Goal: Communication & Community: Share content

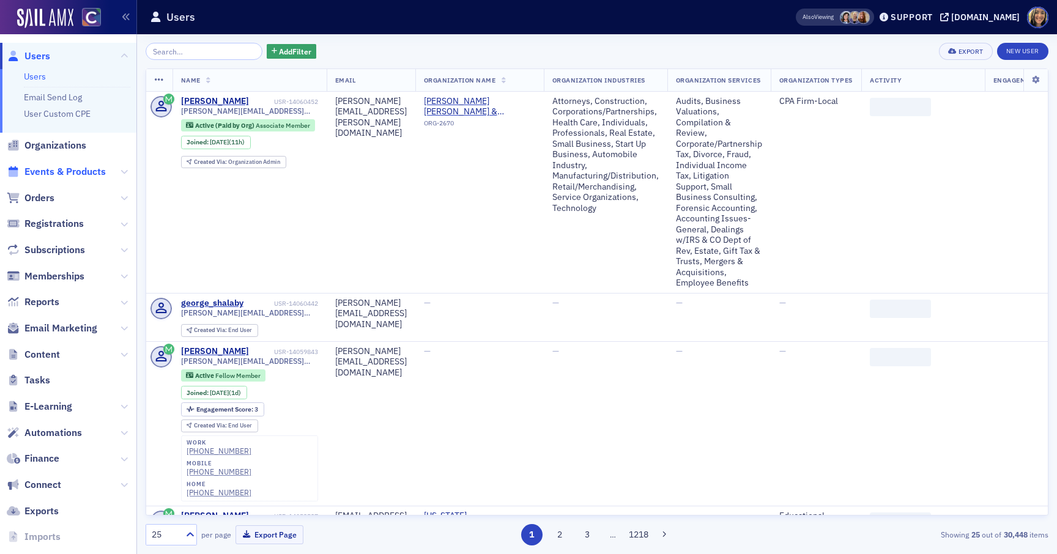
click at [65, 167] on span "Events & Products" at bounding box center [64, 171] width 81 height 13
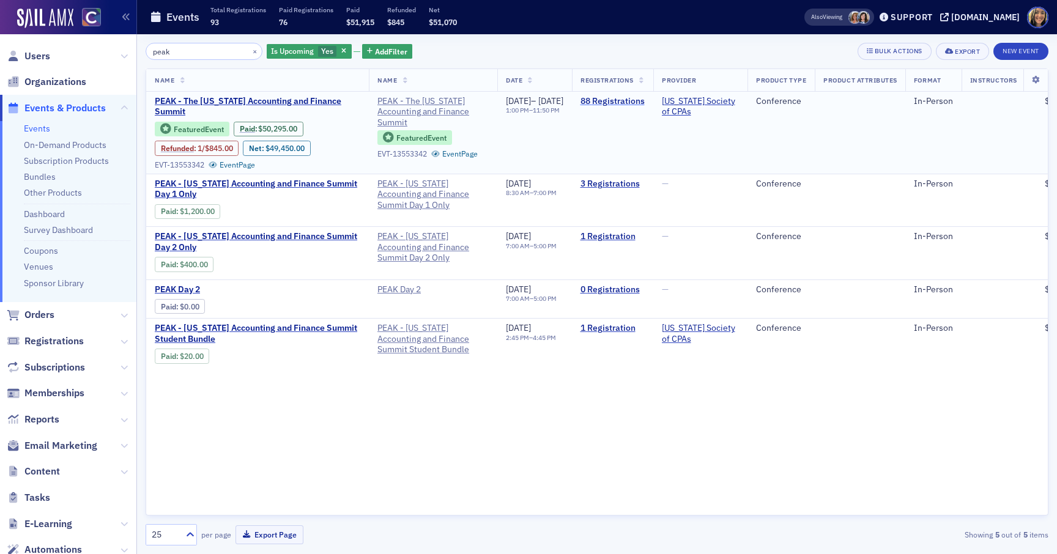
type input "peak"
click at [645, 100] on link "88 Registrations" at bounding box center [612, 101] width 64 height 11
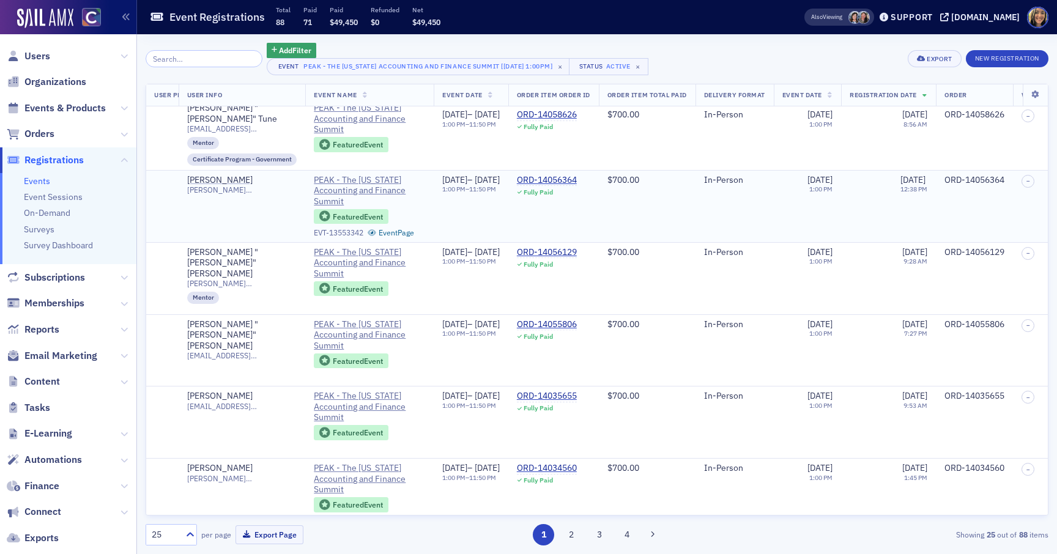
scroll to position [0, 194]
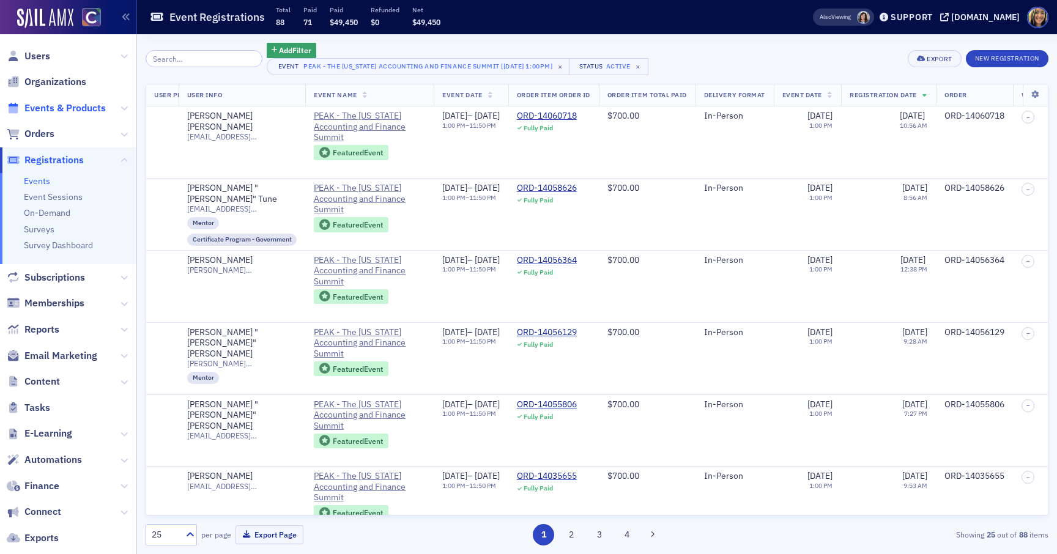
click at [62, 109] on span "Events & Products" at bounding box center [64, 108] width 81 height 13
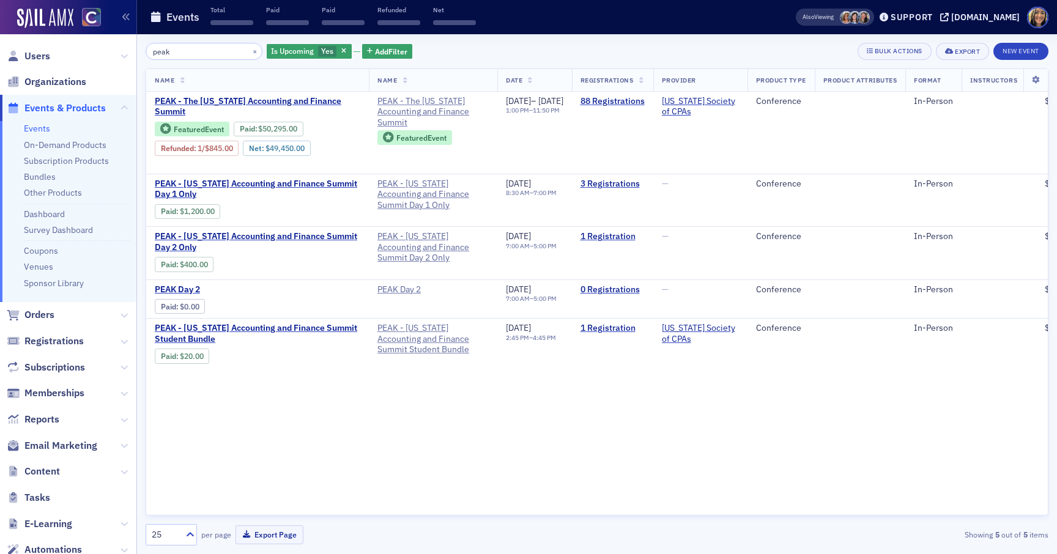
click at [192, 53] on input "peak" at bounding box center [204, 51] width 117 height 17
click at [250, 51] on button "×" at bounding box center [255, 50] width 11 height 11
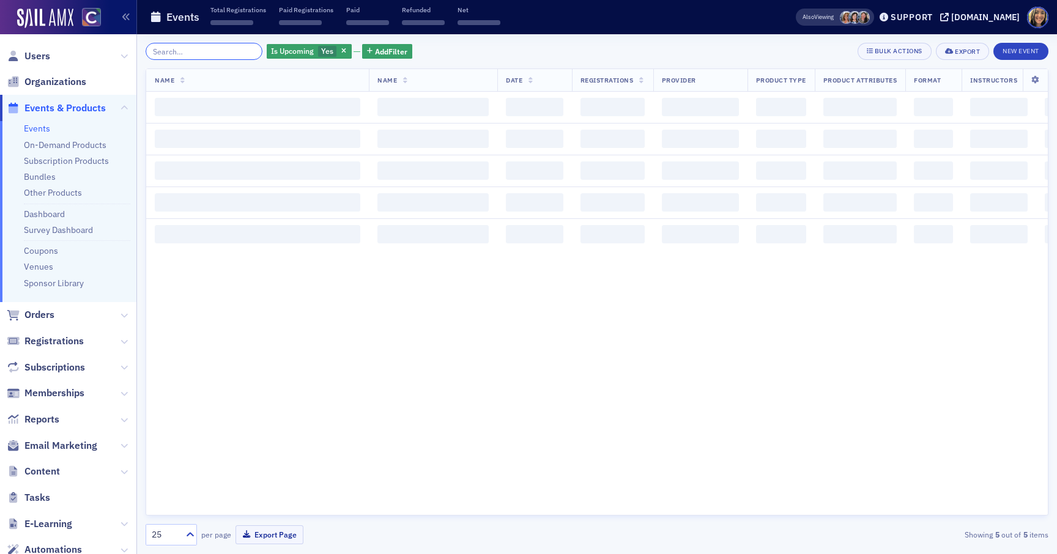
click at [192, 50] on input "search" at bounding box center [204, 51] width 117 height 17
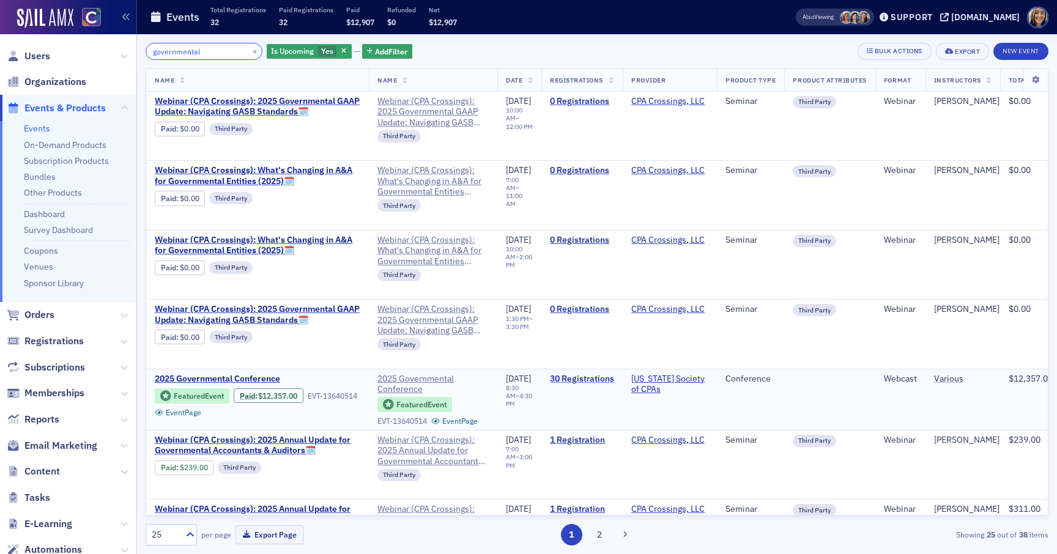
type input "governmental"
click at [607, 375] on link "30 Registrations" at bounding box center [582, 379] width 64 height 11
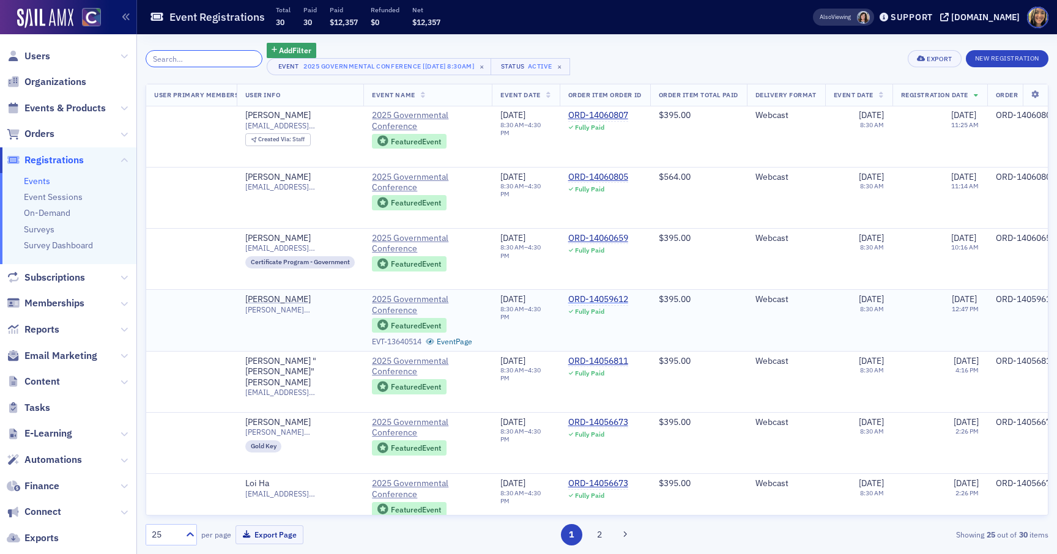
scroll to position [1, 150]
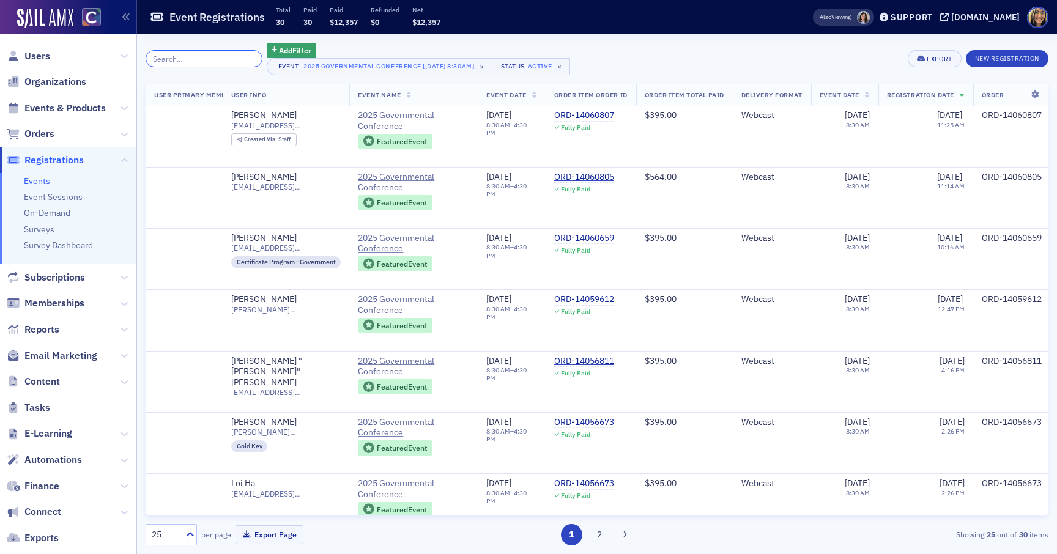
click at [220, 56] on input "search" at bounding box center [204, 58] width 117 height 17
click at [46, 158] on span "Registrations" at bounding box center [53, 160] width 59 height 13
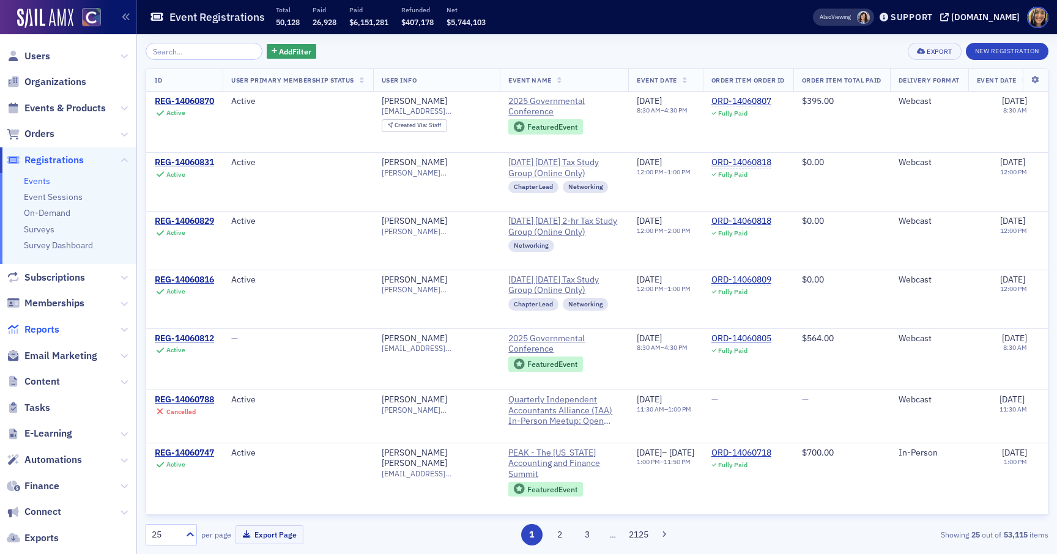
click at [34, 334] on span "Reports" at bounding box center [41, 329] width 35 height 13
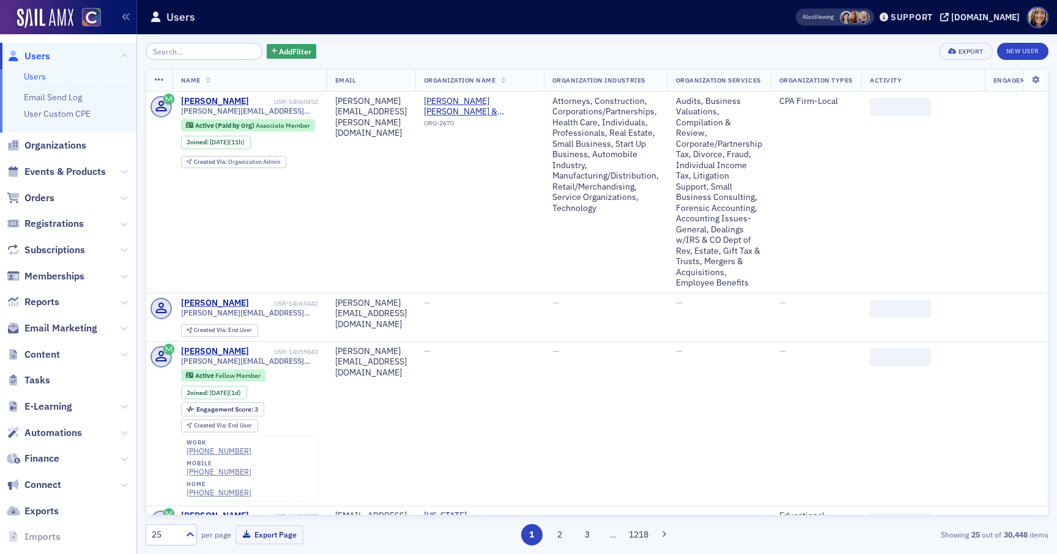
scroll to position [48, 0]
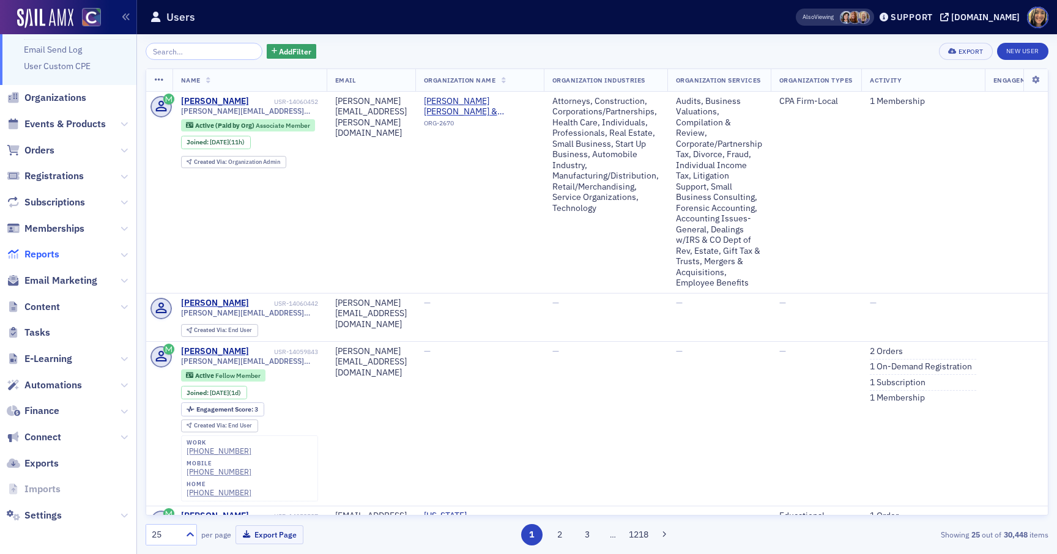
click at [52, 248] on span "Reports" at bounding box center [41, 254] width 35 height 13
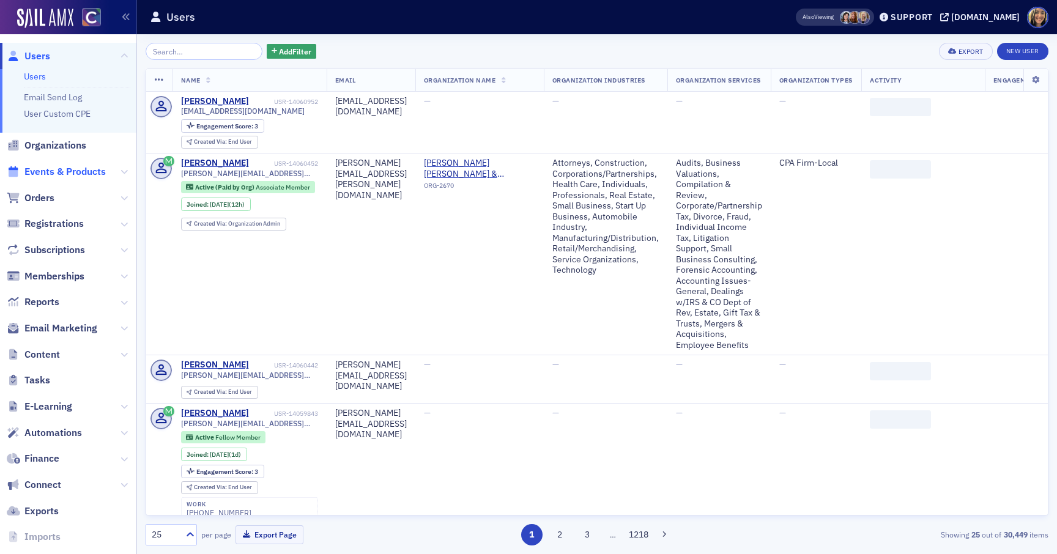
click at [64, 169] on span "Events & Products" at bounding box center [64, 171] width 81 height 13
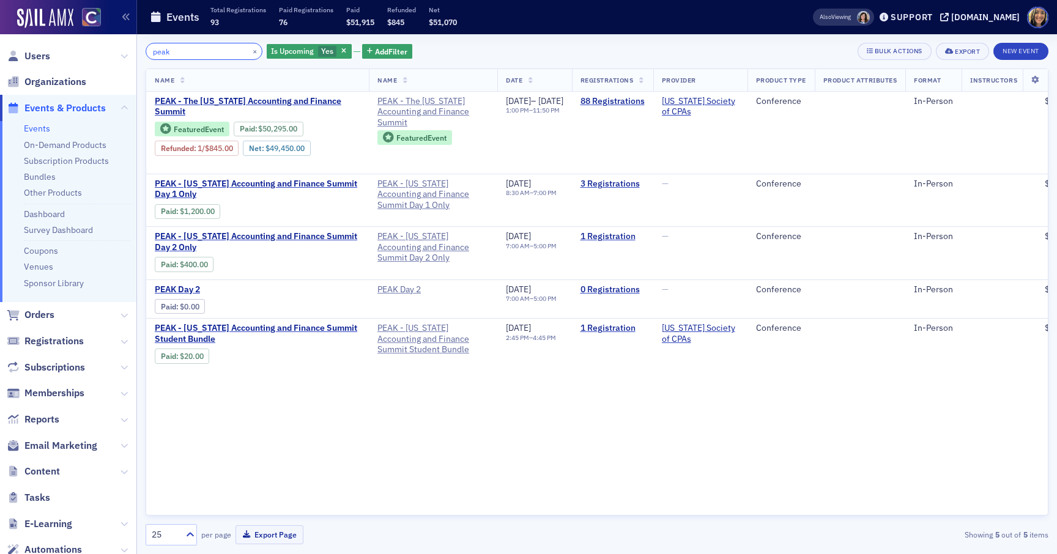
type input "peak"
click at [270, 183] on span "PEAK - Colorado Accounting and Finance Summit Day 1 Only" at bounding box center [257, 189] width 205 height 21
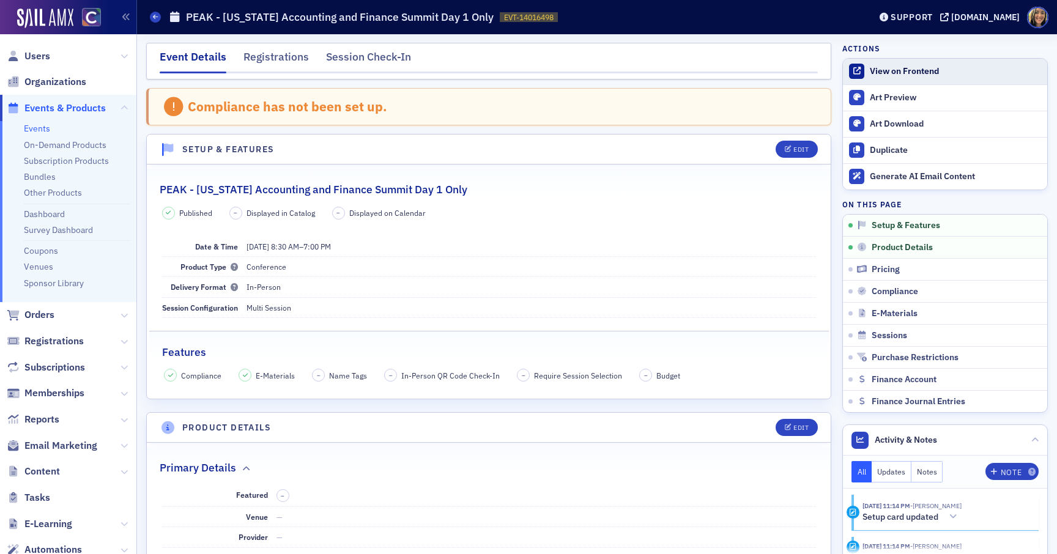
click at [925, 66] on div "View on Frontend" at bounding box center [955, 71] width 171 height 11
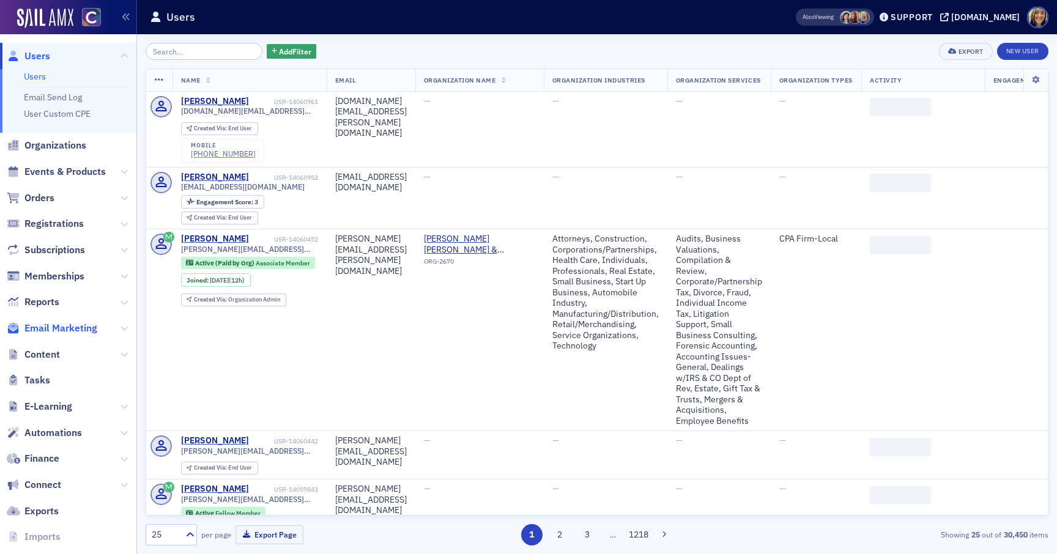
click at [59, 329] on span "Email Marketing" at bounding box center [60, 328] width 73 height 13
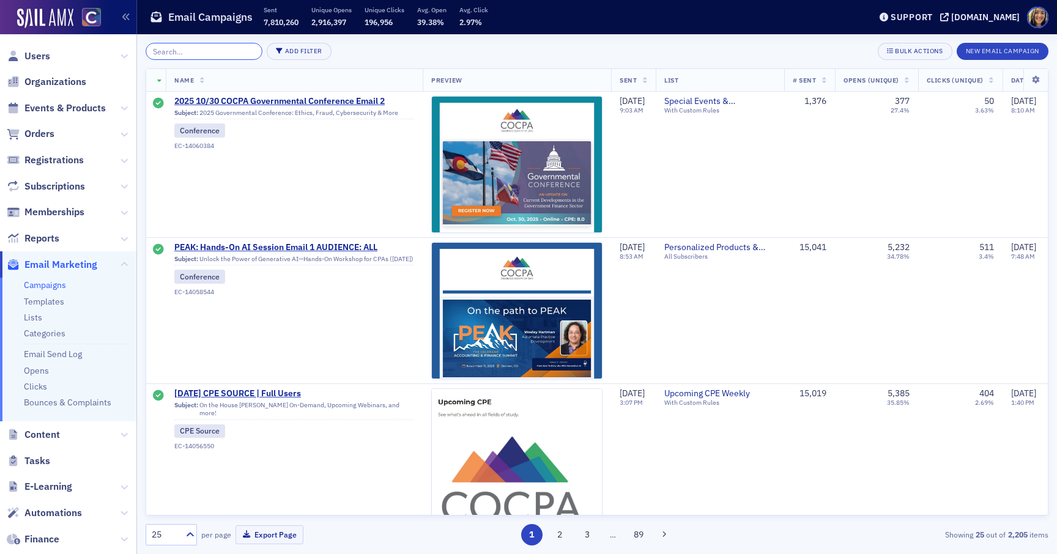
click at [183, 46] on input "search" at bounding box center [204, 51] width 117 height 17
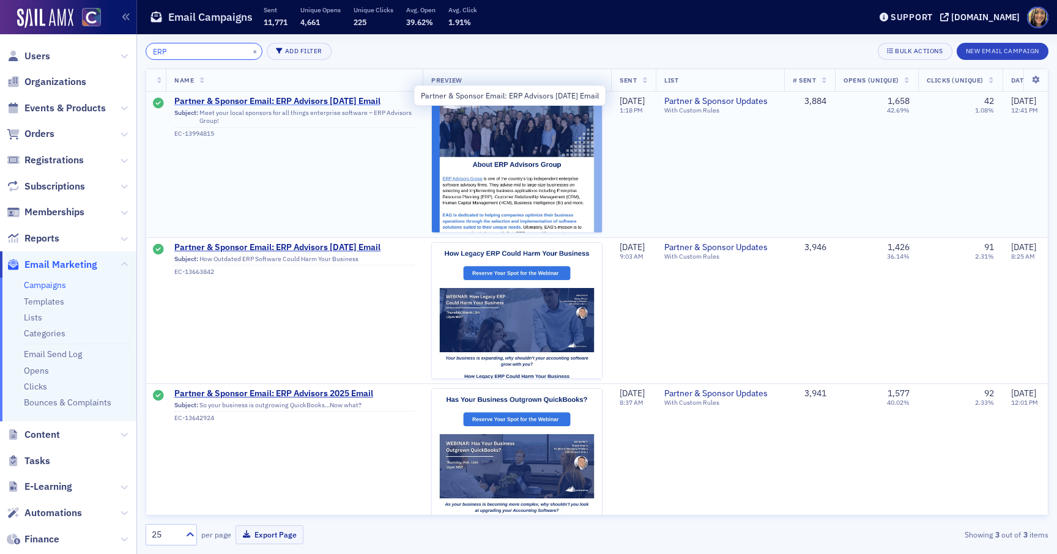
type input "ERP"
click at [286, 100] on span "Partner & Sponsor Email: ERP Advisors August 2025 Email" at bounding box center [294, 101] width 240 height 11
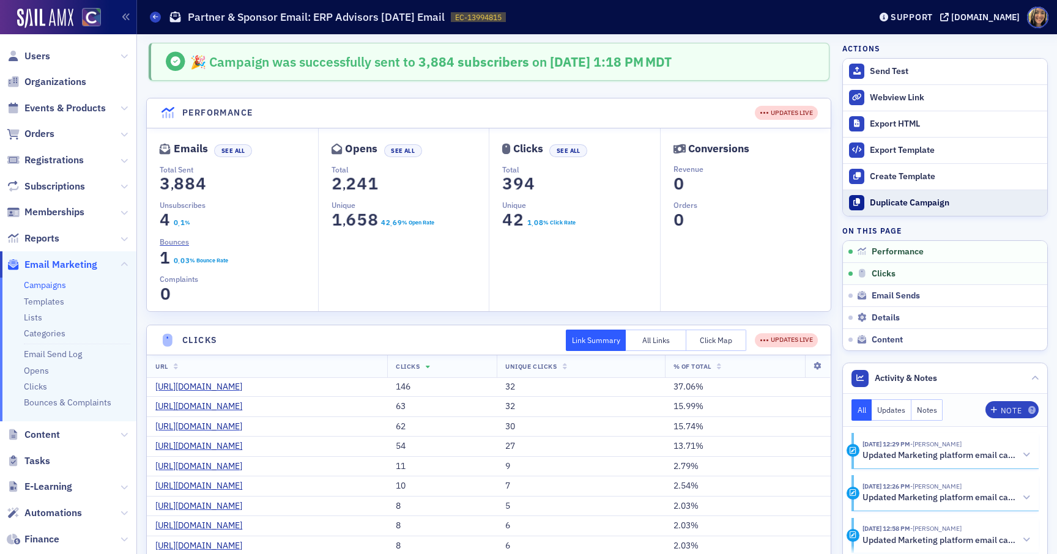
click at [907, 204] on div "Duplicate Campaign" at bounding box center [955, 203] width 171 height 11
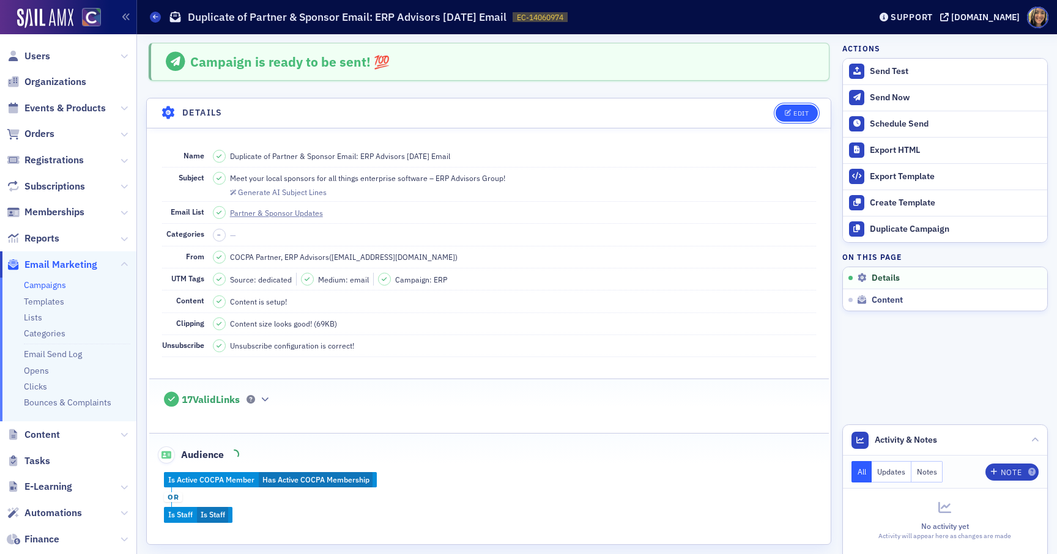
click at [796, 113] on div "Edit" at bounding box center [800, 113] width 15 height 7
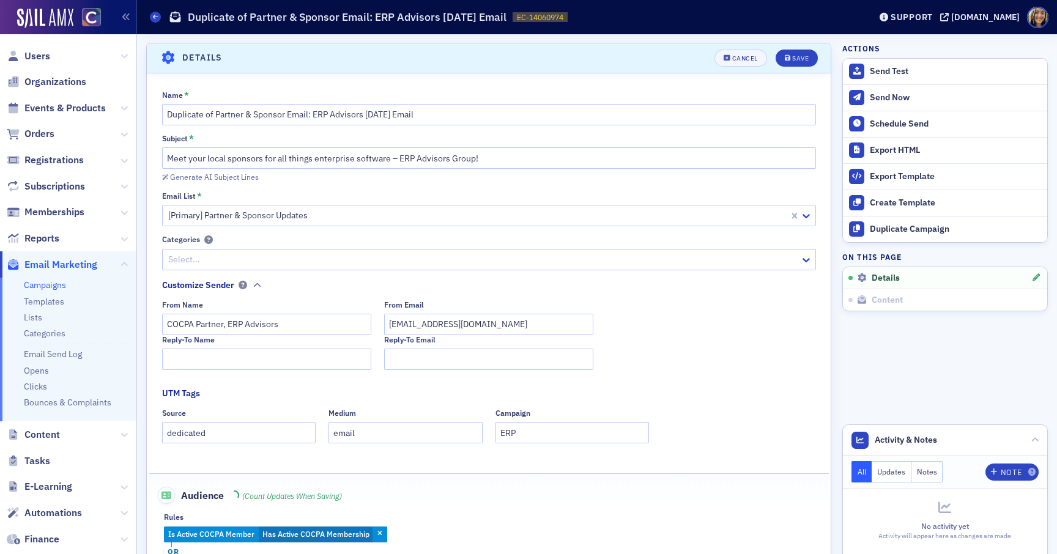
scroll to position [57, 0]
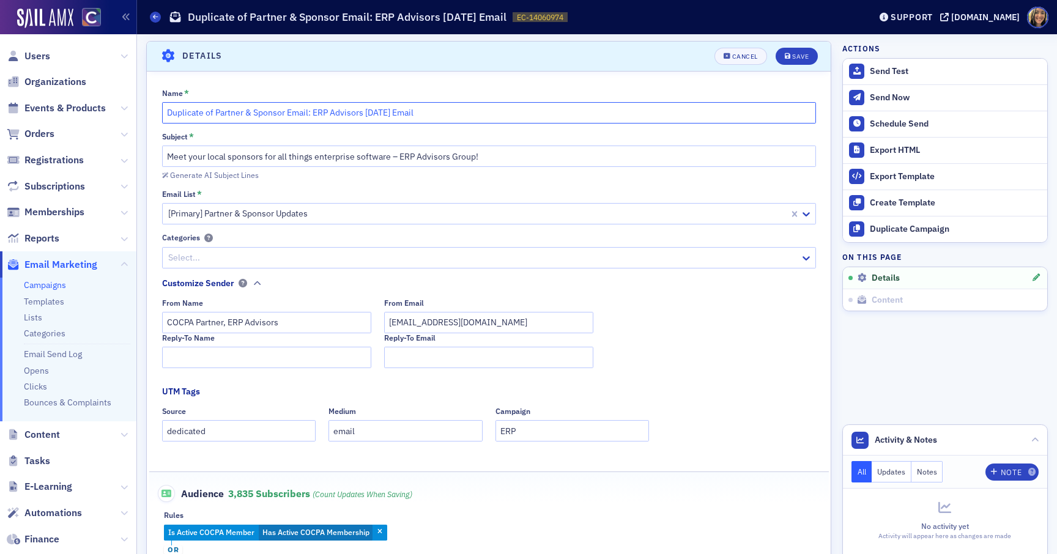
drag, startPoint x: 394, startPoint y: 114, endPoint x: 366, endPoint y: 113, distance: 27.5
click at [366, 113] on input "Duplicate of Partner & Sponsor Email: ERP Advisors August 2025 Email" at bounding box center [489, 112] width 654 height 21
drag, startPoint x: 216, startPoint y: 113, endPoint x: 159, endPoint y: 111, distance: 57.5
click at [159, 111] on div "Name * Duplicate of Partner & Sponsor Email: ERP Advisors October 2025 Email Su…" at bounding box center [489, 343] width 684 height 508
type input "Partner & Sponsor Email: ERP Advisors October 2025 Email"
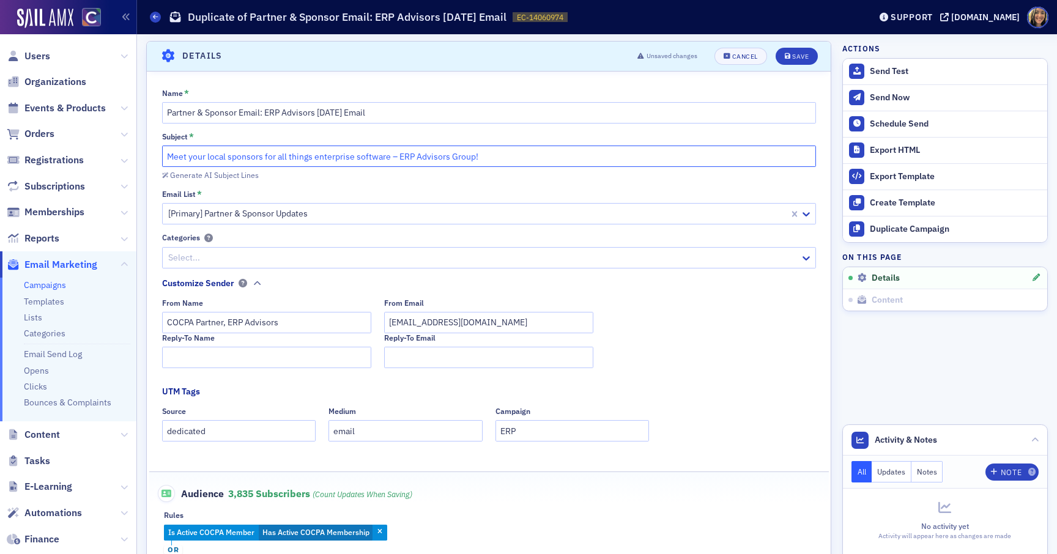
click at [426, 158] on input "Meet your local sponsors for all things enterprise software – ERP Advisors Grou…" at bounding box center [489, 156] width 654 height 21
paste input "The Dark Side of AI – Protecting your business against potential threats."
type input "The Dark Side of AI – Protecting your business against potential threats."
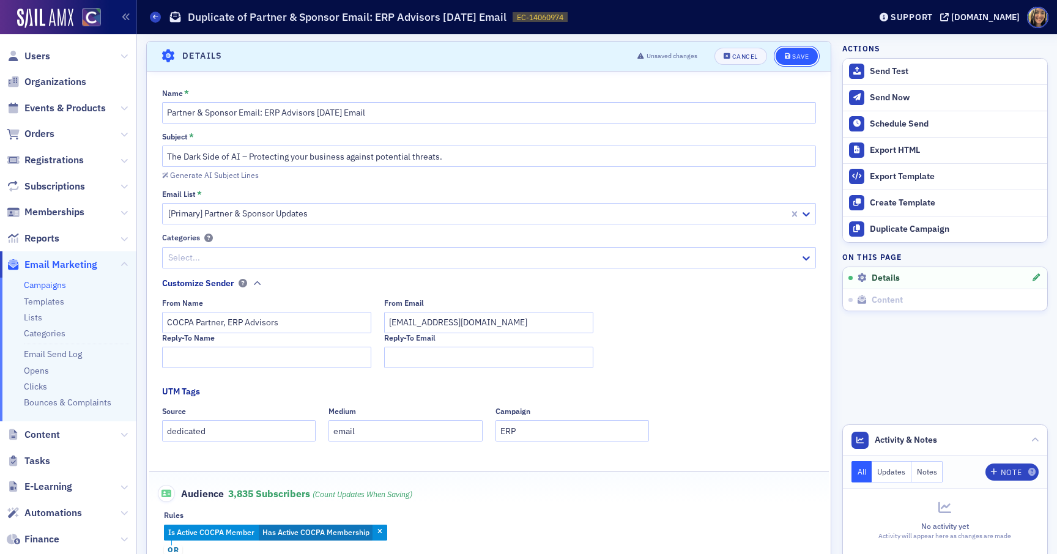
click at [799, 55] on div "Save" at bounding box center [800, 56] width 17 height 7
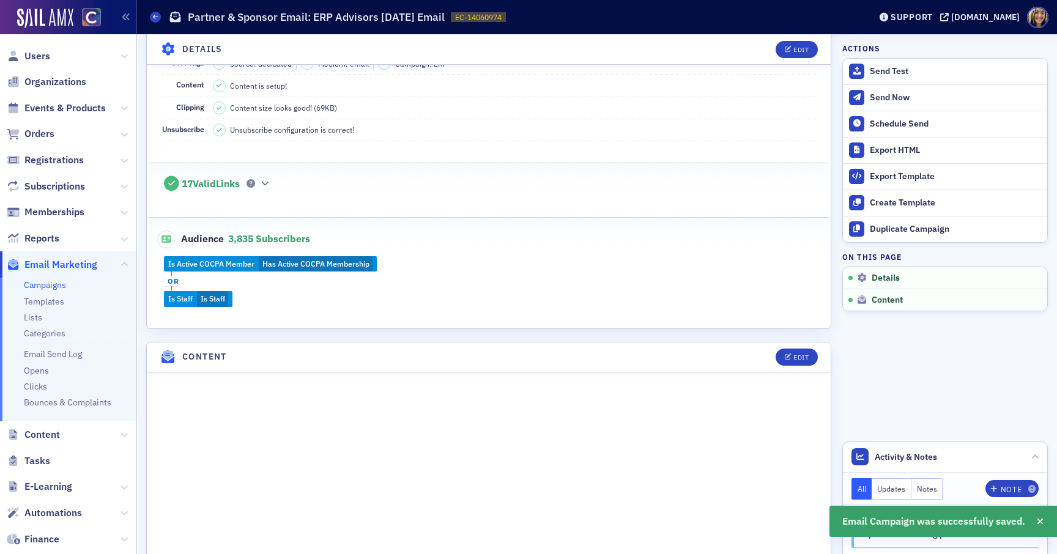
scroll to position [213, 0]
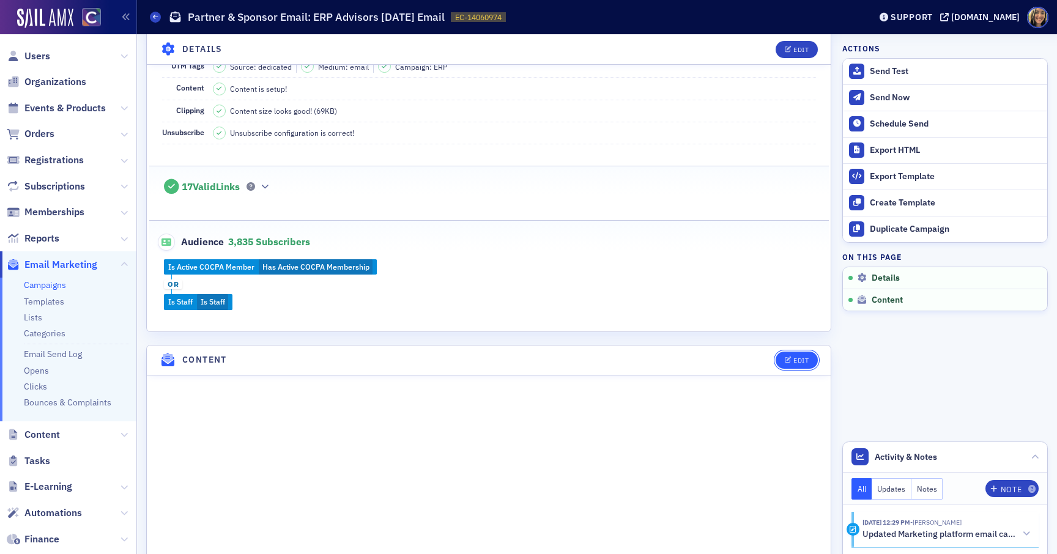
click at [792, 362] on button "Edit" at bounding box center [796, 360] width 42 height 17
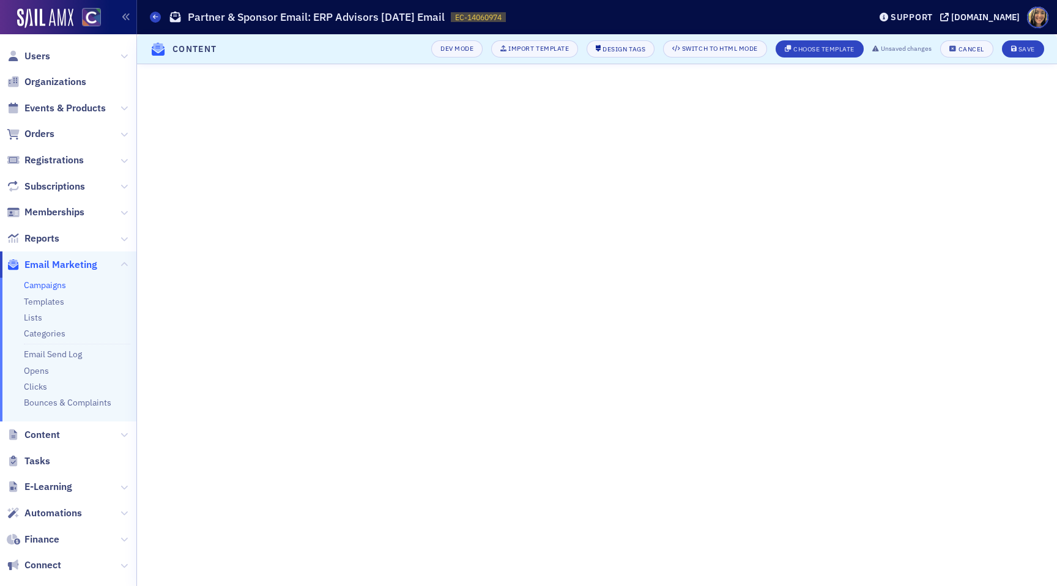
scroll to position [0, 0]
click at [1014, 46] on icon "submit" at bounding box center [1014, 49] width 6 height 7
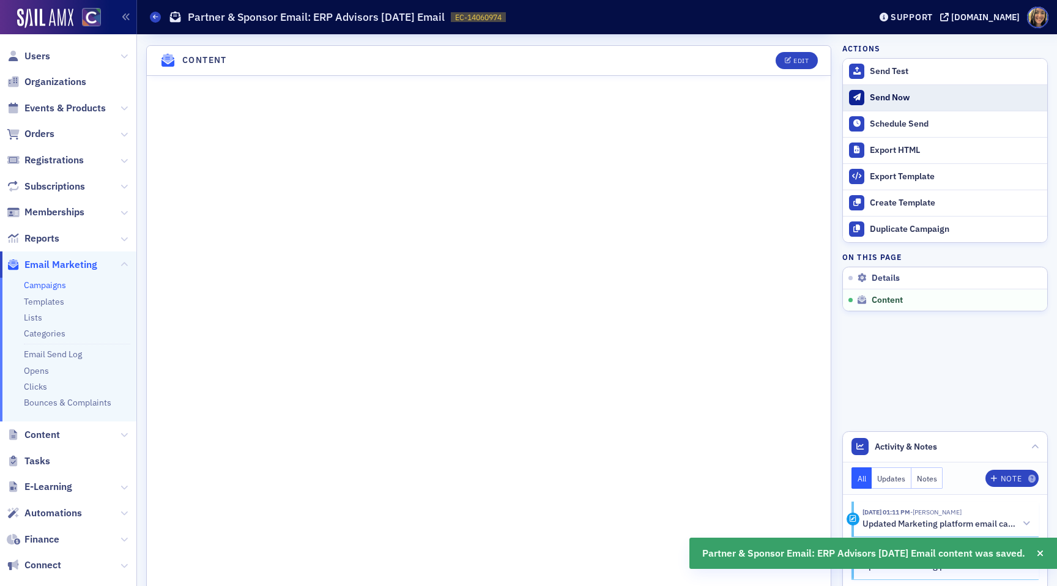
scroll to position [516, 0]
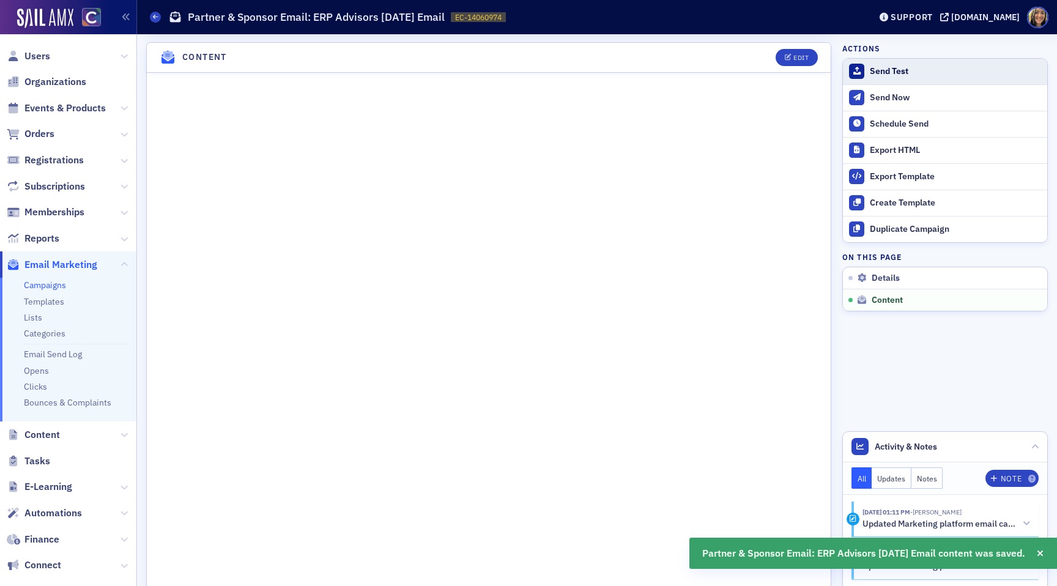
click at [900, 71] on div "Send Test" at bounding box center [955, 71] width 171 height 11
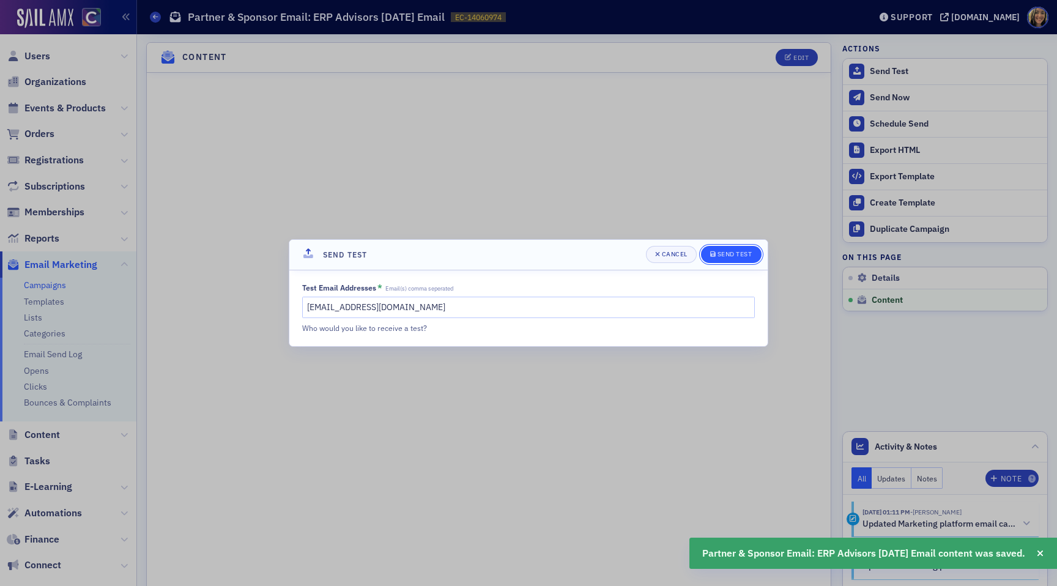
click at [750, 257] on div "Send Test" at bounding box center [734, 254] width 35 height 7
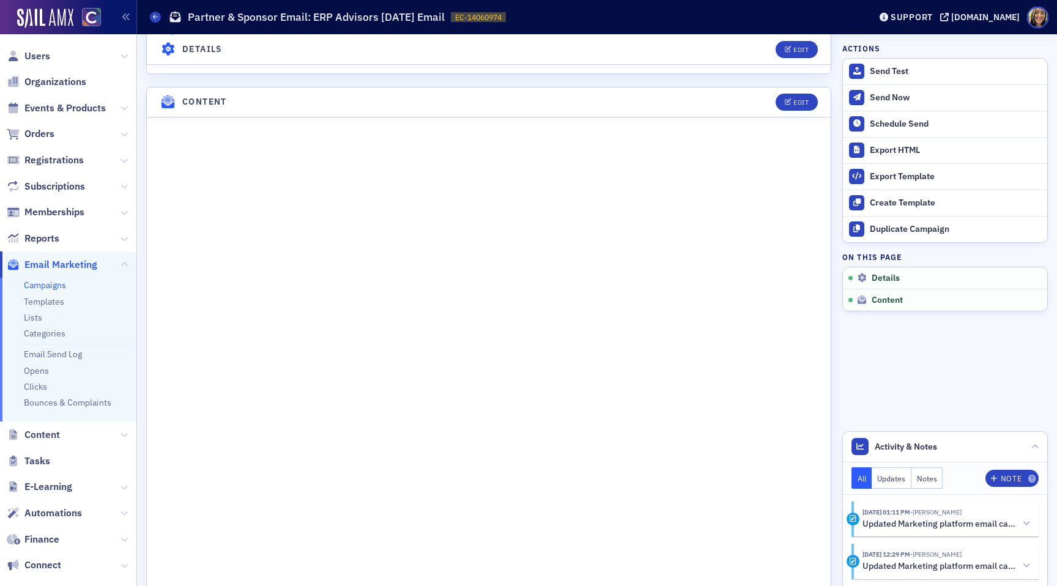
scroll to position [258, 0]
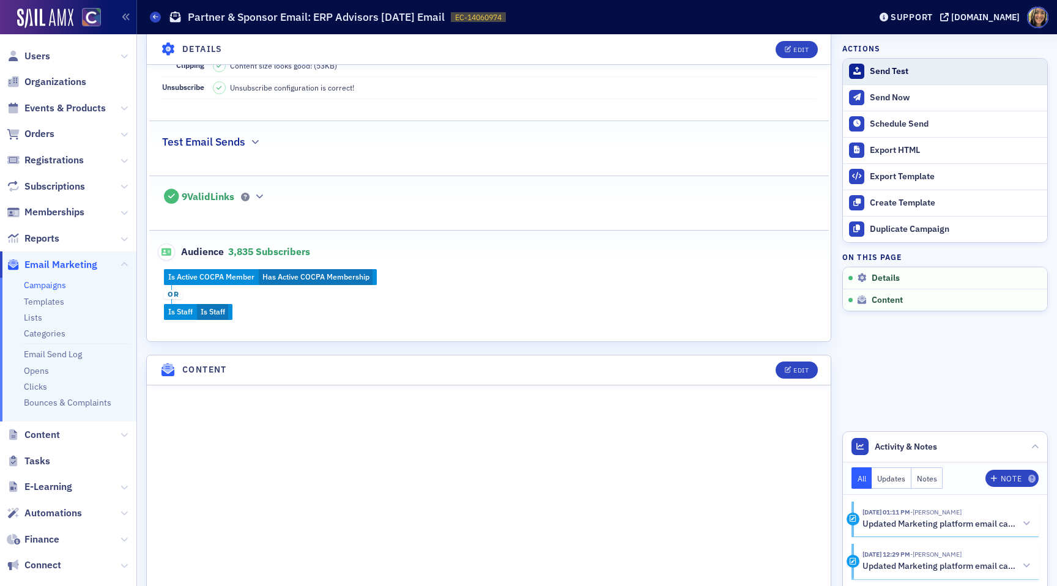
click at [883, 75] on div "Send Test" at bounding box center [955, 71] width 171 height 11
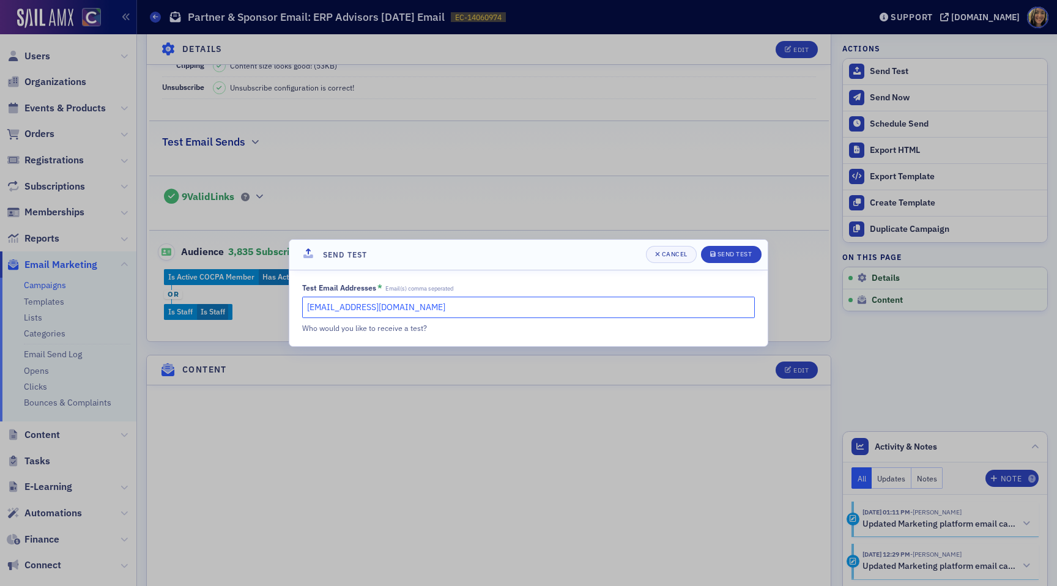
click at [450, 308] on input "lauren@blueoceanideas.com" at bounding box center [528, 307] width 453 height 21
type input "cheryl@cocpa.org"
click at [726, 259] on button "Send Test" at bounding box center [731, 254] width 61 height 17
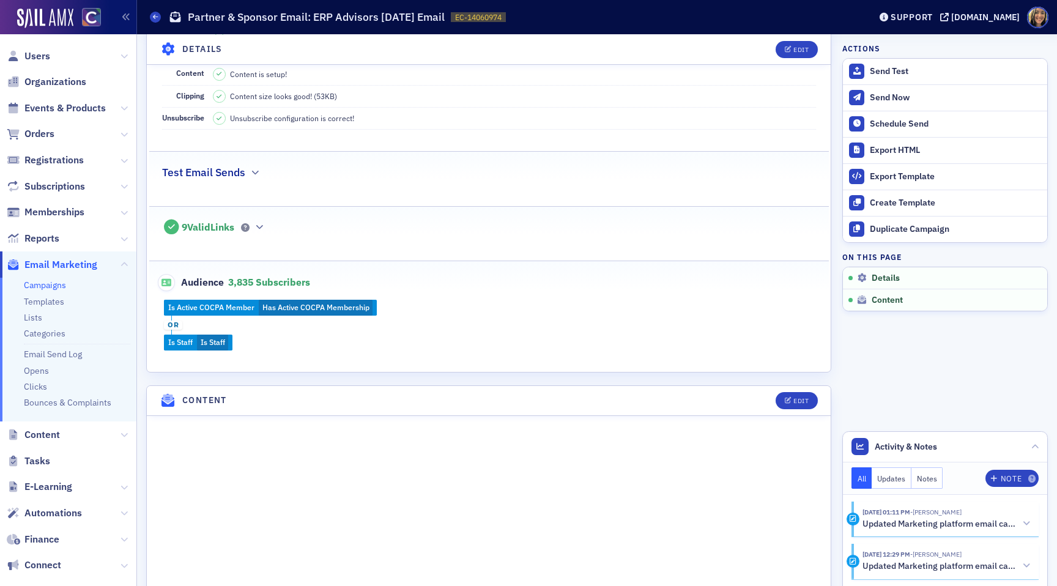
scroll to position [0, 0]
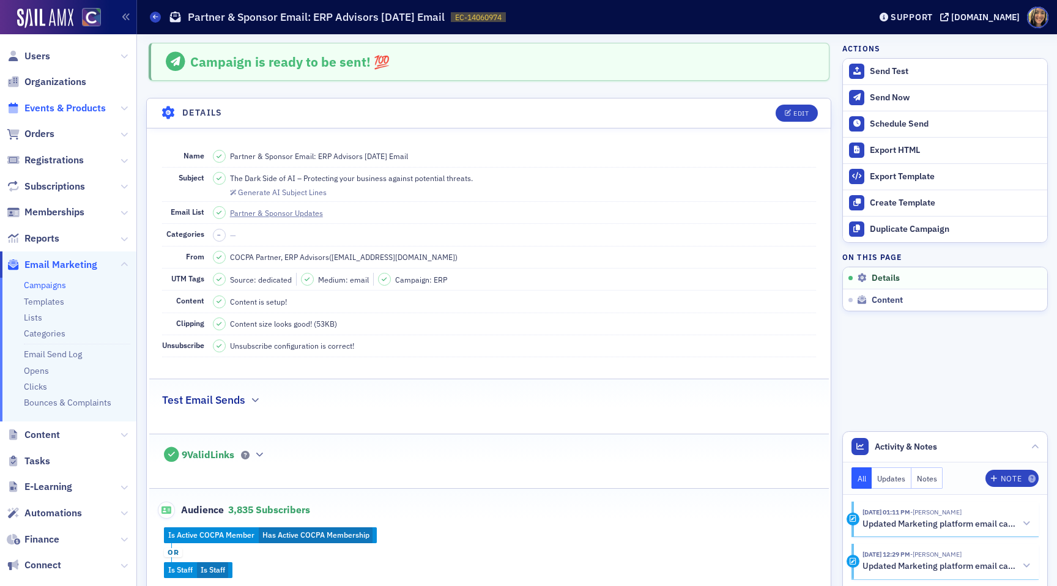
click at [53, 105] on span "Events & Products" at bounding box center [64, 108] width 81 height 13
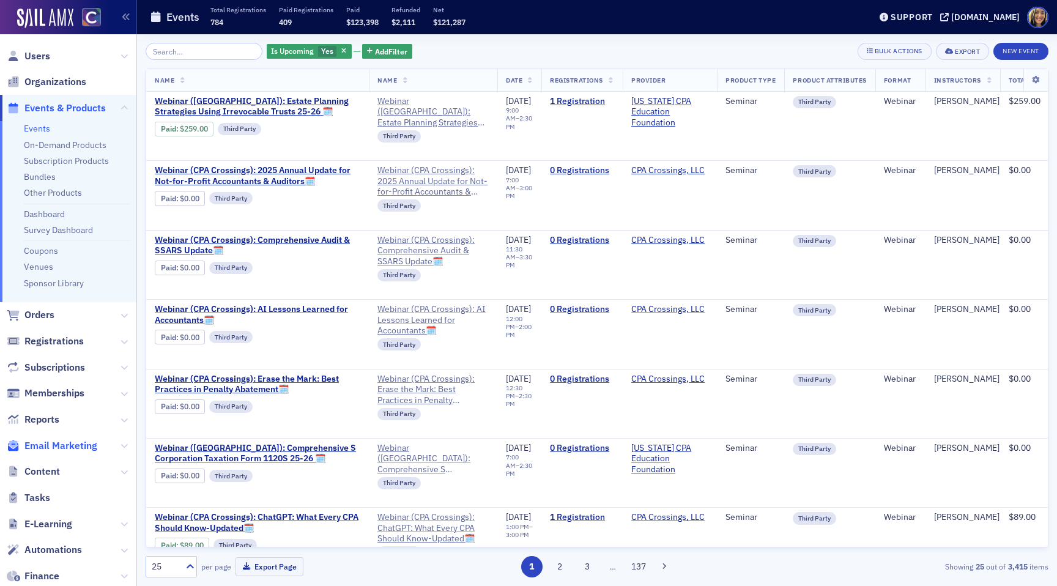
click at [70, 441] on span "Email Marketing" at bounding box center [60, 445] width 73 height 13
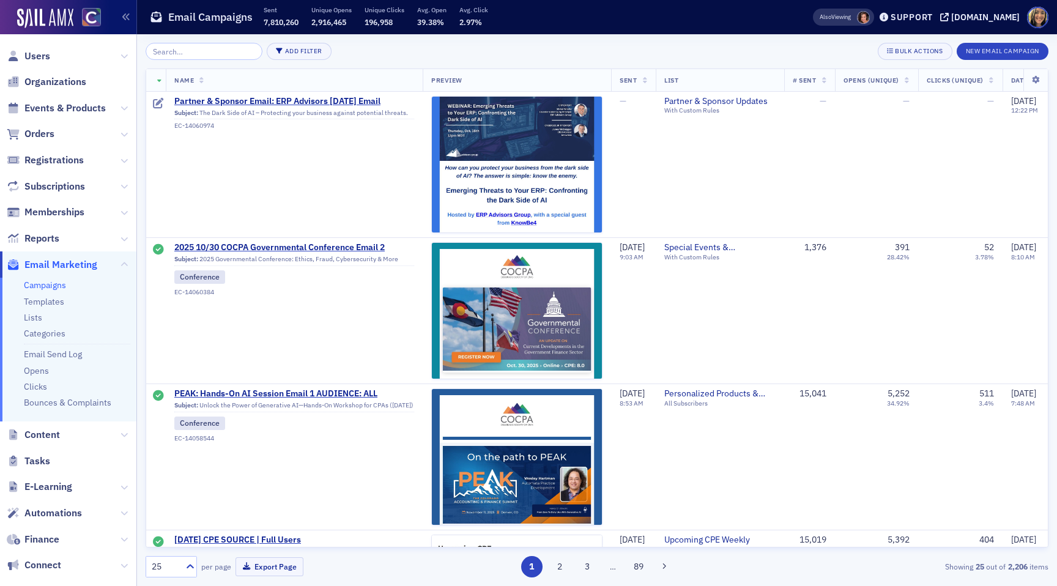
click at [190, 50] on input "search" at bounding box center [204, 51] width 117 height 17
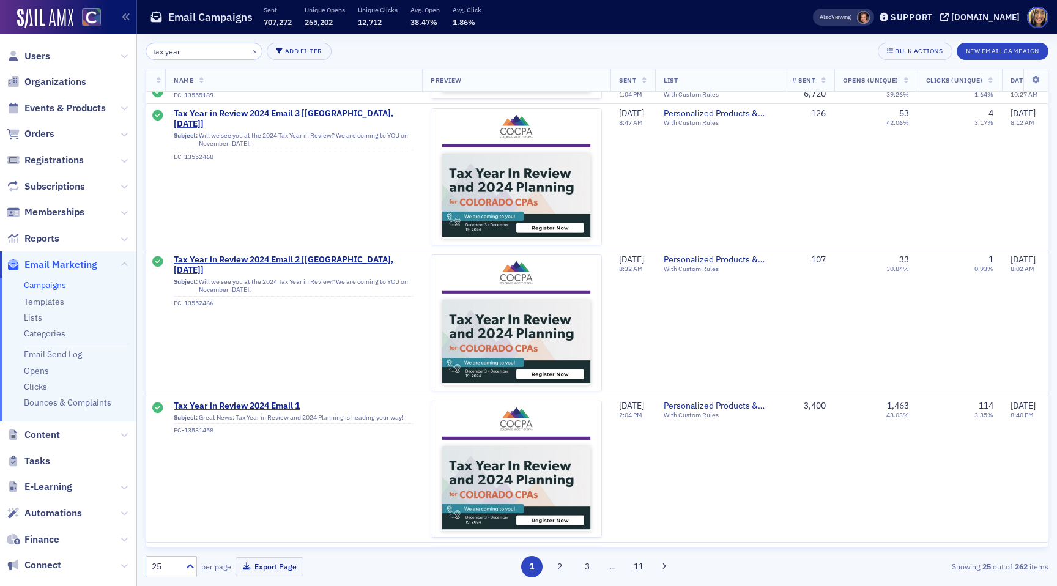
scroll to position [721, 1]
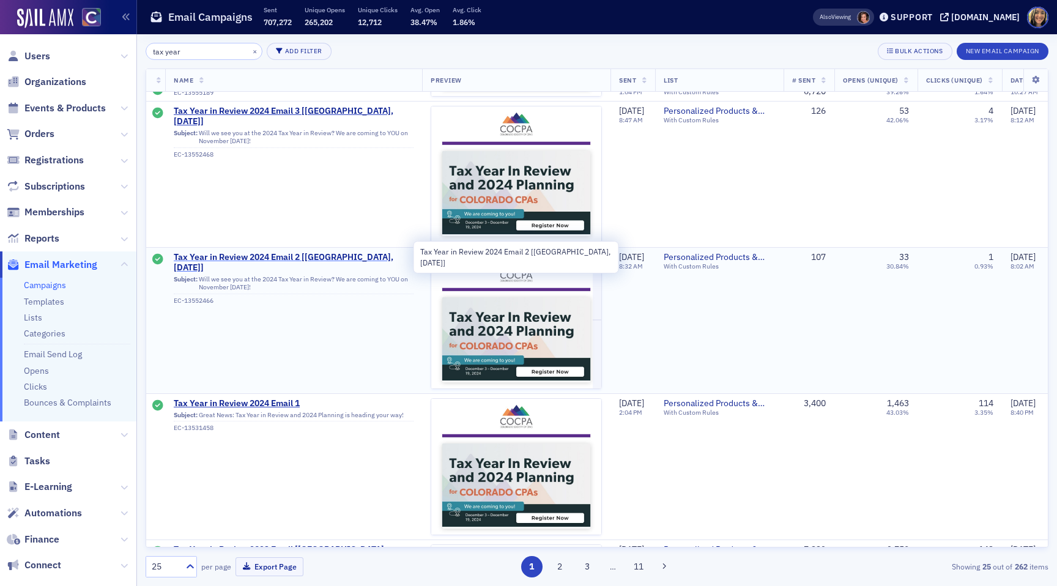
type input "tax year"
click at [282, 258] on span "Tax Year in Review 2024 Email 2 [Glenwood Springs, Dec 3]" at bounding box center [294, 262] width 240 height 21
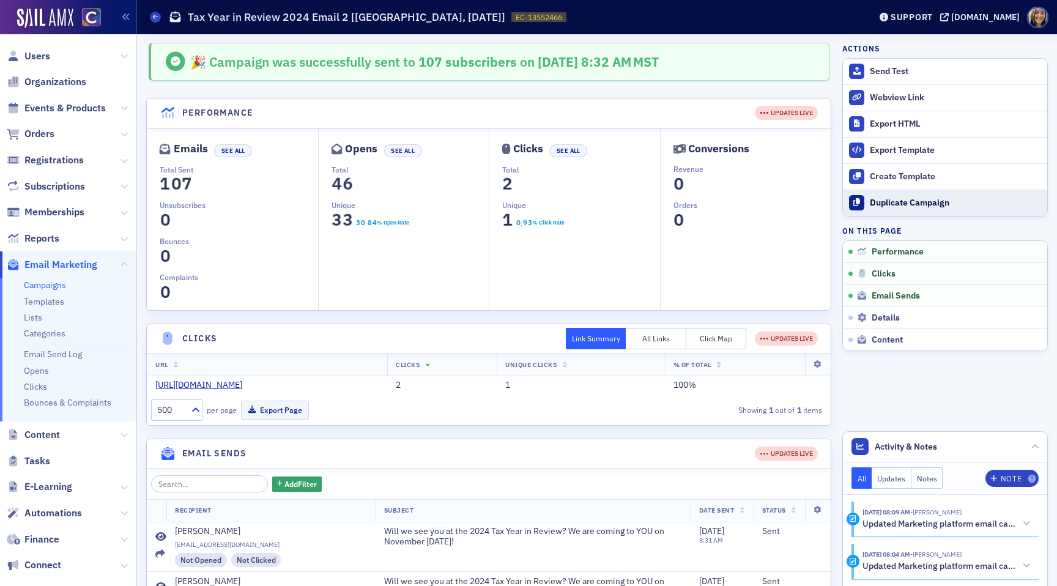
click at [945, 205] on div "Duplicate Campaign" at bounding box center [955, 203] width 171 height 11
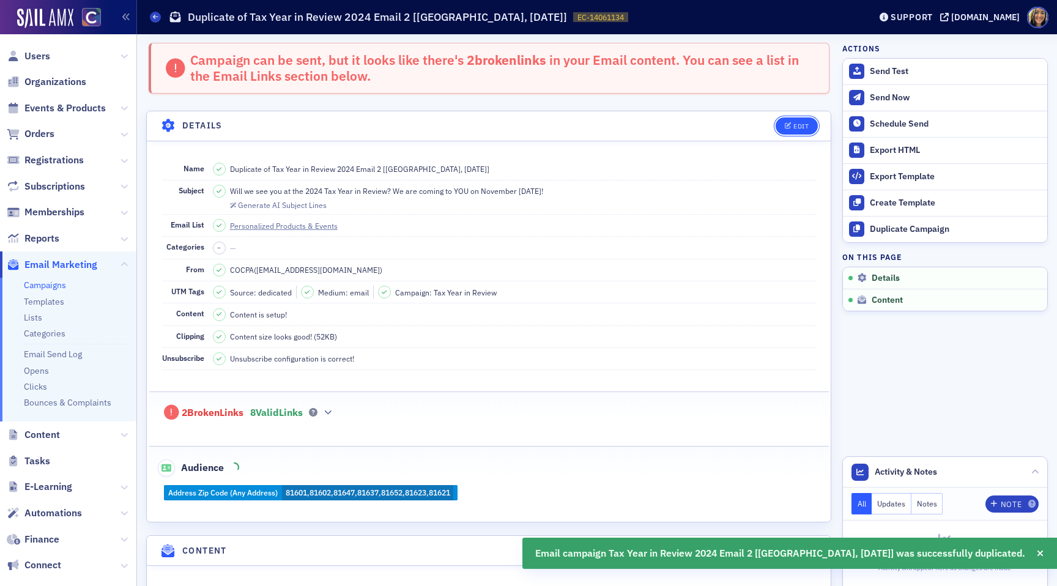
click at [791, 121] on button "Edit" at bounding box center [796, 125] width 42 height 17
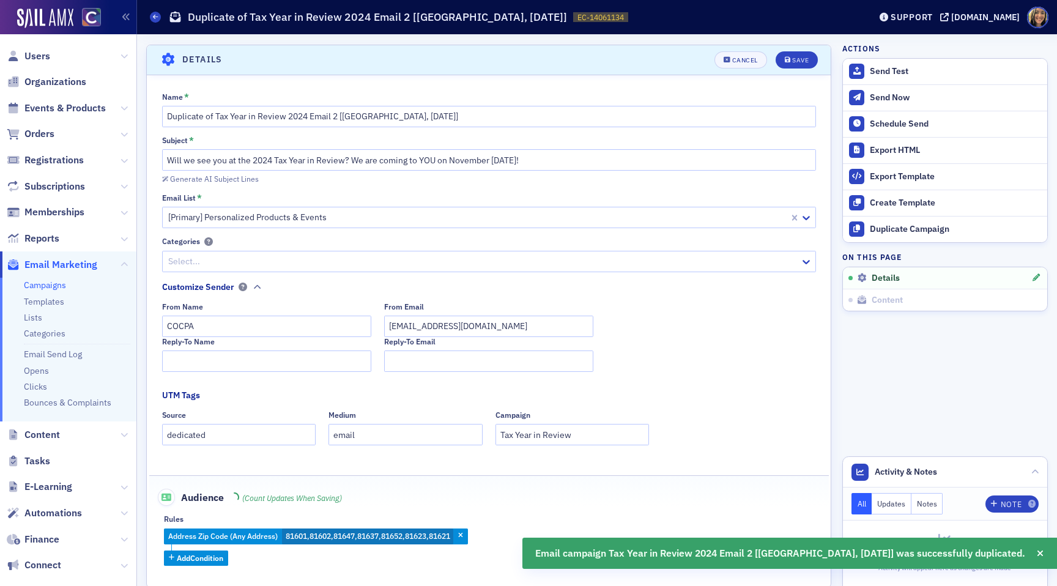
scroll to position [70, 0]
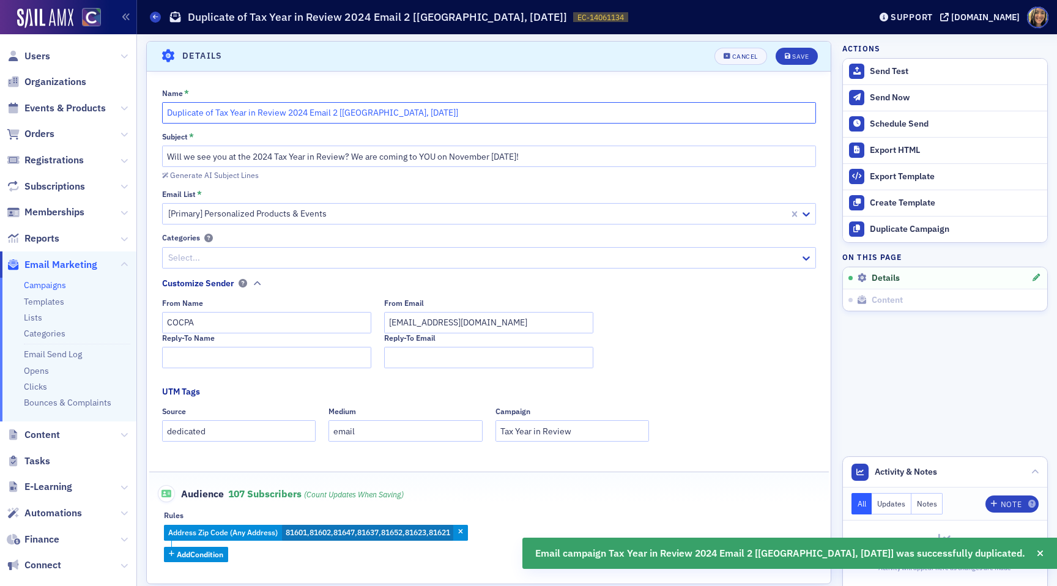
click at [303, 113] on input "Duplicate of Tax Year in Review 2024 Email 2 [Glenwood Springs, Dec 3]" at bounding box center [489, 112] width 654 height 21
drag, startPoint x: 214, startPoint y: 114, endPoint x: 138, endPoint y: 113, distance: 75.8
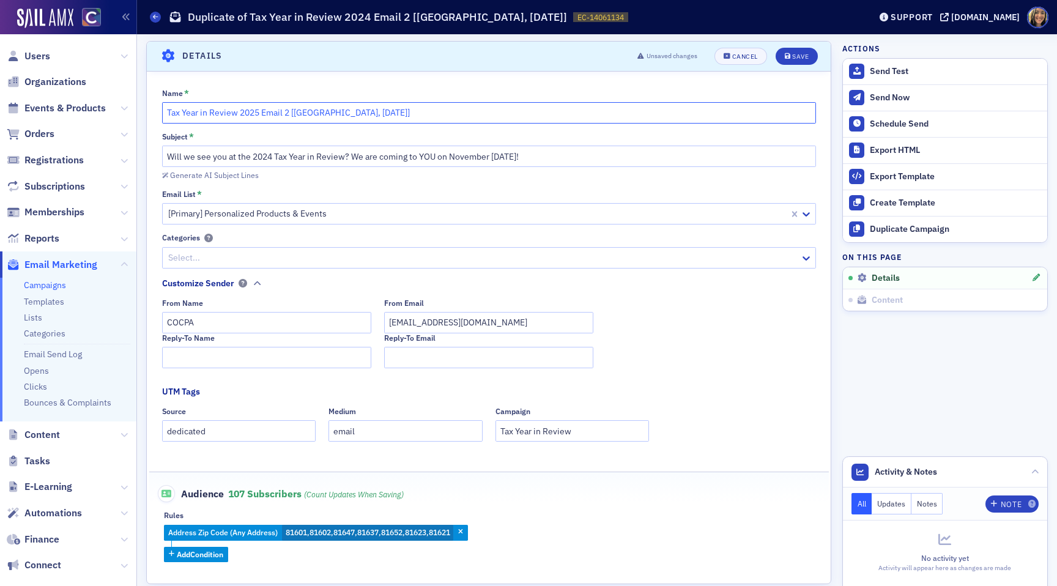
drag, startPoint x: 391, startPoint y: 113, endPoint x: 368, endPoint y: 113, distance: 22.6
click at [368, 113] on input "Tax Year in Review 2025 Email 2 [Glenwood Springs, Dec 3]" at bounding box center [489, 112] width 654 height 21
type input "Tax Year in Review 2025 Email 2 [Glenwood Springs, Nov 13]"
drag, startPoint x: 538, startPoint y: 155, endPoint x: 492, endPoint y: 158, distance: 46.5
click at [492, 158] on input "Will we see you at the 2024 Tax Year in Review? We are coming to YOU on Novembe…" at bounding box center [489, 156] width 654 height 21
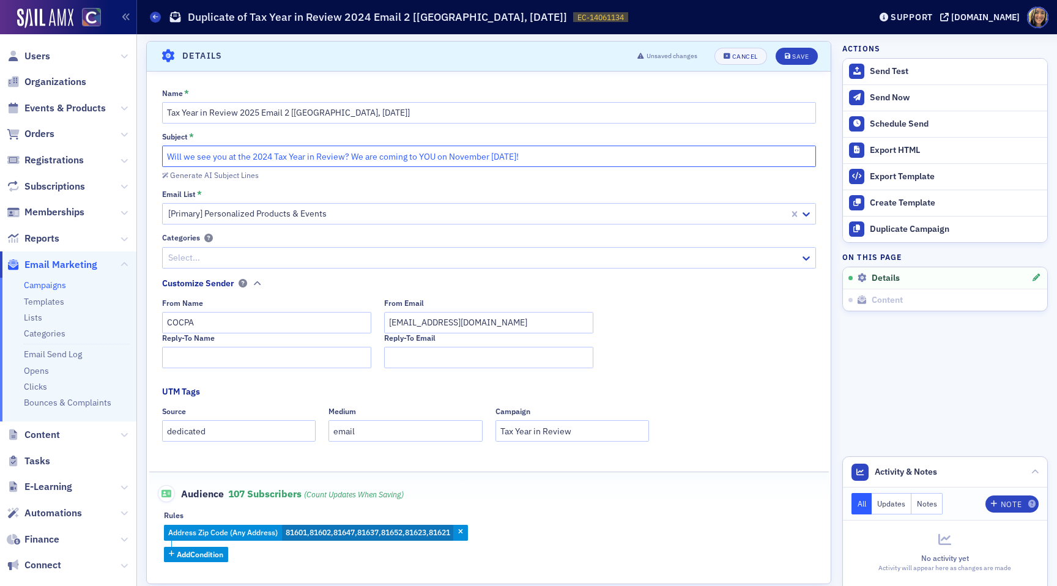
click at [268, 155] on input "Will we see you at the 2024 Tax Year in Review? We are coming to YOU on Novembe…" at bounding box center [489, 156] width 654 height 21
click at [279, 160] on input "Will we see you at the 2025 Tax Year in Review? We are coming to YOU on Novembe…" at bounding box center [489, 156] width 654 height 21
click at [352, 156] on input "Will we see you at the 2025 Tax Year in Review? We are coming to YOU on Novembe…" at bounding box center [489, 156] width 654 height 21
drag, startPoint x: 273, startPoint y: 156, endPoint x: 117, endPoint y: 160, distance: 156.6
click at [117, 160] on div "Users Organizations Events & Products Orders Registrations Subscriptions Member…" at bounding box center [528, 293] width 1057 height 586
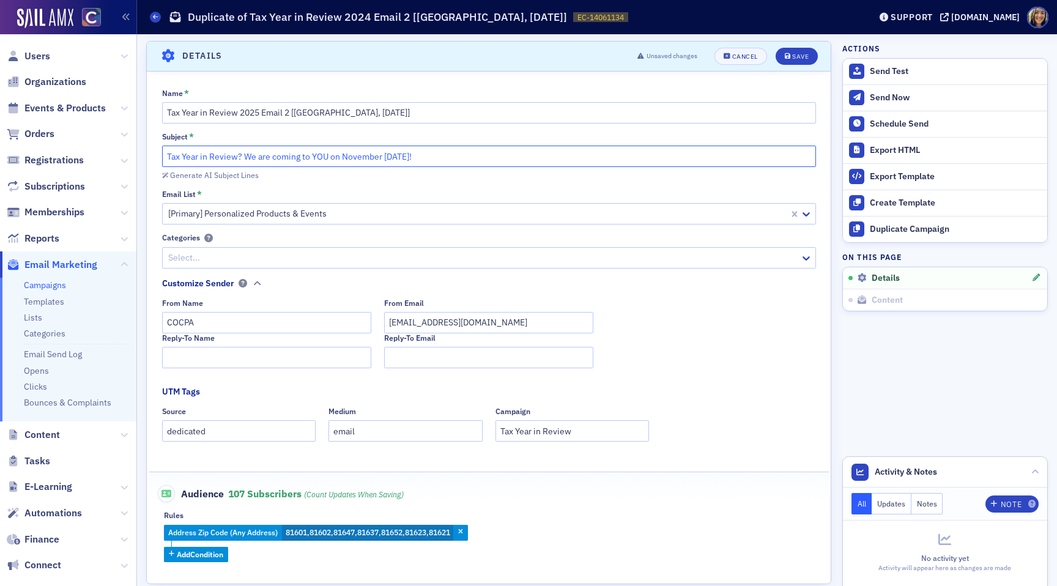
click at [239, 155] on input "Tax Year in Review? We are coming to YOU on November November 13!" at bounding box center [489, 156] width 654 height 21
drag, startPoint x: 414, startPoint y: 155, endPoint x: 330, endPoint y: 156, distance: 83.8
click at [331, 157] on input "Tax Year in Review & Planning is coming to We are coming to YOU on November Nov…" at bounding box center [489, 156] width 654 height 21
drag, startPoint x: 458, startPoint y: 158, endPoint x: 416, endPoint y: 158, distance: 41.6
click at [416, 158] on input "Tax Year in Review & Planning is coming to Glenwood Springs on November Novembe…" at bounding box center [489, 156] width 654 height 21
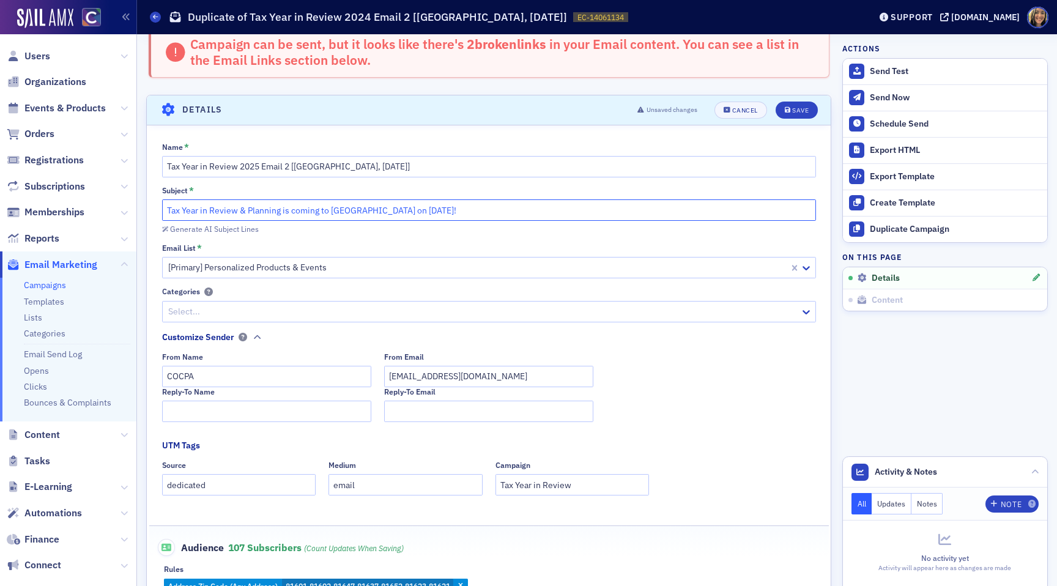
scroll to position [0, 0]
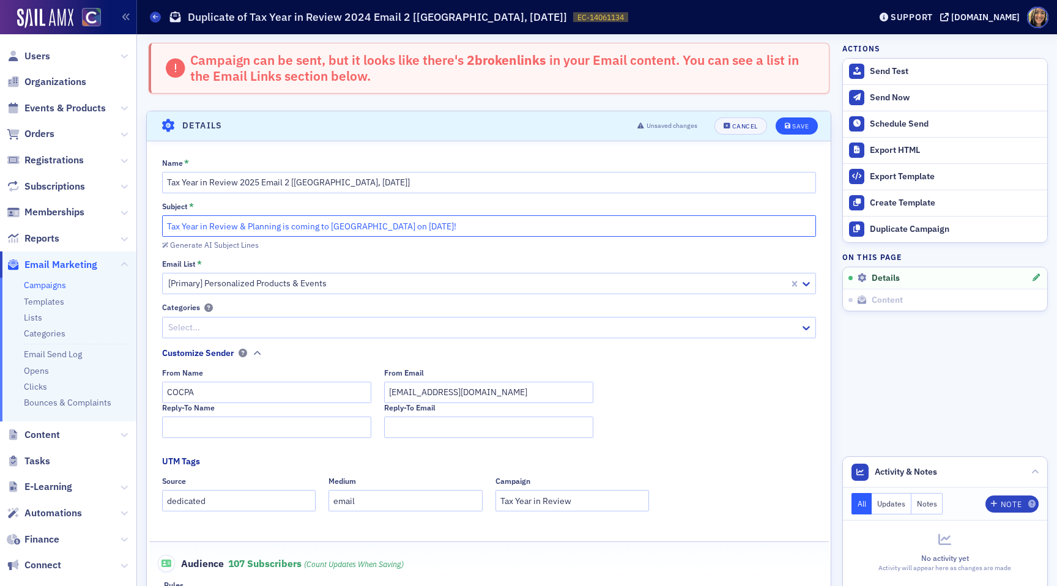
type input "Tax Year in Review & Planning is coming to [GEOGRAPHIC_DATA] on [DATE]!"
click at [800, 128] on div "Save" at bounding box center [800, 126] width 17 height 7
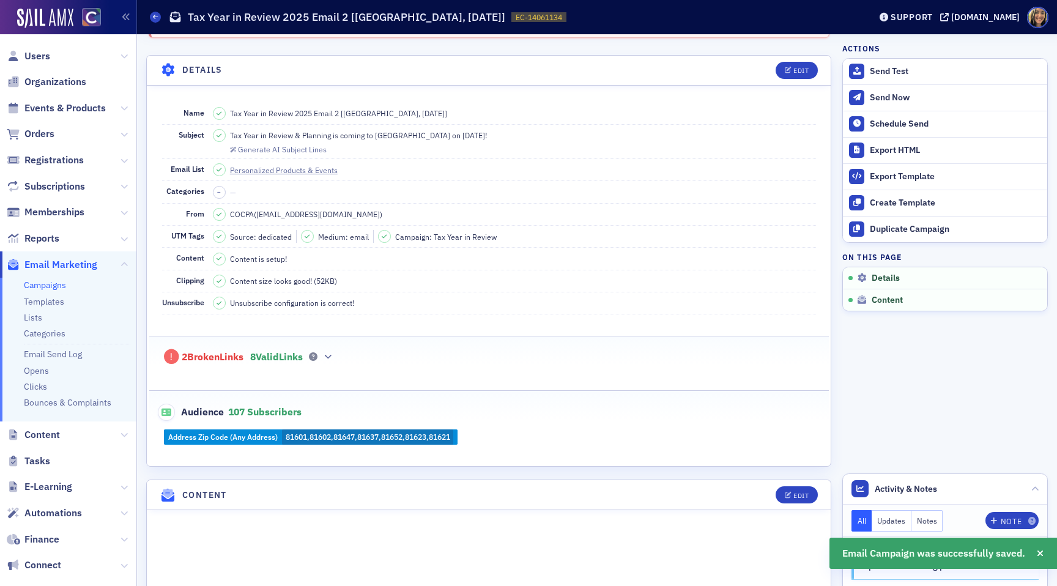
scroll to position [57, 0]
click at [317, 354] on icon at bounding box center [313, 355] width 9 height 9
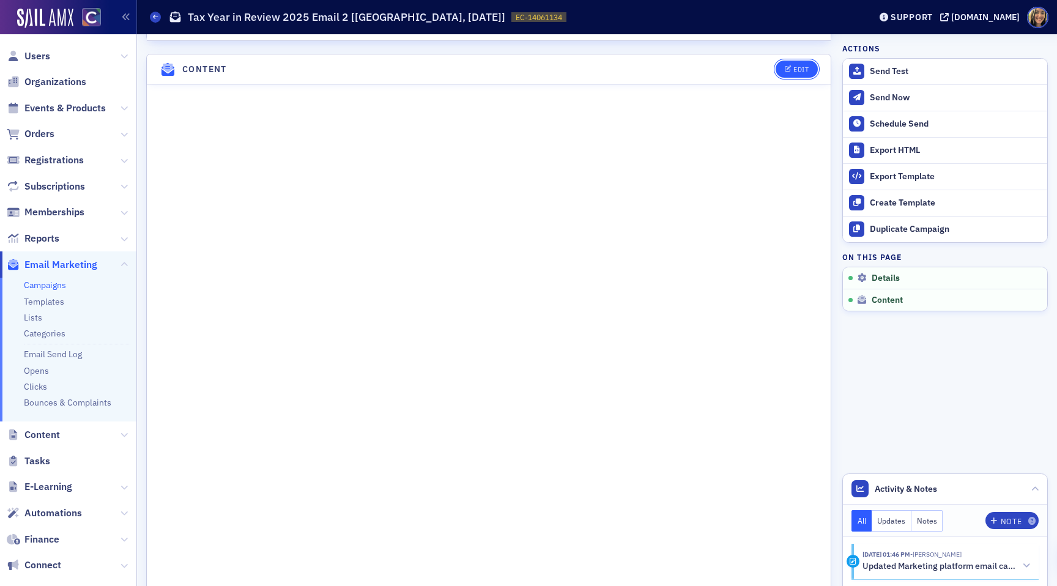
click at [804, 73] on div "Edit" at bounding box center [800, 69] width 15 height 7
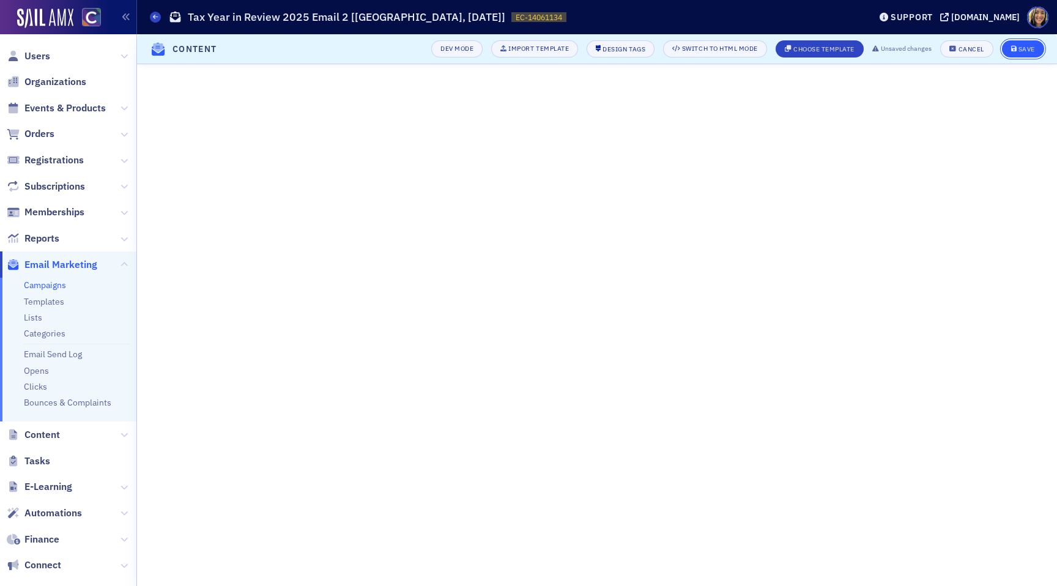
click at [1020, 54] on button "Save" at bounding box center [1023, 48] width 42 height 17
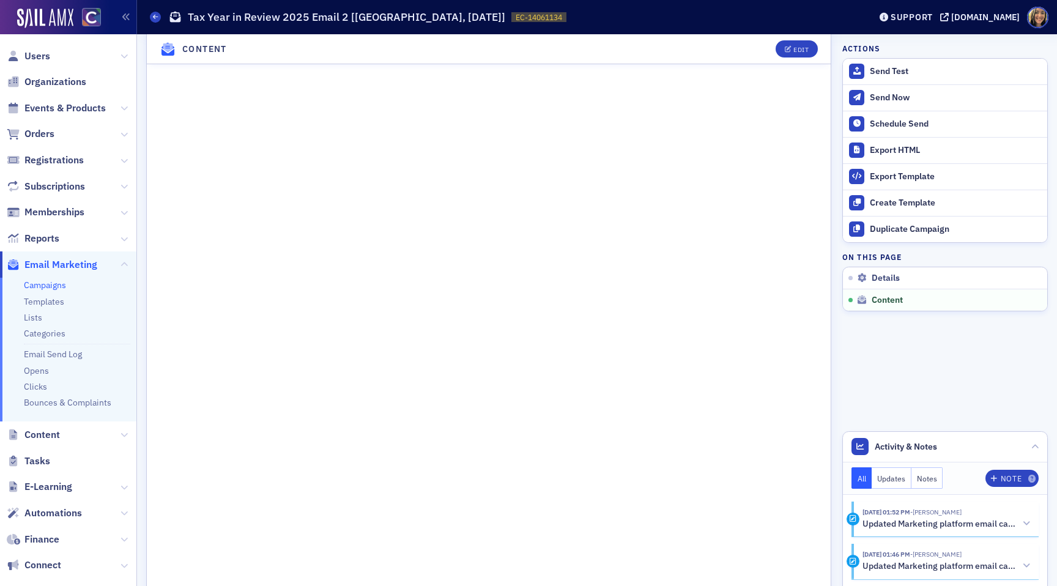
scroll to position [611, 0]
click at [804, 49] on div "Edit" at bounding box center [800, 49] width 15 height 7
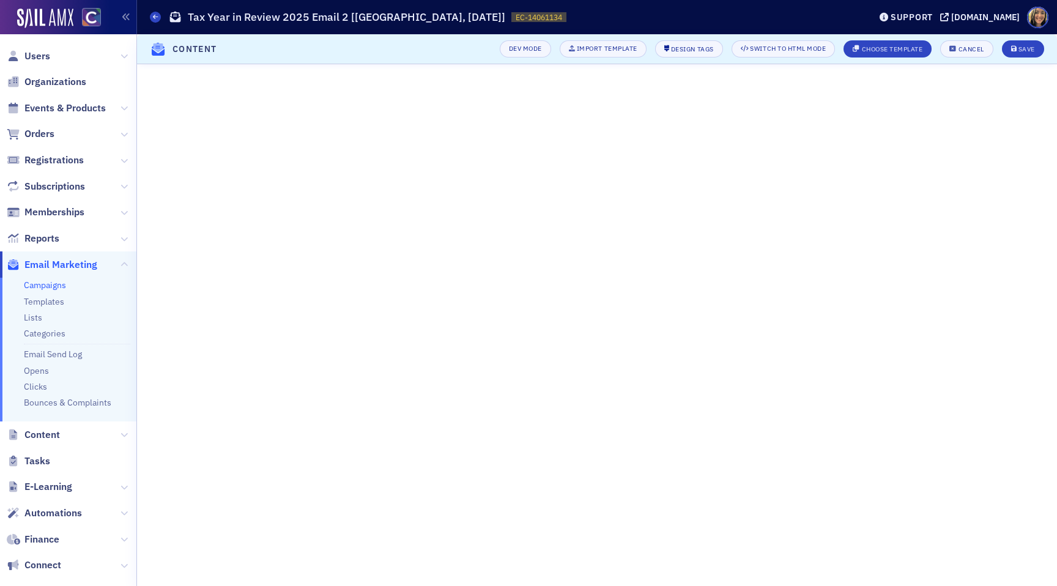
scroll to position [0, 0]
click at [1027, 46] on div "Save" at bounding box center [1026, 49] width 17 height 7
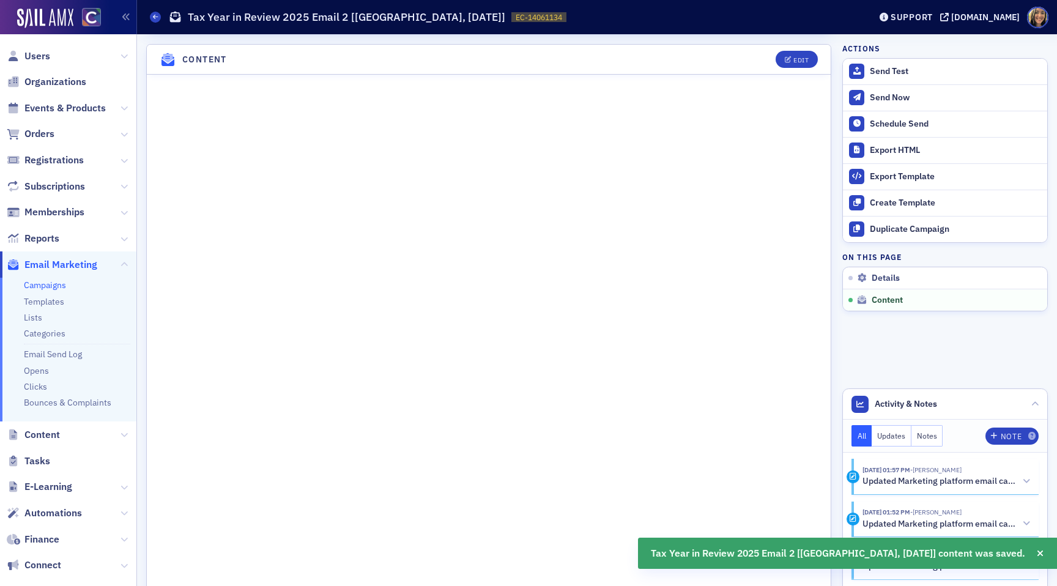
scroll to position [481, 0]
click at [802, 60] on button "Edit" at bounding box center [796, 56] width 42 height 17
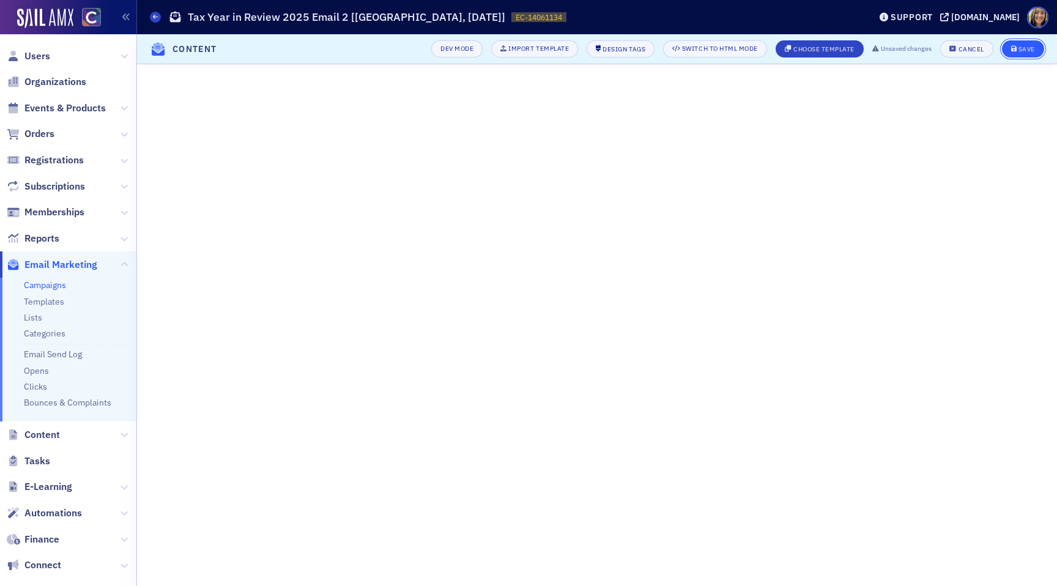
click at [1010, 51] on button "Save" at bounding box center [1023, 48] width 42 height 17
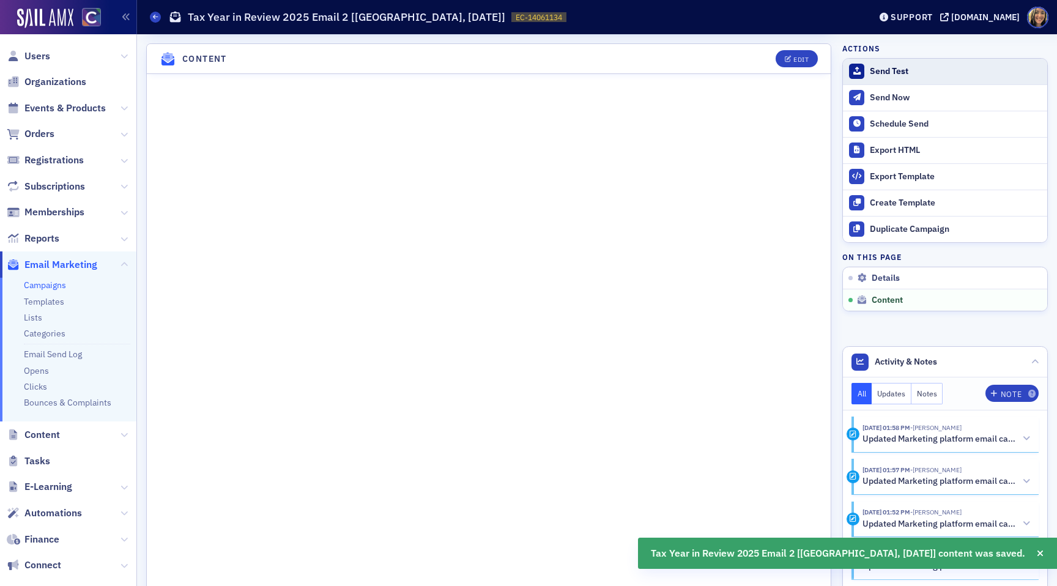
scroll to position [481, 0]
click at [916, 68] on div "Send Test" at bounding box center [955, 71] width 171 height 11
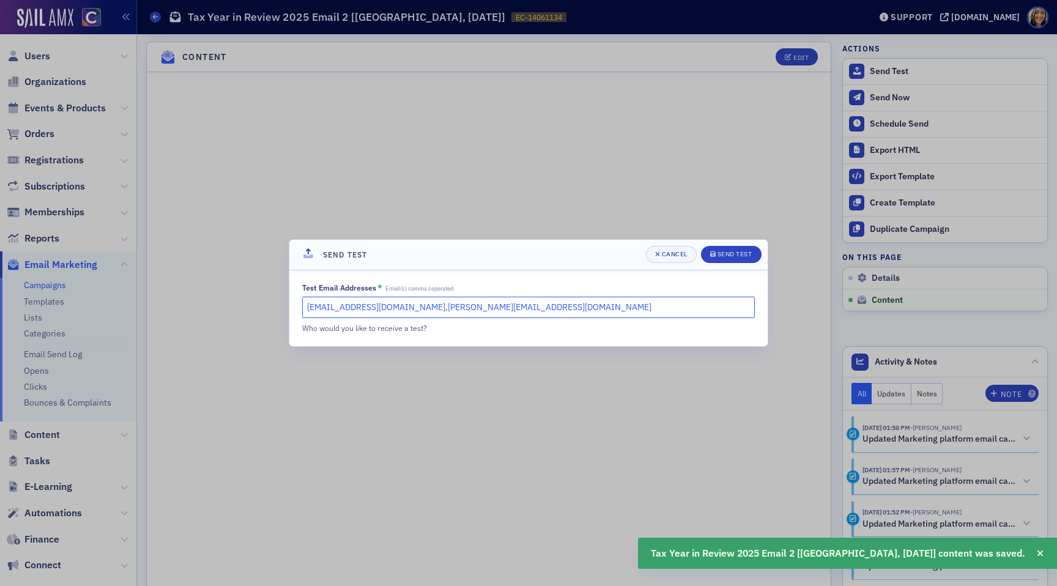
drag, startPoint x: 486, startPoint y: 306, endPoint x: 416, endPoint y: 305, distance: 69.1
click at [416, 305] on input "lauren@blueoceanideas.com,cheryl@cocpa.org" at bounding box center [528, 307] width 453 height 21
type input "[EMAIL_ADDRESS][DOMAIN_NAME]"
click at [747, 254] on div "Send Test" at bounding box center [734, 254] width 35 height 7
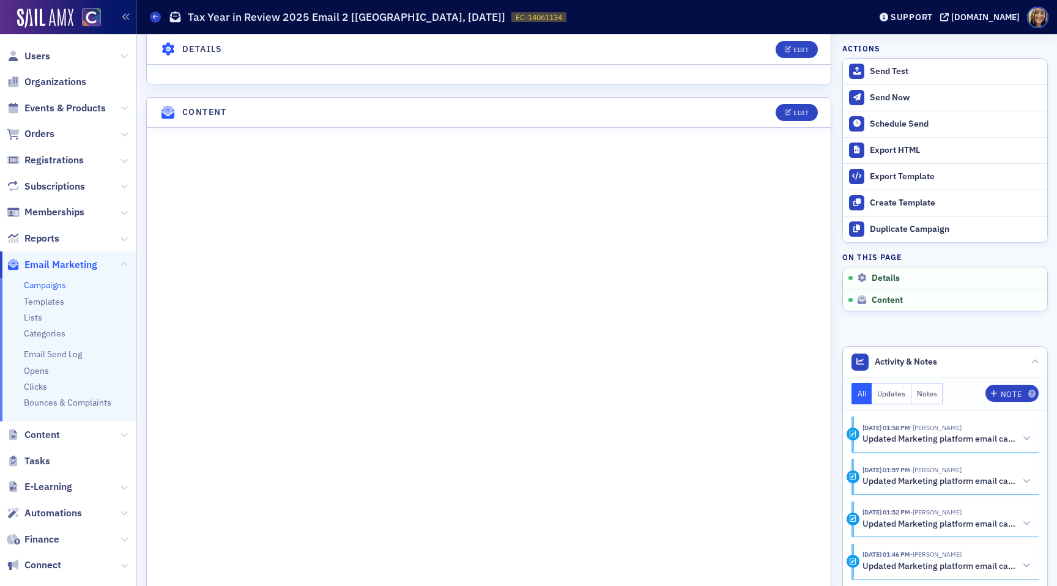
scroll to position [0, 0]
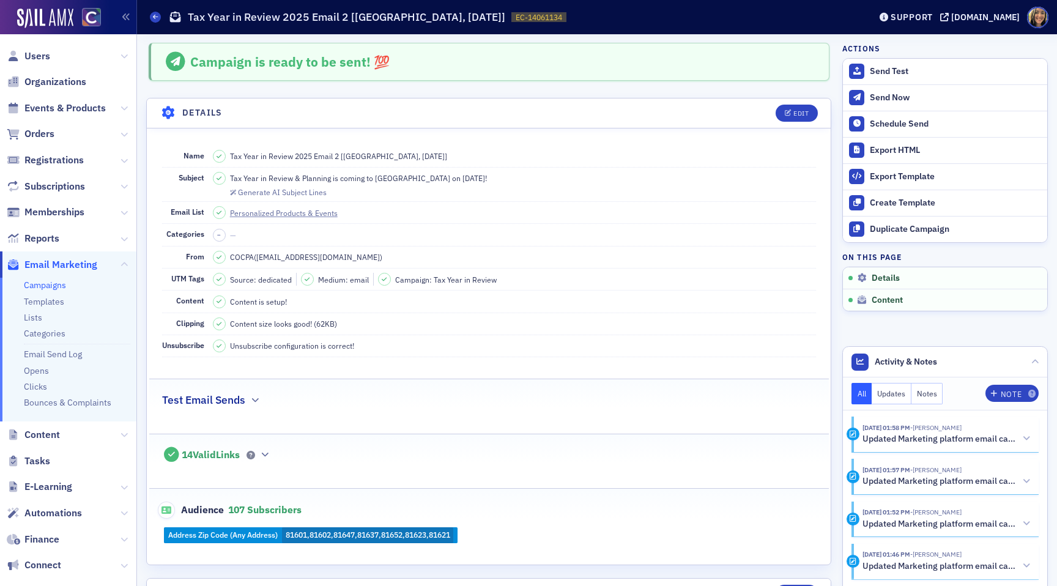
click at [434, 175] on span "Tax Year in Review & Planning is coming to [GEOGRAPHIC_DATA] on [DATE]!" at bounding box center [358, 177] width 257 height 11
copy span "Tax Year in Review & Planning is coming to [GEOGRAPHIC_DATA] on [DATE]!"
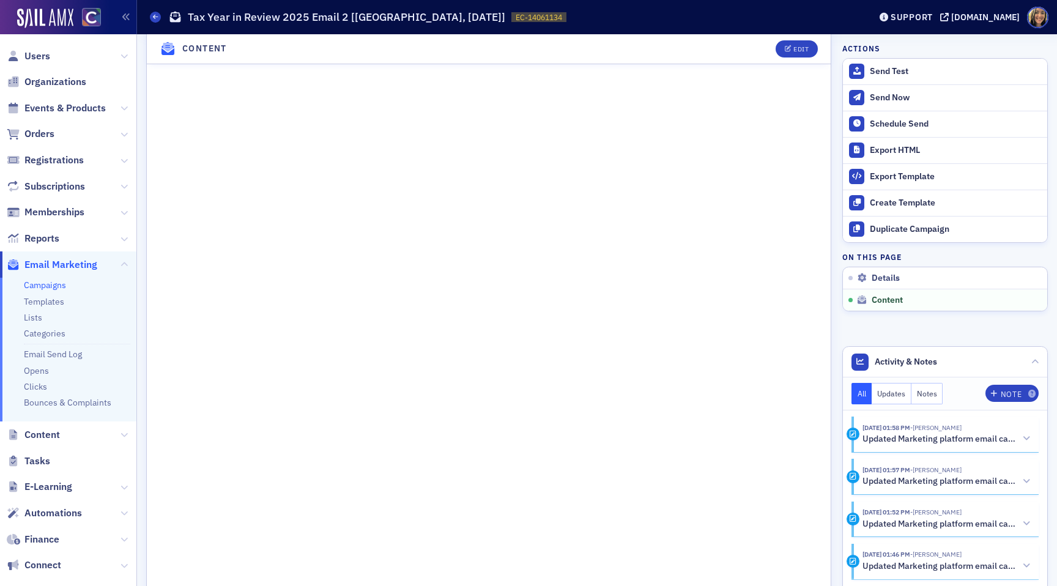
scroll to position [648, 0]
click at [806, 44] on button "Edit" at bounding box center [796, 48] width 42 height 17
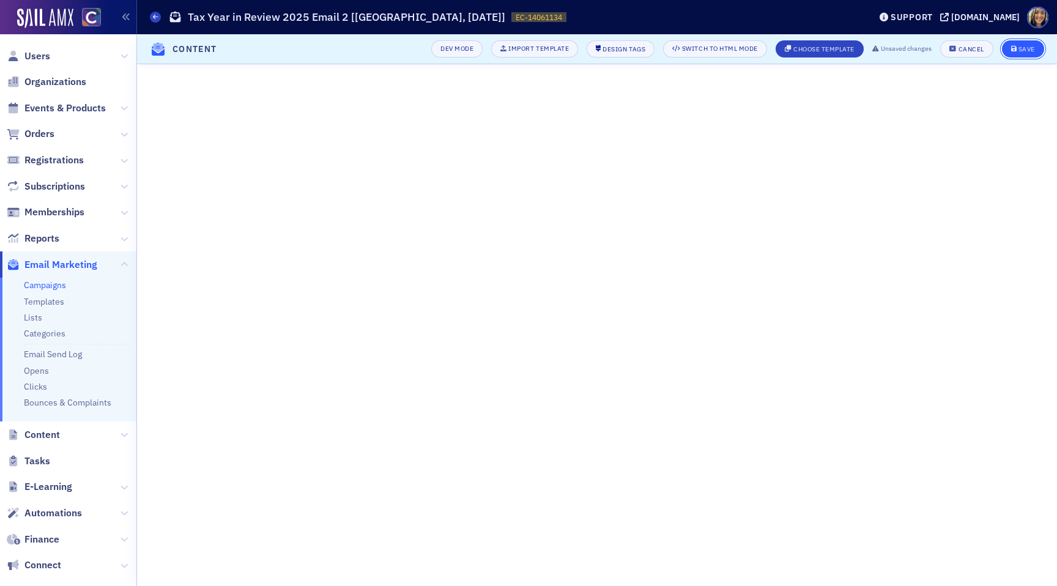
click at [1022, 53] on div "Save" at bounding box center [1026, 49] width 17 height 7
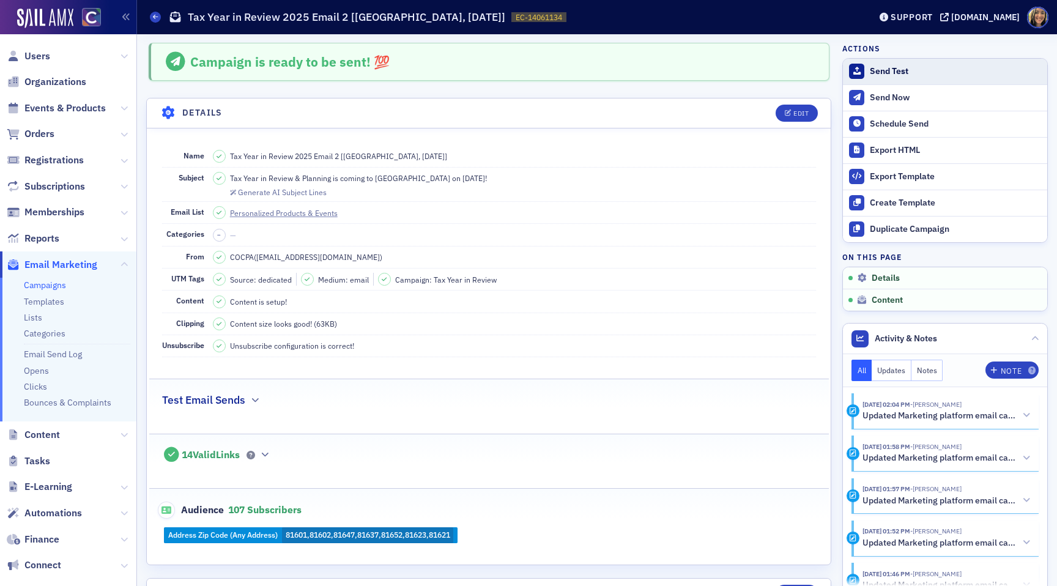
click at [886, 74] on div "Send Test" at bounding box center [955, 71] width 171 height 11
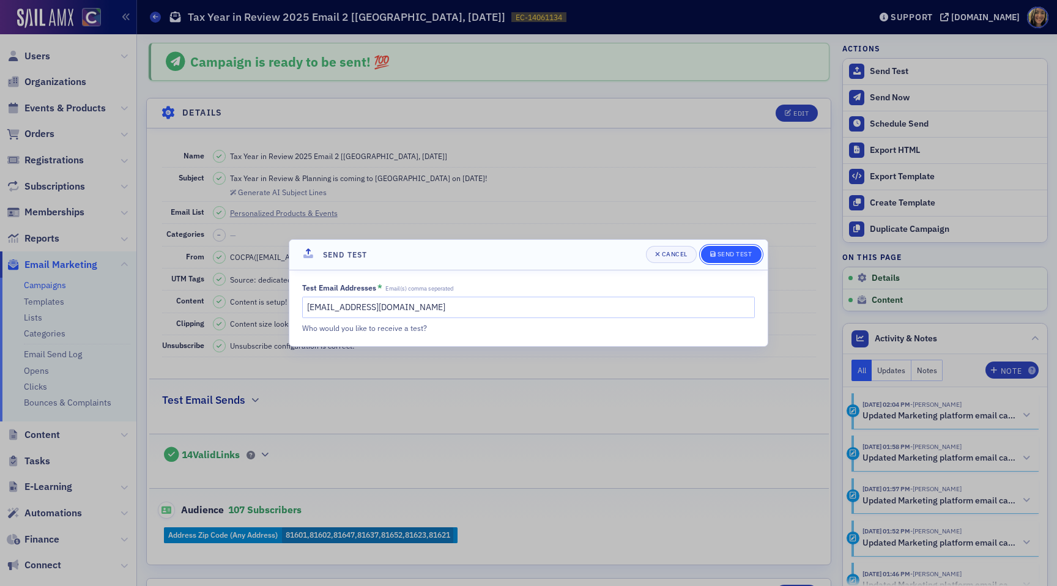
click at [713, 256] on icon "submit" at bounding box center [713, 254] width 6 height 6
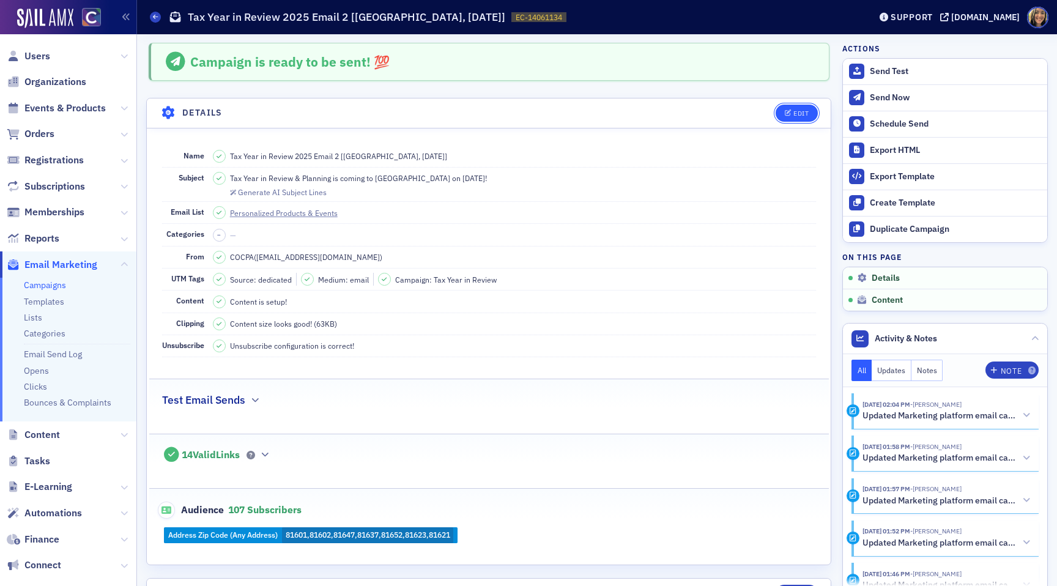
click at [793, 115] on div "Edit" at bounding box center [800, 113] width 15 height 7
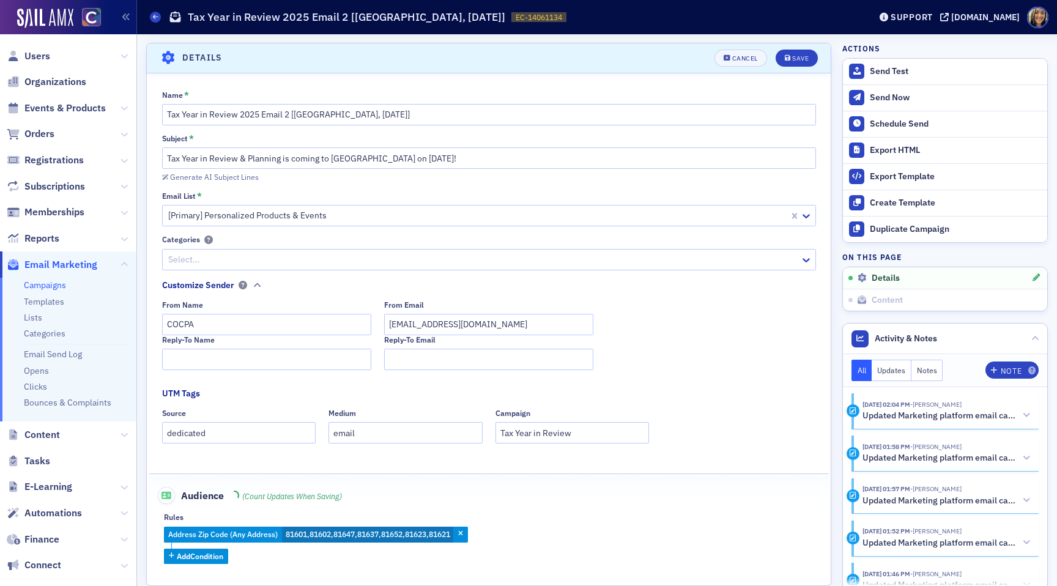
scroll to position [57, 0]
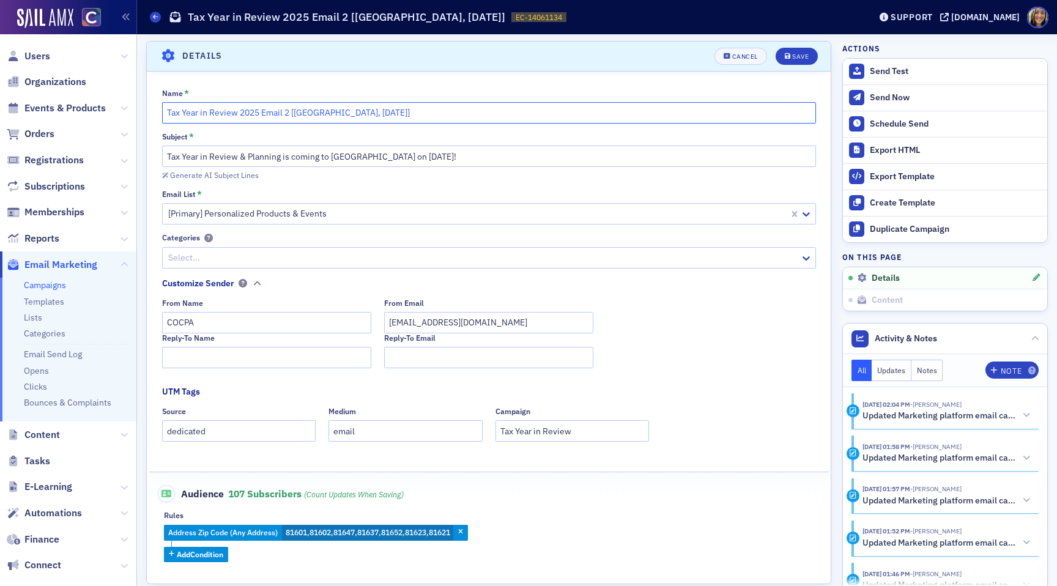
click at [394, 113] on input "Tax Year in Review 2025 Email 2 [[GEOGRAPHIC_DATA], [DATE]]" at bounding box center [489, 112] width 654 height 21
type input "Tax Year in Review 2025 Email 2 [Glenwood Springs, Nov 3]"
click at [461, 150] on input "Tax Year in Review & Planning is coming to [GEOGRAPHIC_DATA] on [DATE]!" at bounding box center [489, 156] width 654 height 21
click at [461, 152] on input "Tax Year in Review & Planning is coming to [GEOGRAPHIC_DATA] on [DATE]!" at bounding box center [489, 156] width 654 height 21
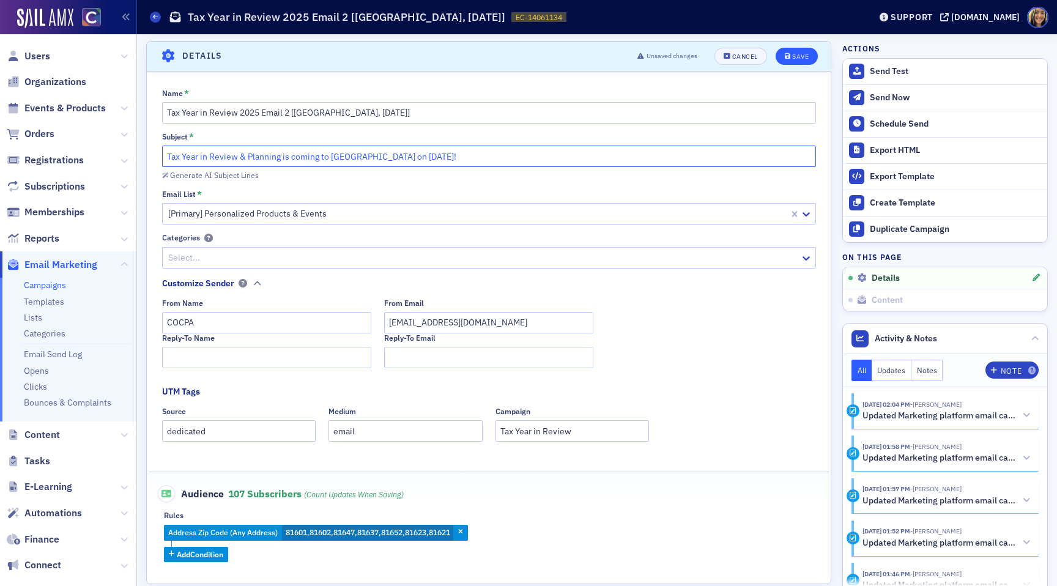
type input "Tax Year in Review & Planning is coming to Glenwood Springs on November 3!"
click at [788, 57] on icon "submit" at bounding box center [788, 56] width 6 height 7
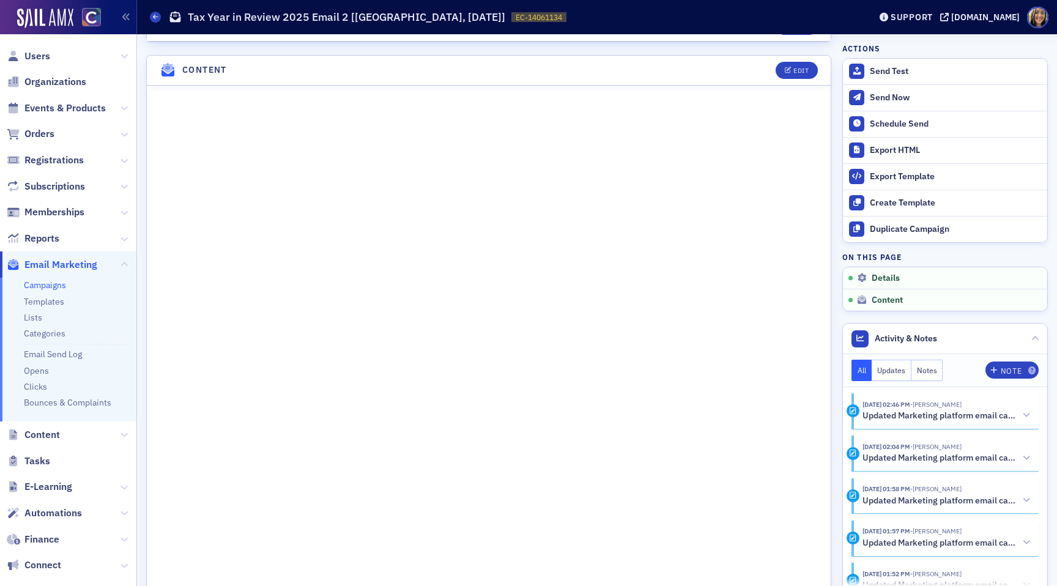
scroll to position [533, 0]
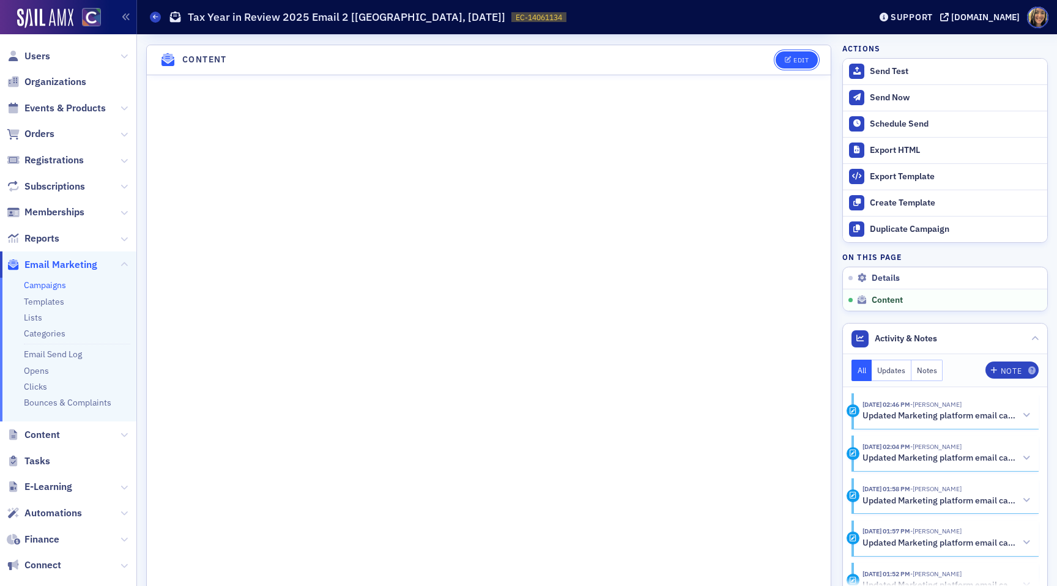
click at [799, 57] on div "Edit" at bounding box center [800, 60] width 15 height 7
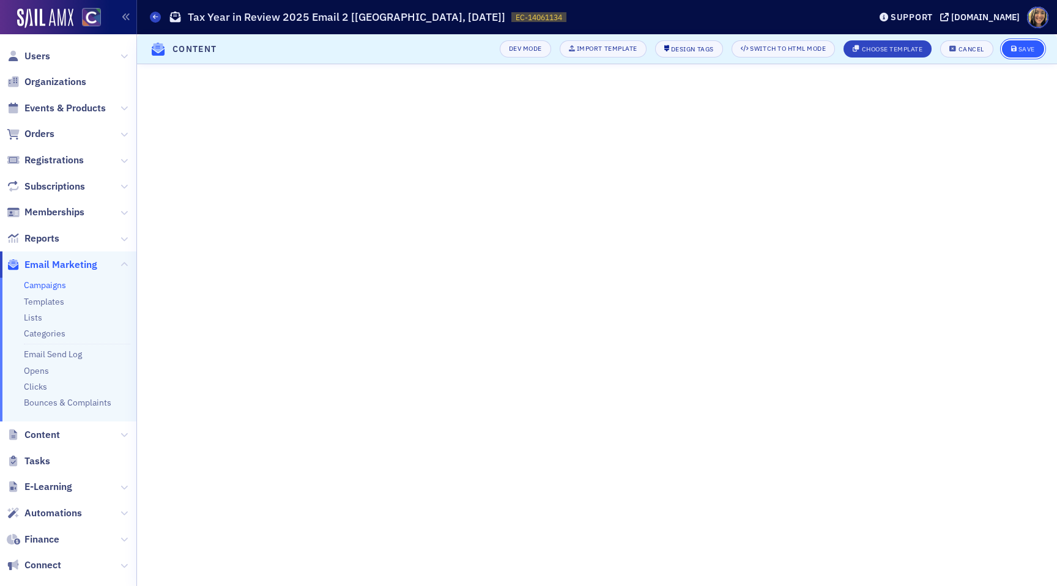
click at [1032, 50] on div "Save" at bounding box center [1026, 49] width 17 height 7
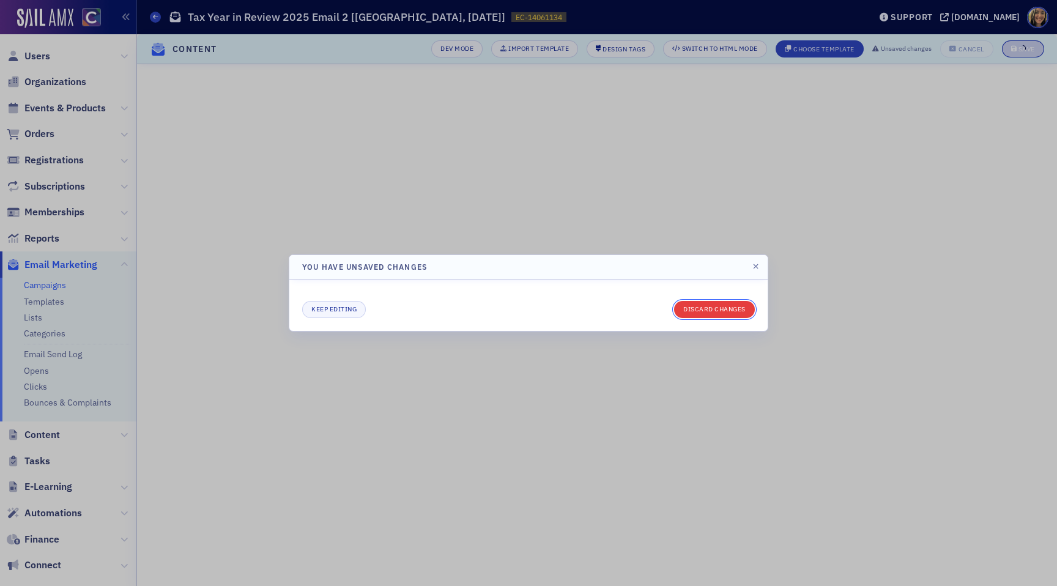
click at [717, 308] on button "Discard changes" at bounding box center [714, 309] width 81 height 17
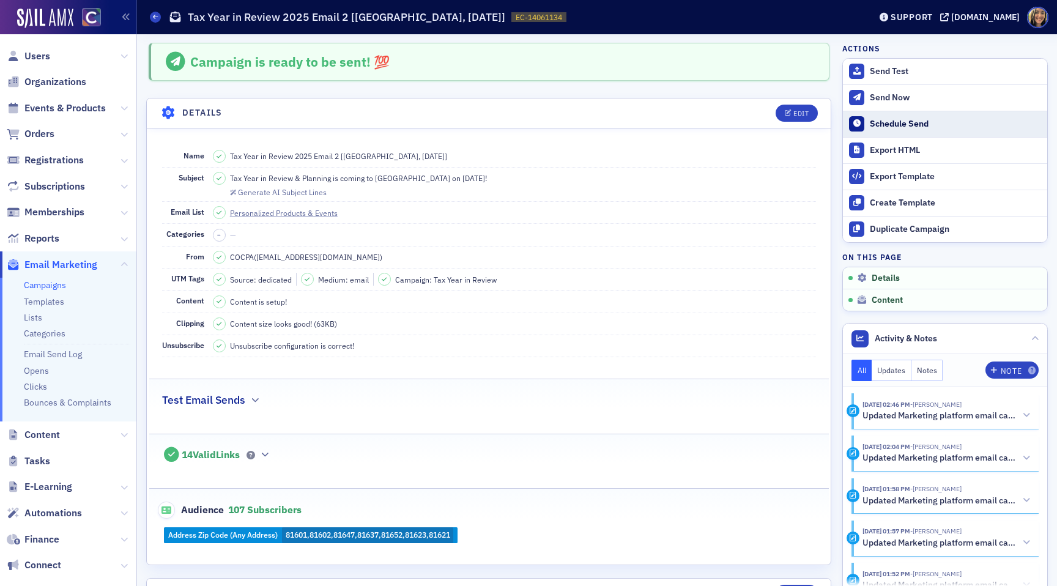
click at [893, 128] on div "Schedule Send" at bounding box center [955, 124] width 171 height 11
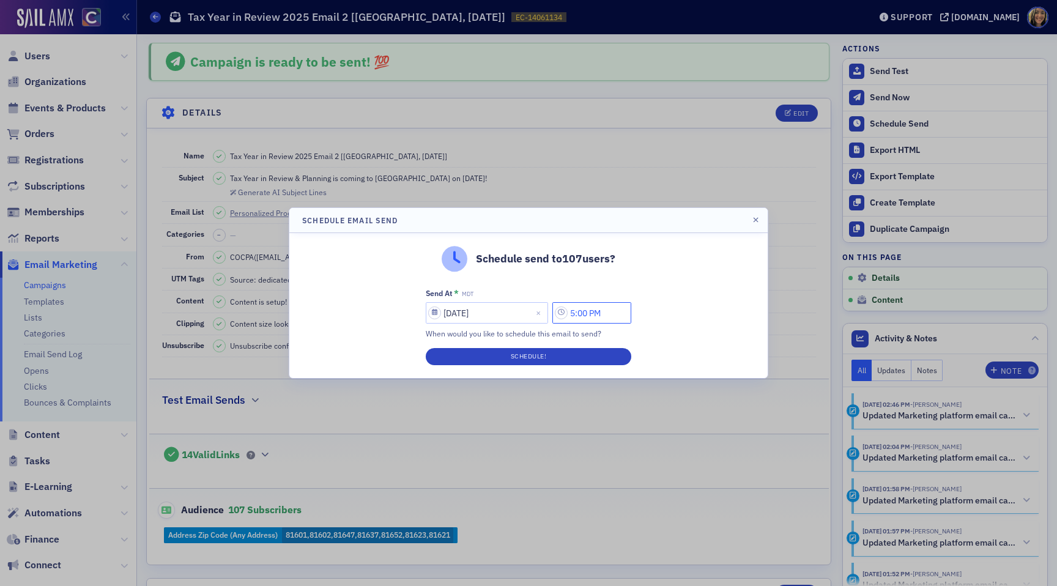
drag, startPoint x: 581, startPoint y: 314, endPoint x: 568, endPoint y: 314, distance: 13.5
click at [568, 314] on input "5:00 PM" at bounding box center [591, 312] width 79 height 21
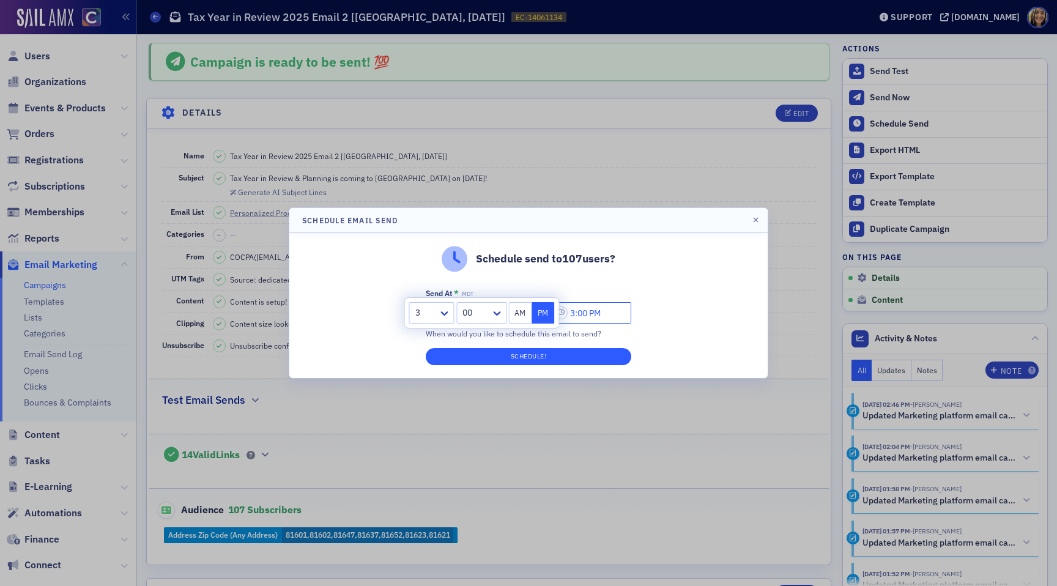
type input "3:00 PM"
click at [566, 360] on button "Schedule!" at bounding box center [528, 356] width 205 height 17
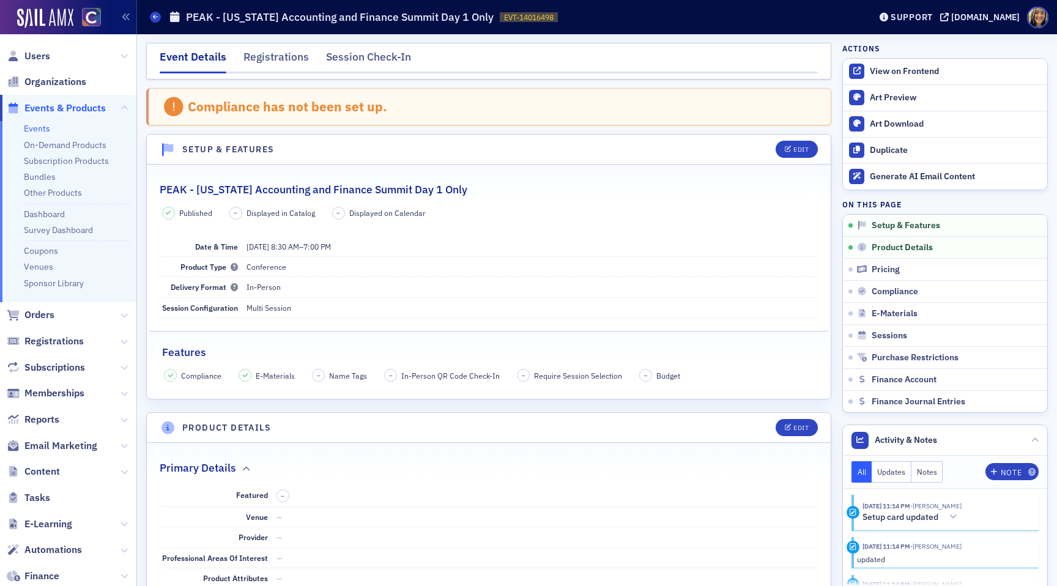
click at [53, 115] on span "Events & Products" at bounding box center [68, 108] width 136 height 26
click at [46, 111] on span "Events & Products" at bounding box center [64, 108] width 81 height 13
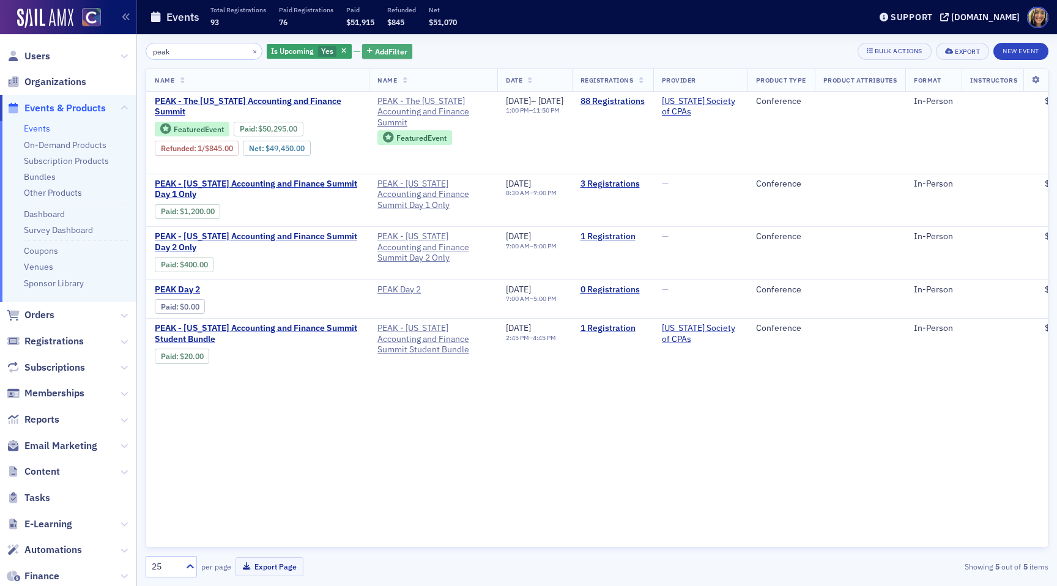
click at [375, 55] on span "Add Filter" at bounding box center [391, 51] width 32 height 11
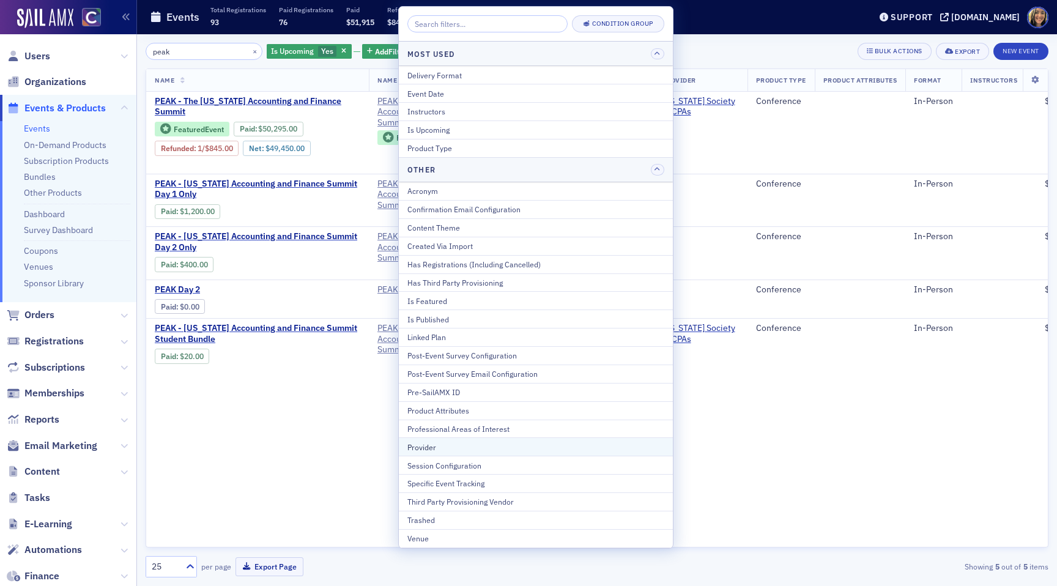
click at [430, 442] on div "Provider" at bounding box center [535, 447] width 257 height 11
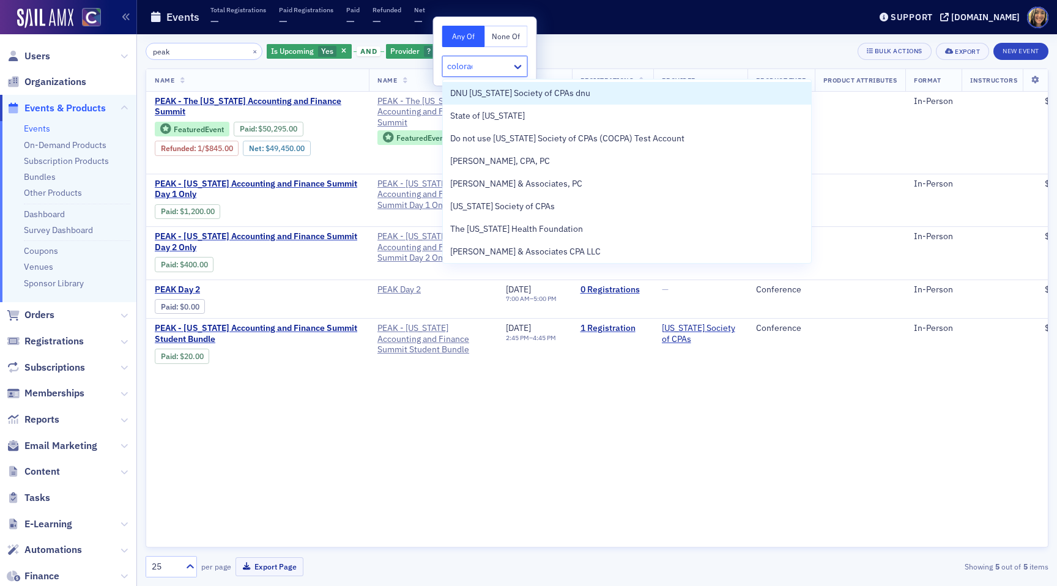
type input "[US_STATE]"
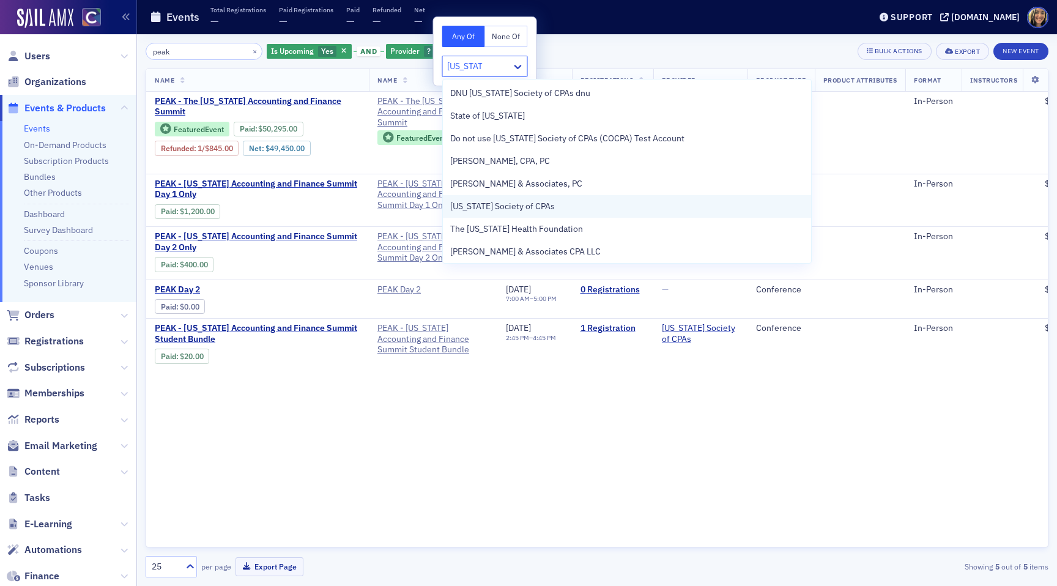
click at [496, 206] on span "Colorado Society of CPAs" at bounding box center [502, 206] width 105 height 13
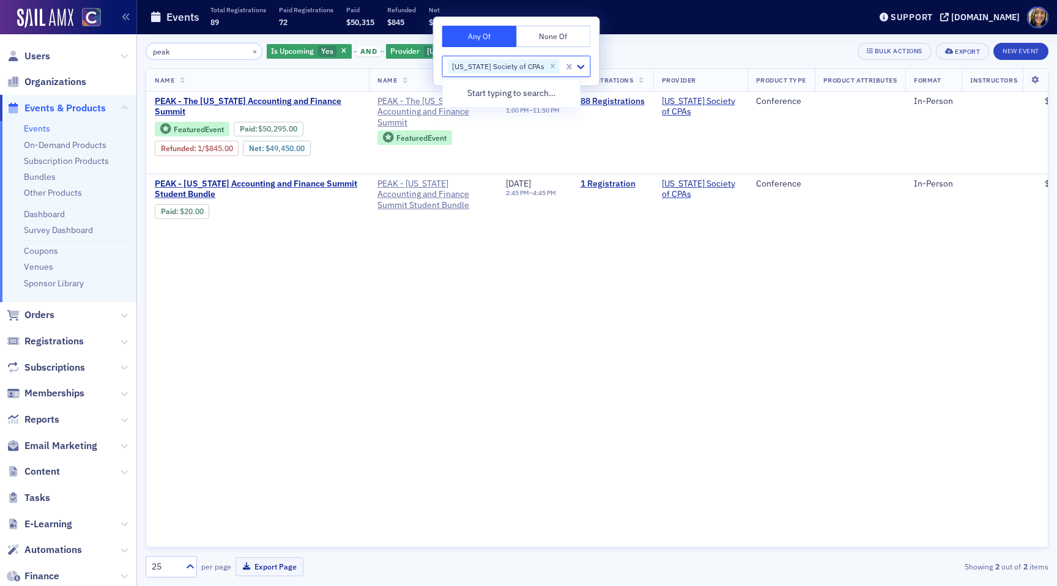
click at [393, 289] on div "Name Name Date Registrations Provider Product Type Product Attributes Format In…" at bounding box center [597, 307] width 903 height 479
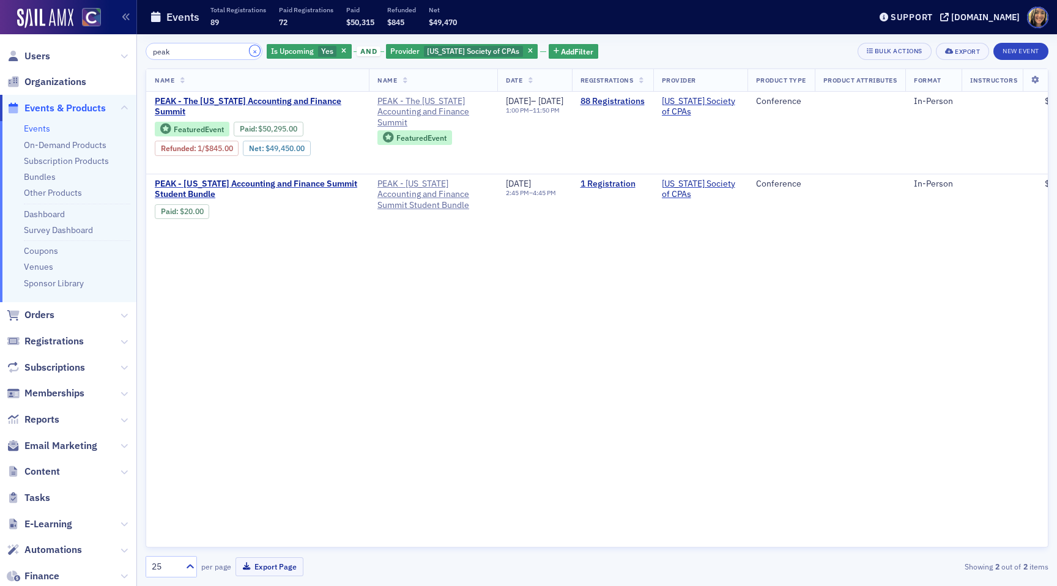
click at [250, 48] on button "×" at bounding box center [255, 50] width 11 height 11
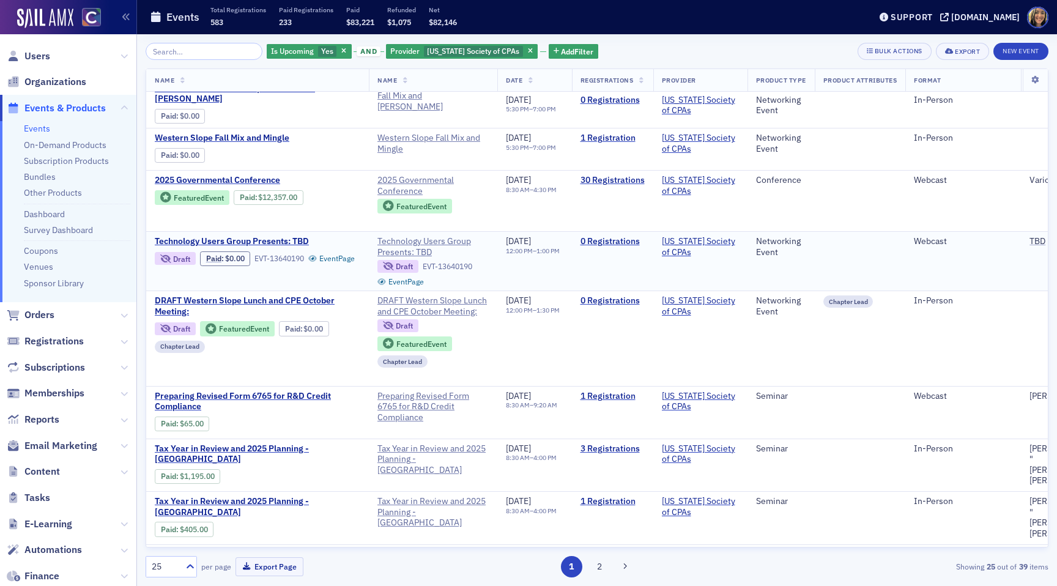
scroll to position [585, 0]
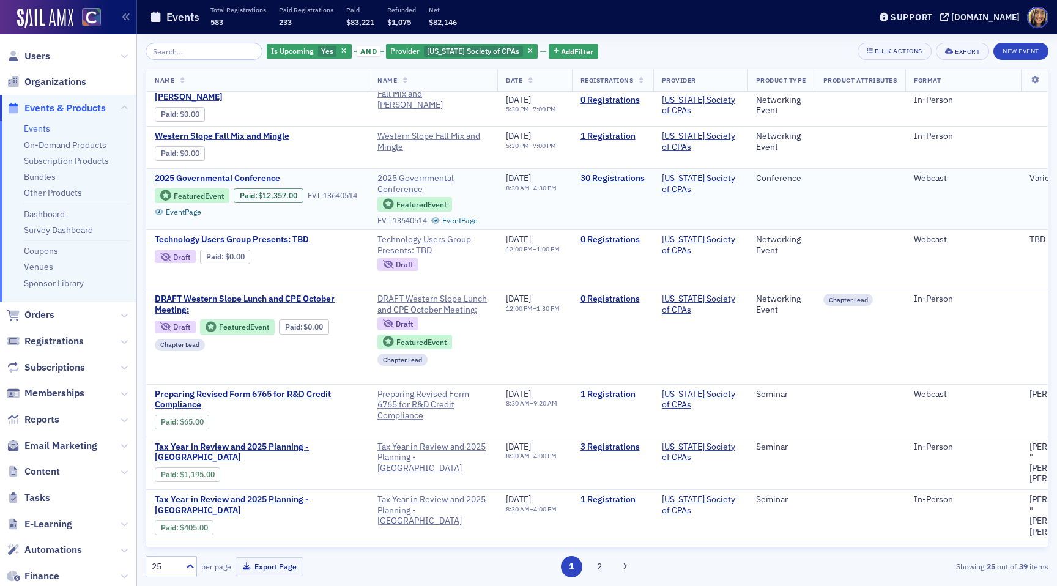
click at [645, 184] on link "30 Registrations" at bounding box center [612, 178] width 64 height 11
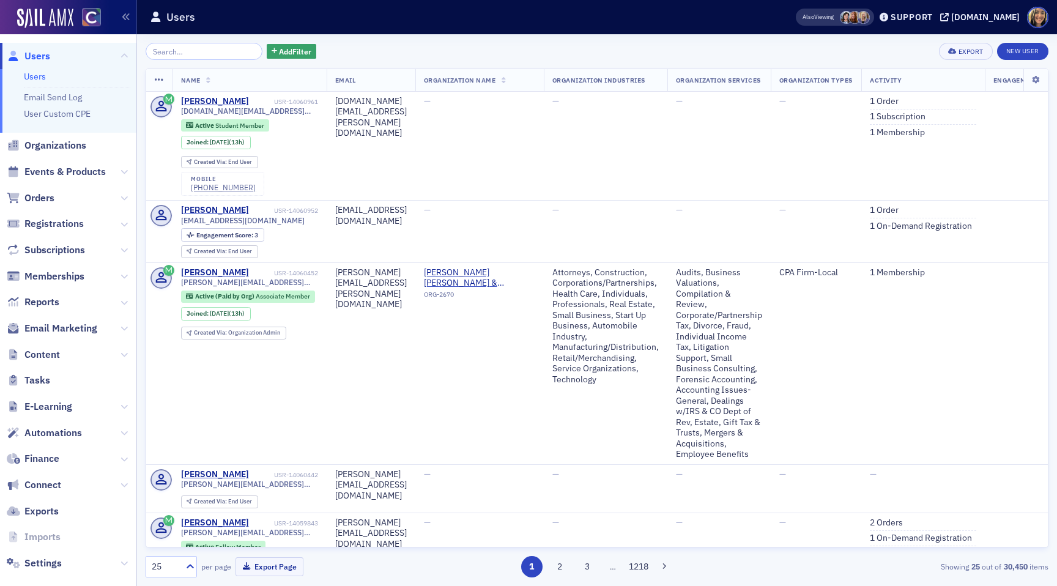
click at [66, 299] on span "Reports" at bounding box center [68, 302] width 136 height 26
click at [137, 297] on div "Add Filter Export New User Name Email Organization Name Organization Industries…" at bounding box center [597, 310] width 920 height 552
click at [124, 297] on button at bounding box center [123, 301] width 7 height 13
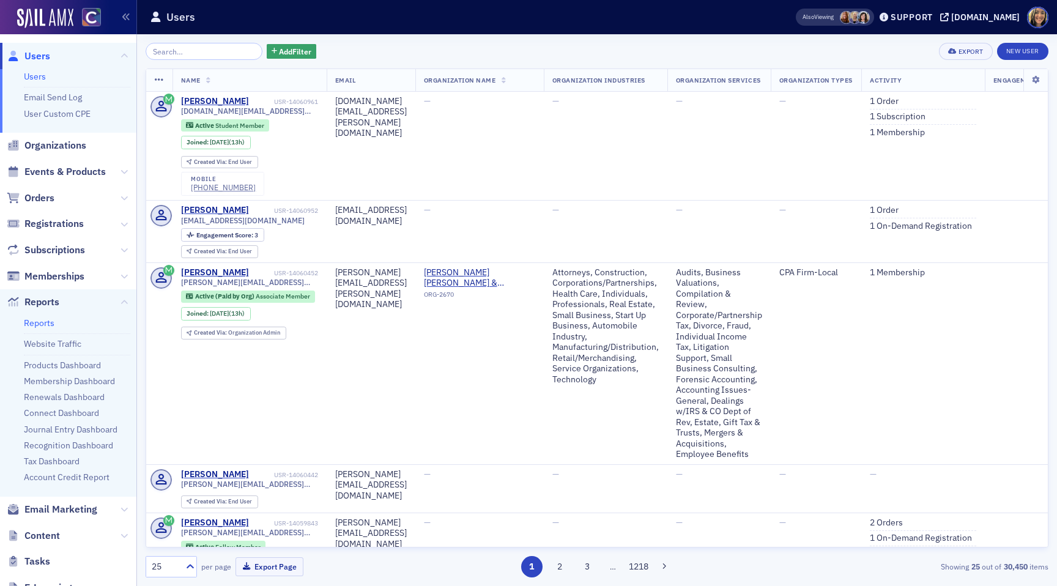
click at [47, 319] on link "Reports" at bounding box center [39, 322] width 31 height 11
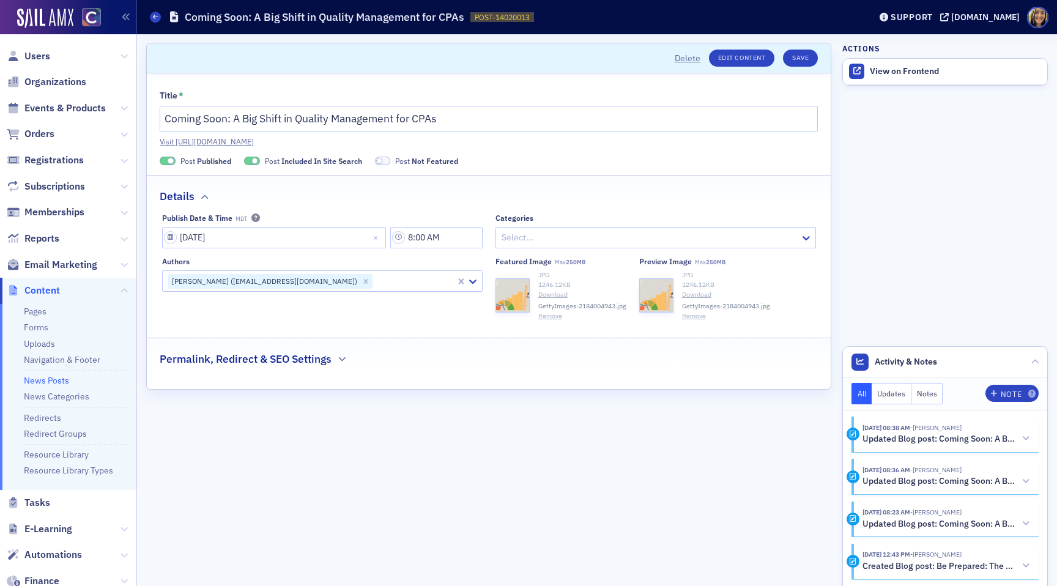
click at [299, 358] on h2 "Permalink, Redirect & SEO Settings" at bounding box center [246, 359] width 172 height 16
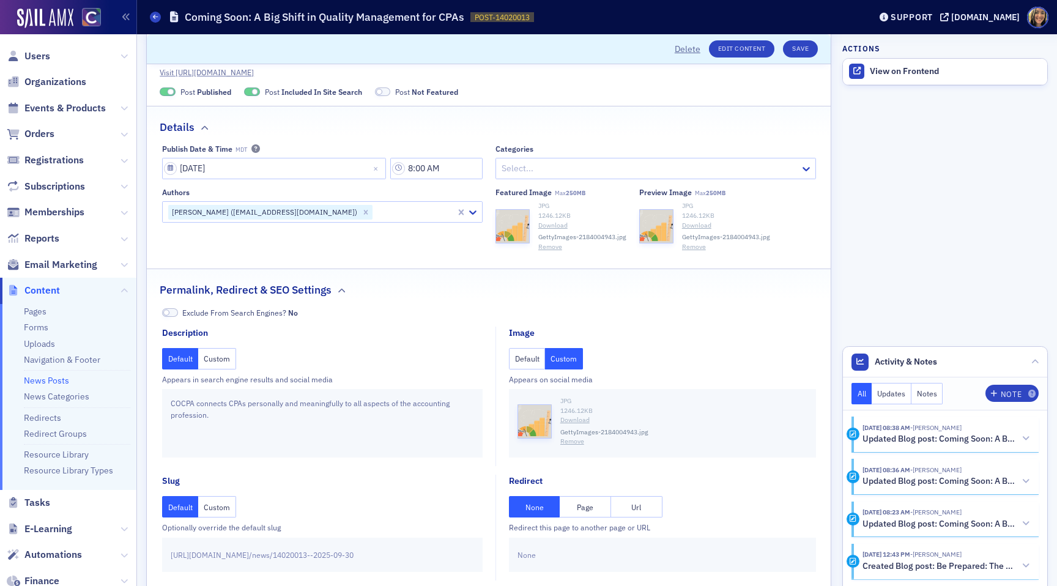
scroll to position [100, 0]
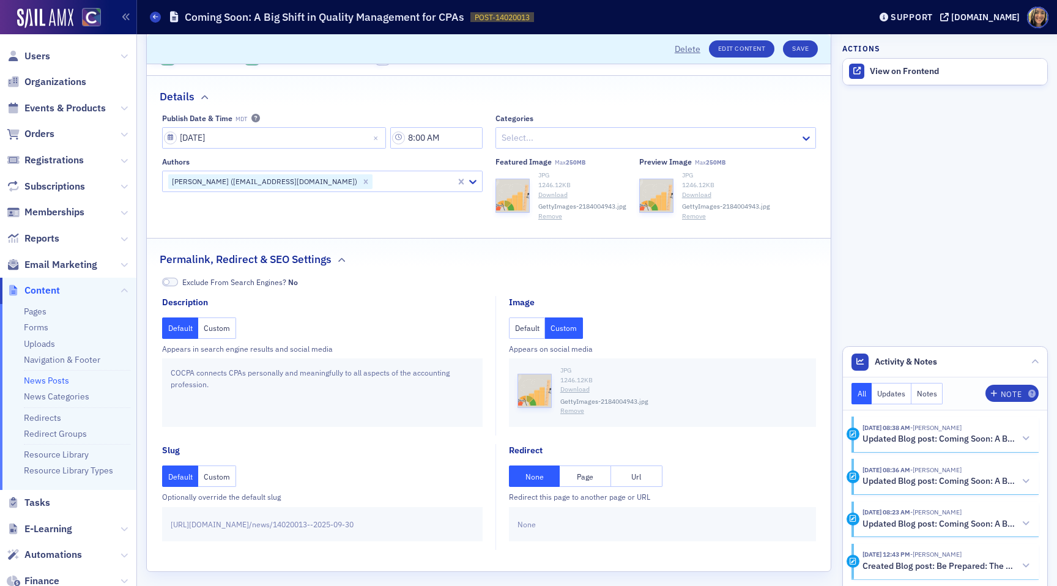
click at [536, 331] on button "Default" at bounding box center [527, 327] width 37 height 21
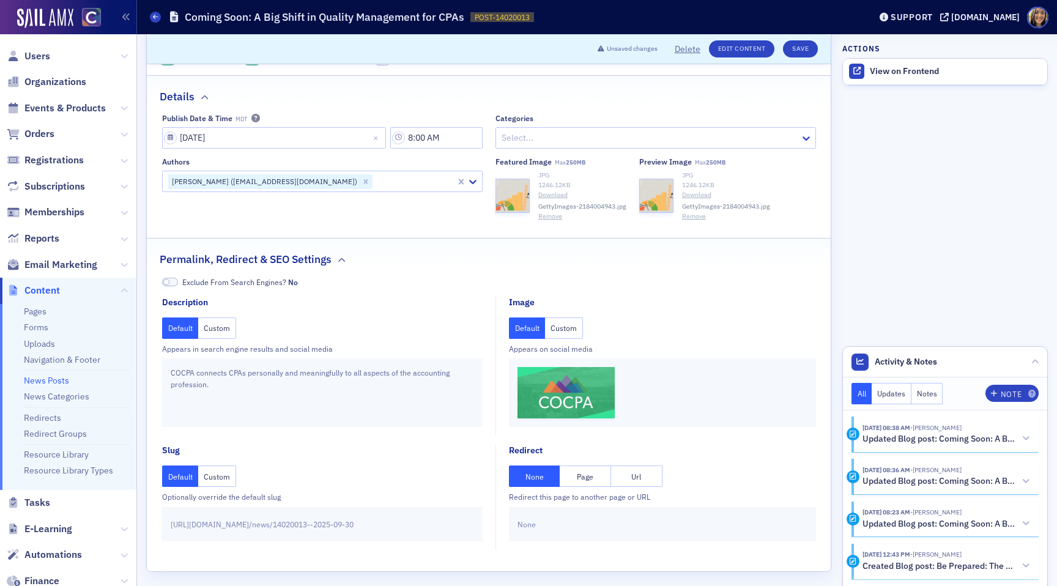
click at [565, 330] on button "Custom" at bounding box center [564, 327] width 38 height 21
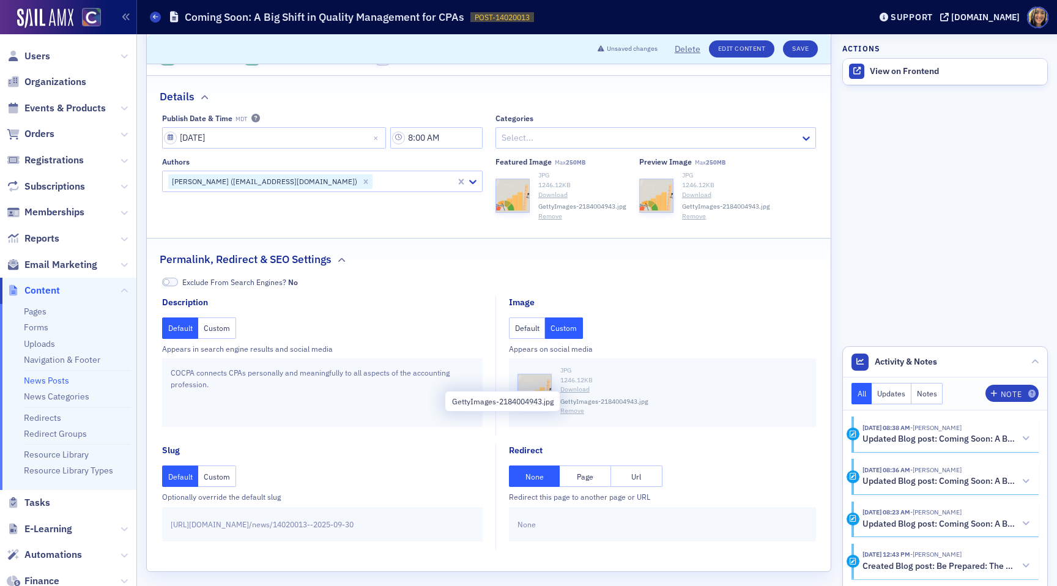
click at [577, 413] on button "Remove" at bounding box center [572, 411] width 24 height 10
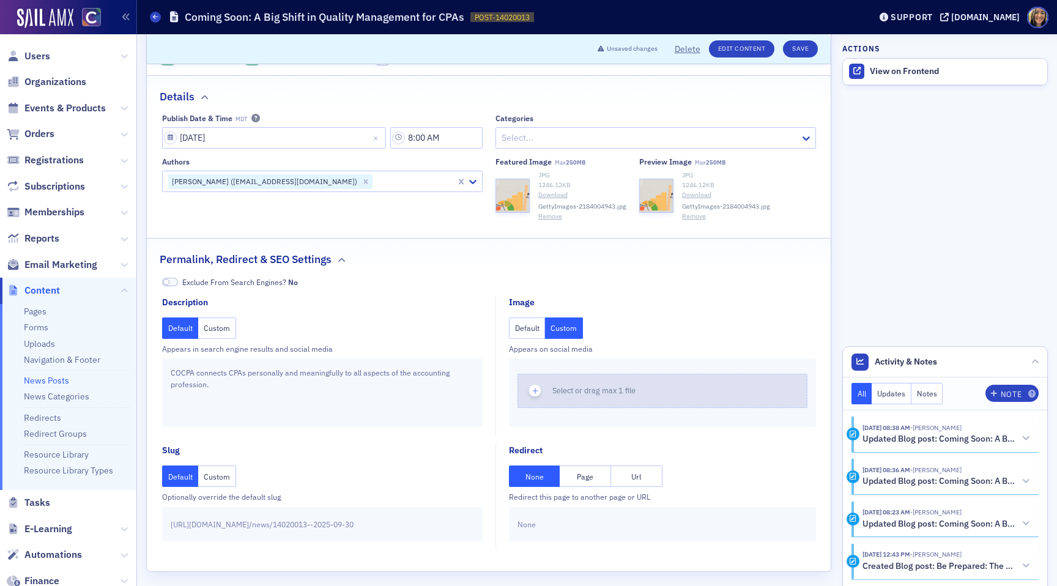
click at [542, 383] on div "button" at bounding box center [535, 390] width 34 height 33
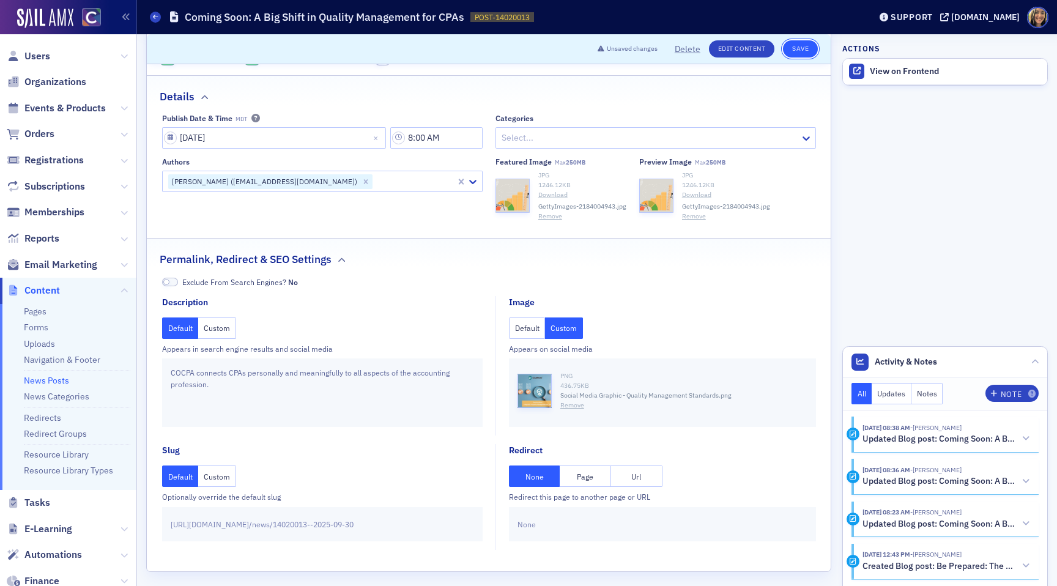
click at [793, 45] on button "Save" at bounding box center [800, 48] width 35 height 17
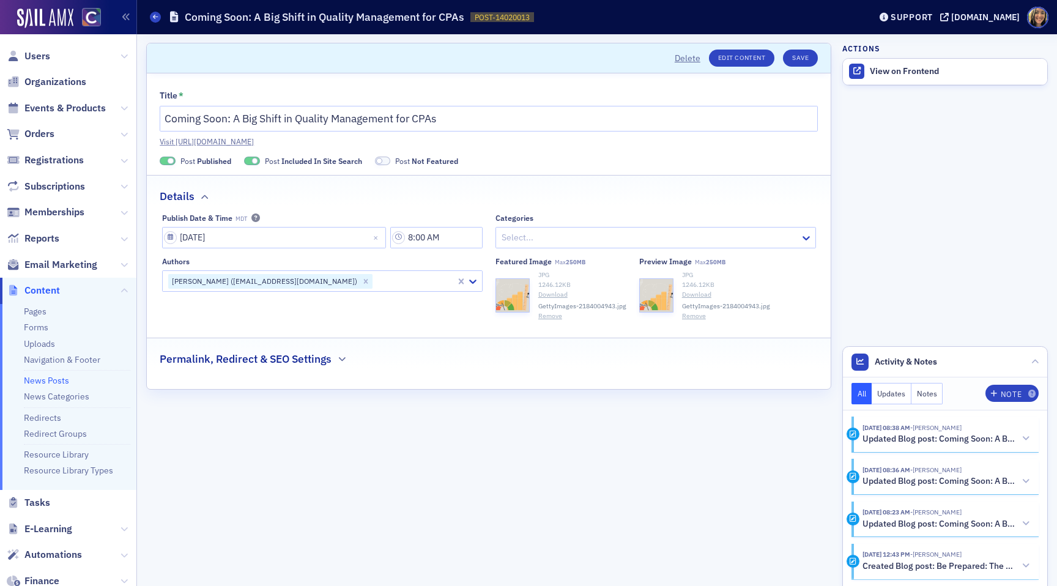
scroll to position [0, 0]
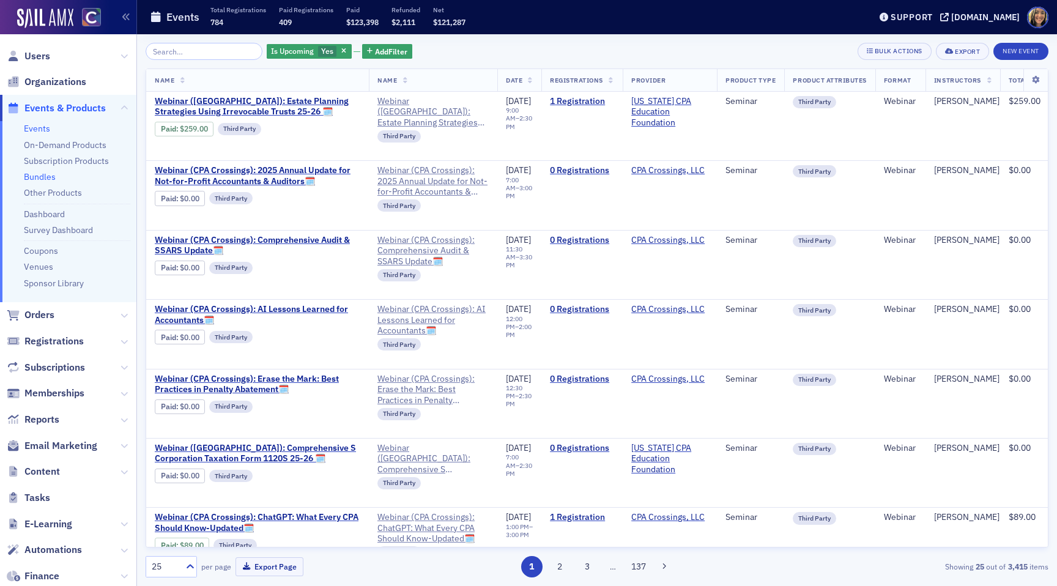
click at [44, 179] on link "Bundles" at bounding box center [40, 176] width 32 height 11
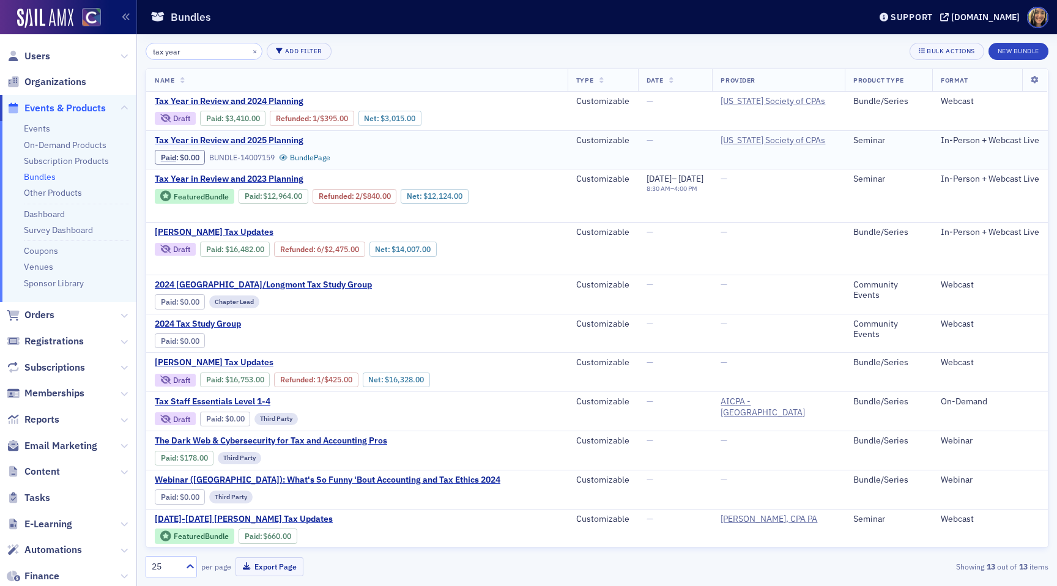
type input "tax year"
click at [242, 146] on span "Tax Year in Review and 2025 Planning" at bounding box center [257, 140] width 205 height 11
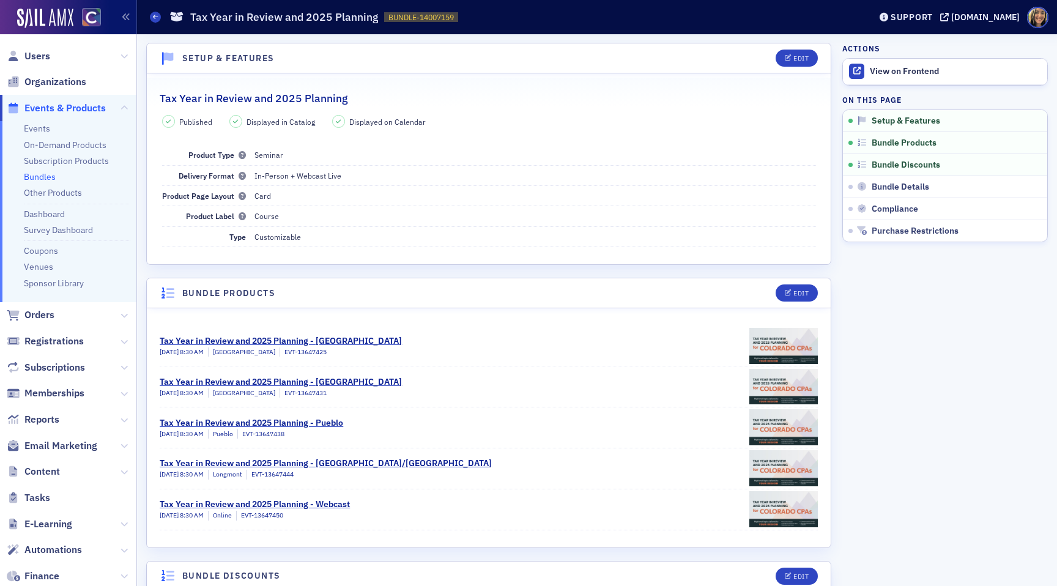
scroll to position [11, 0]
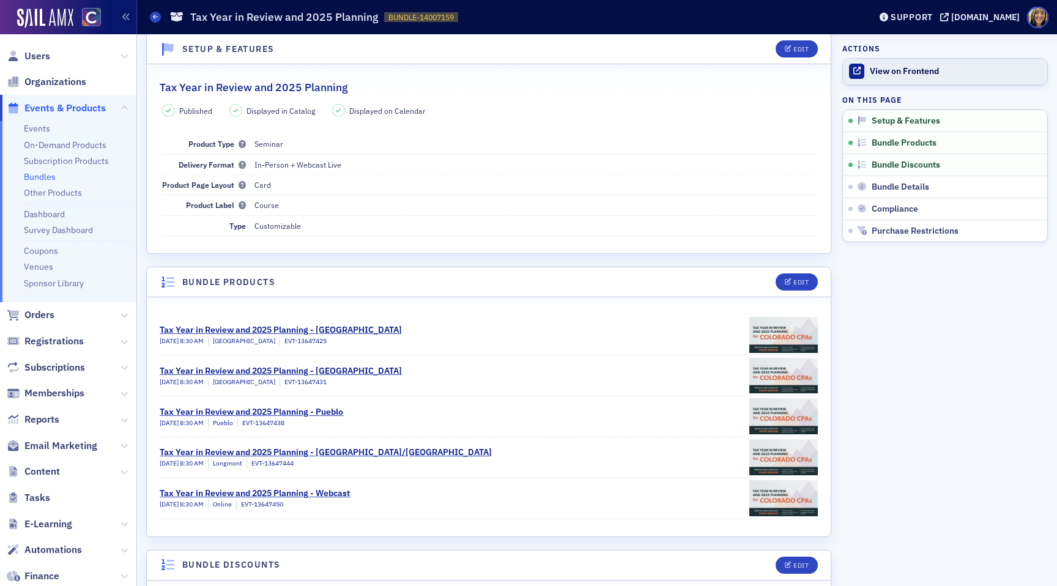
click at [908, 70] on div "View on Frontend" at bounding box center [955, 71] width 171 height 11
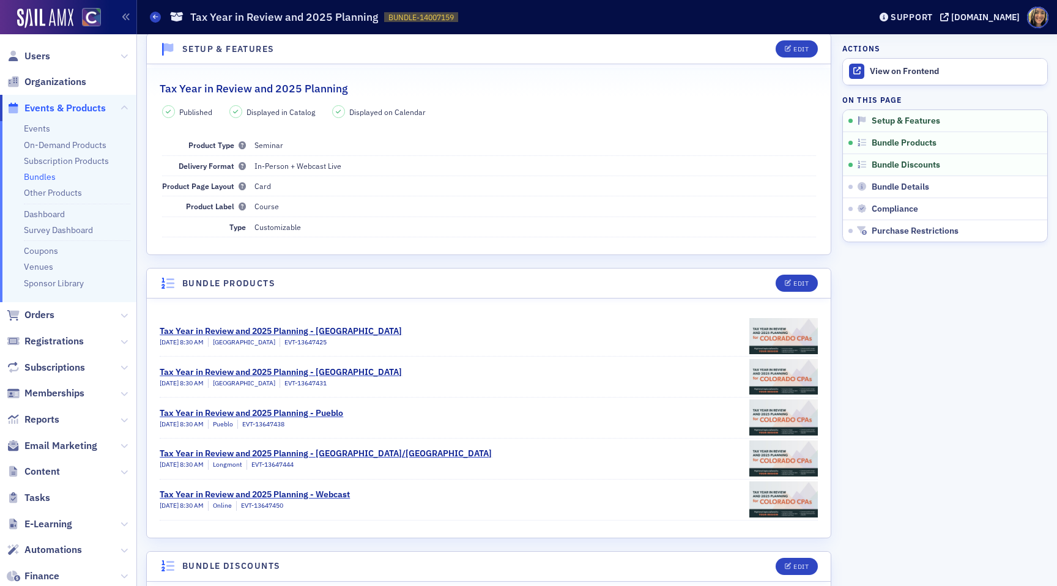
scroll to position [12, 0]
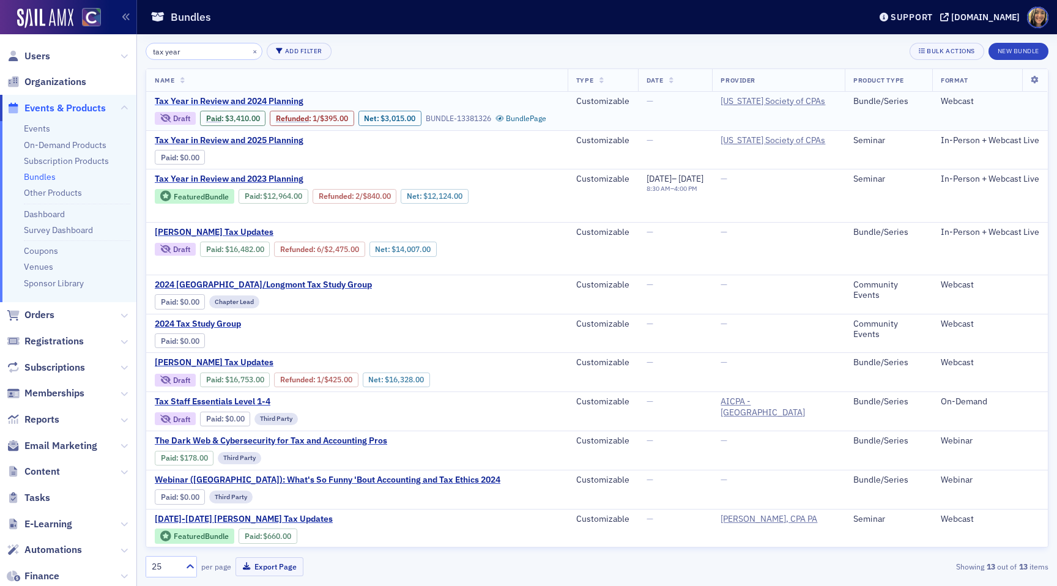
click at [281, 102] on span "Tax Year in Review and 2024 Planning" at bounding box center [257, 101] width 205 height 11
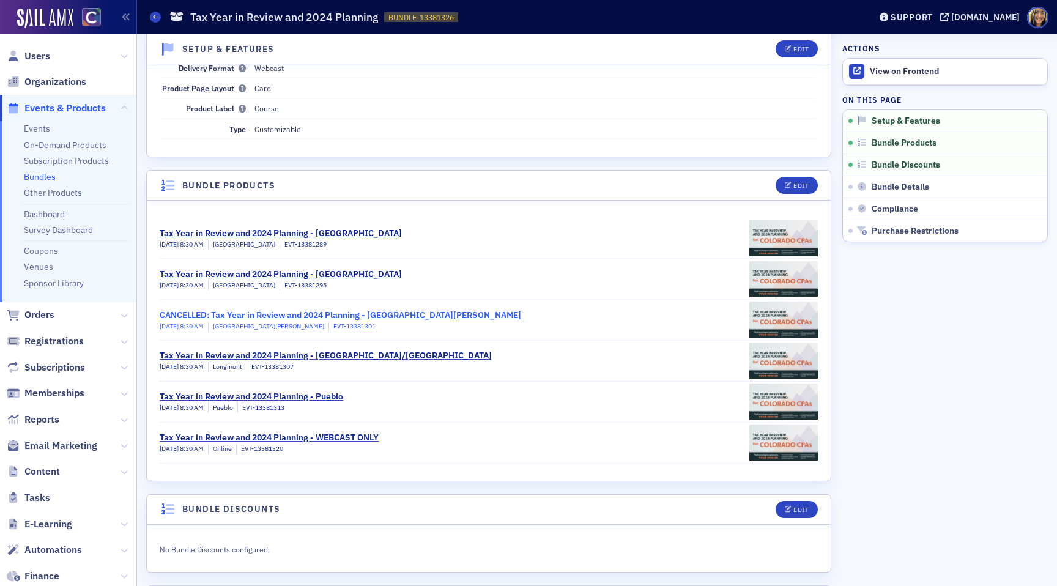
scroll to position [109, 0]
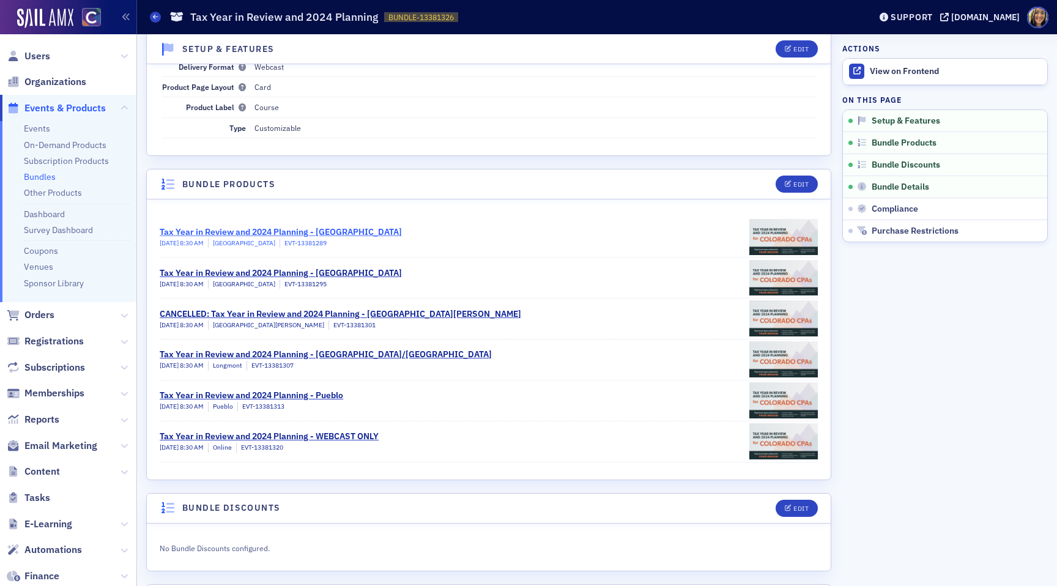
click at [268, 229] on div "Tax Year in Review and 2024 Planning - Glenwood Springs" at bounding box center [281, 232] width 242 height 13
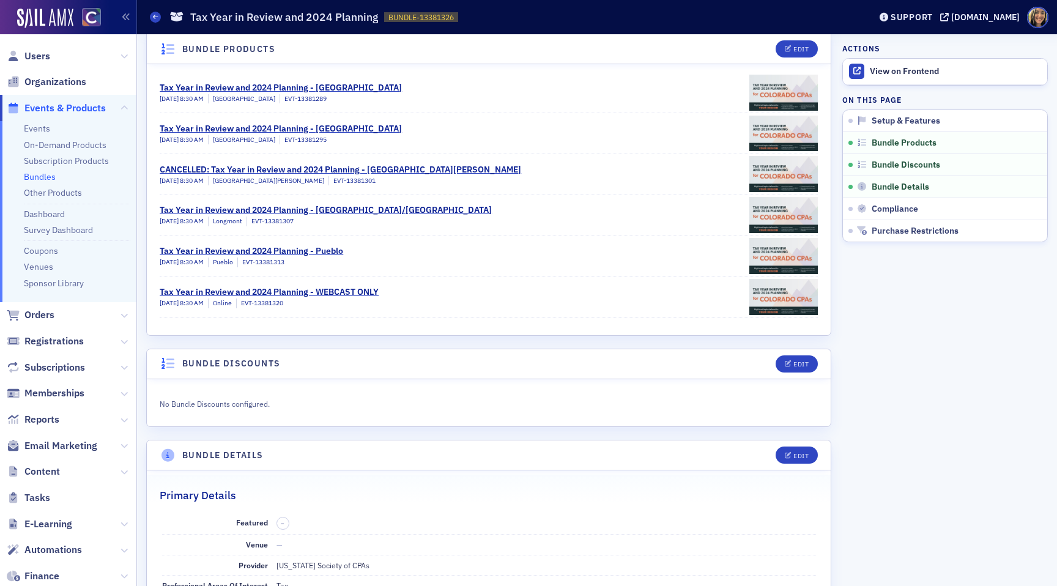
scroll to position [0, 0]
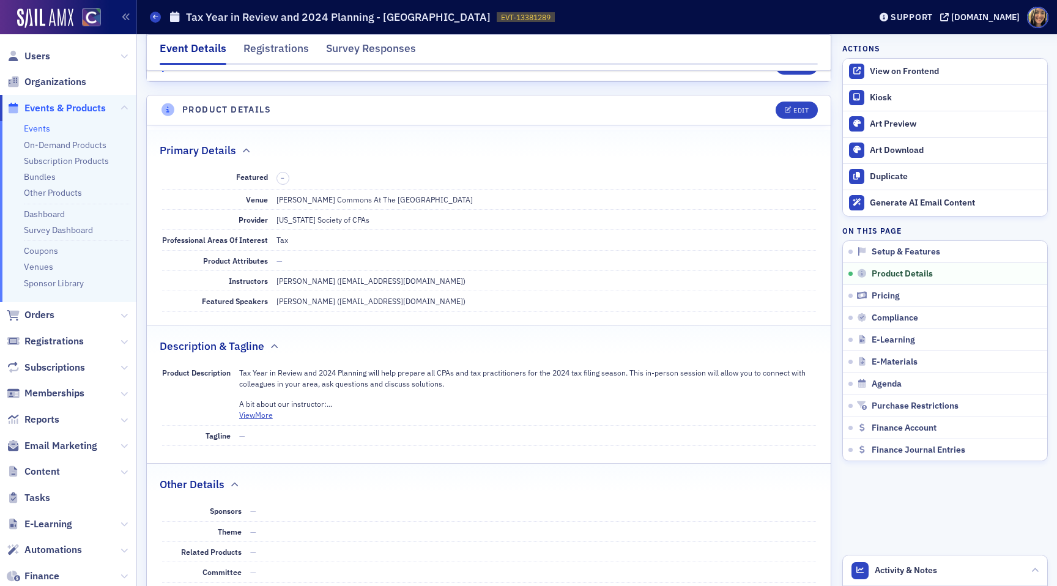
scroll to position [471, 0]
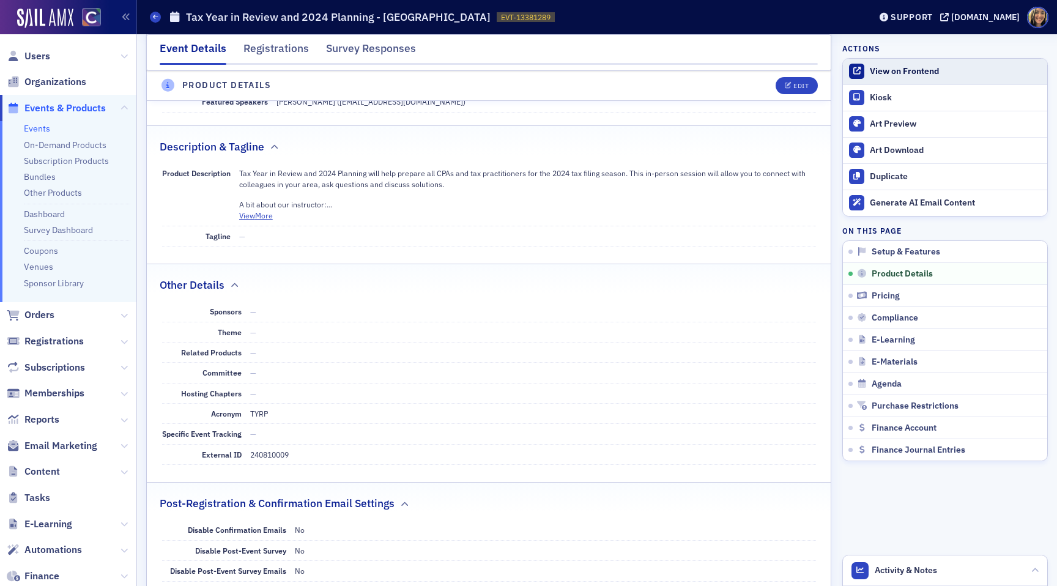
click at [904, 72] on div "View on Frontend" at bounding box center [955, 71] width 171 height 11
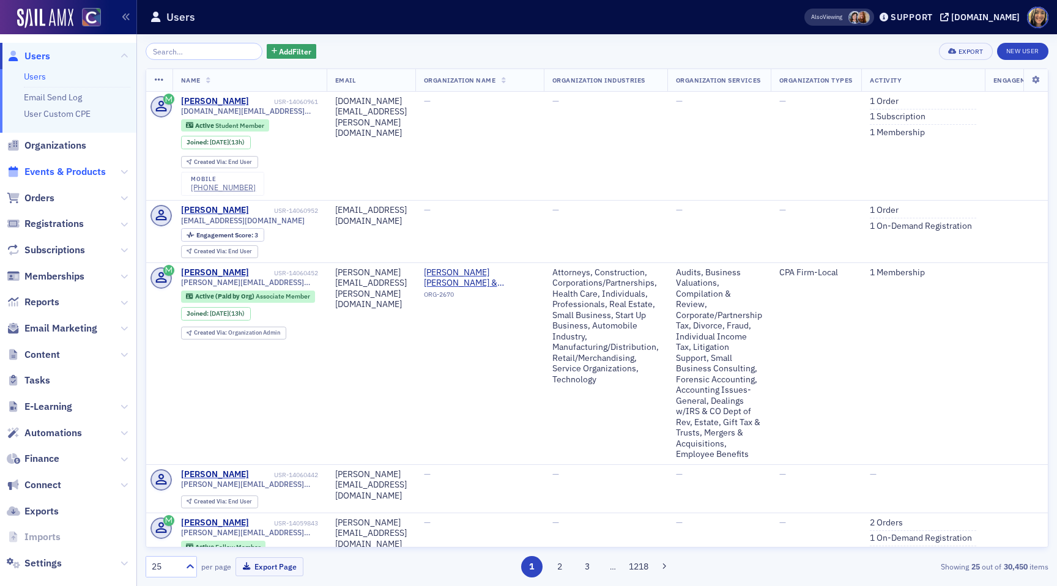
click at [84, 172] on span "Events & Products" at bounding box center [64, 171] width 81 height 13
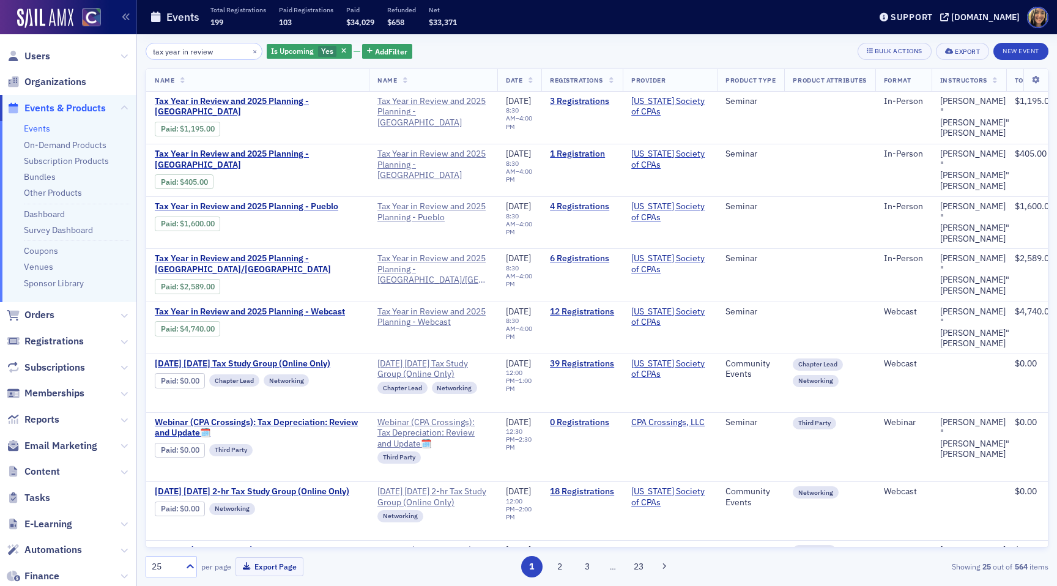
type input "tax year in review"
click at [302, 151] on span "Tax Year in Review and 2025 Planning - [GEOGRAPHIC_DATA]" at bounding box center [257, 159] width 205 height 21
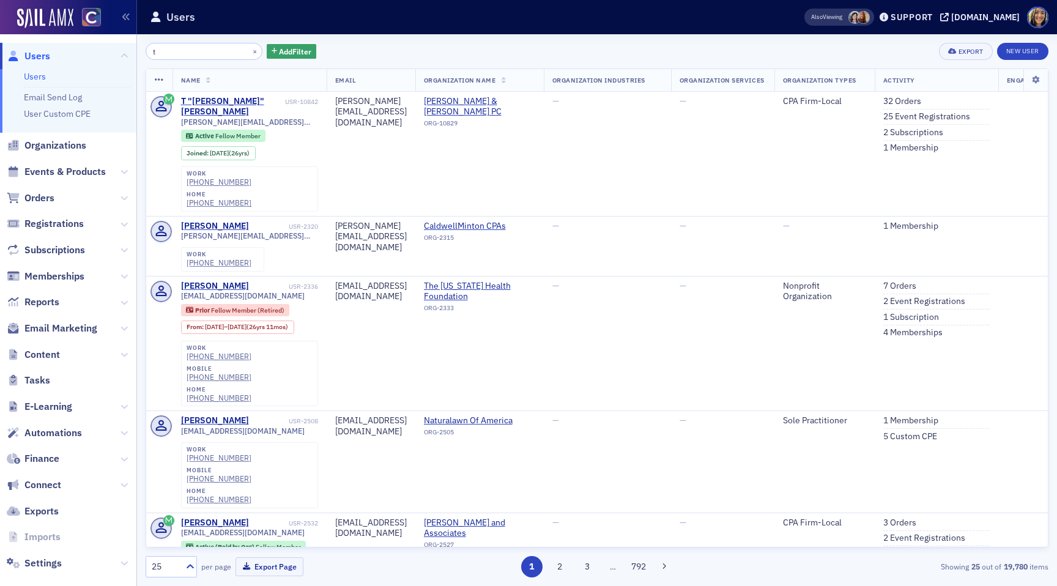
type input "t"
click at [67, 336] on span "Email Marketing" at bounding box center [68, 329] width 136 height 26
click at [67, 327] on span "Email Marketing" at bounding box center [60, 328] width 73 height 13
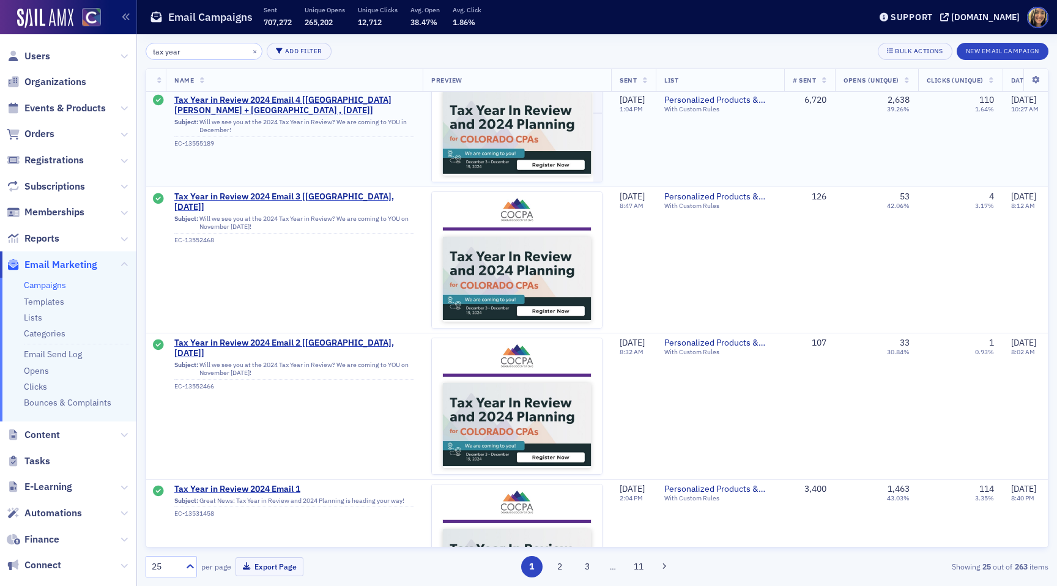
scroll to position [636, 0]
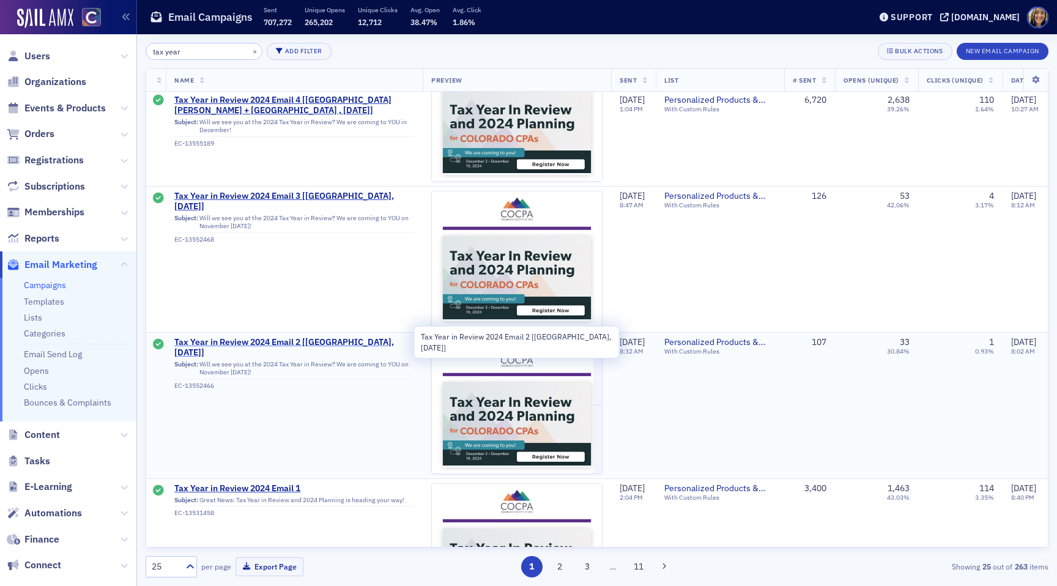
type input "tax year"
click at [301, 342] on span "Tax Year in Review 2024 Email 2 [[GEOGRAPHIC_DATA], [DATE]]" at bounding box center [294, 347] width 240 height 21
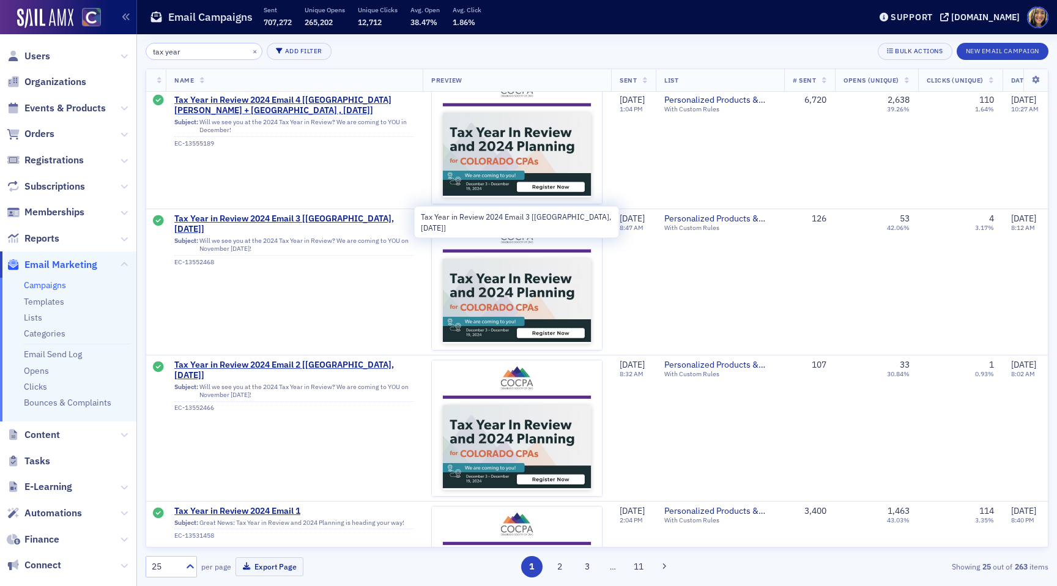
scroll to position [618, 0]
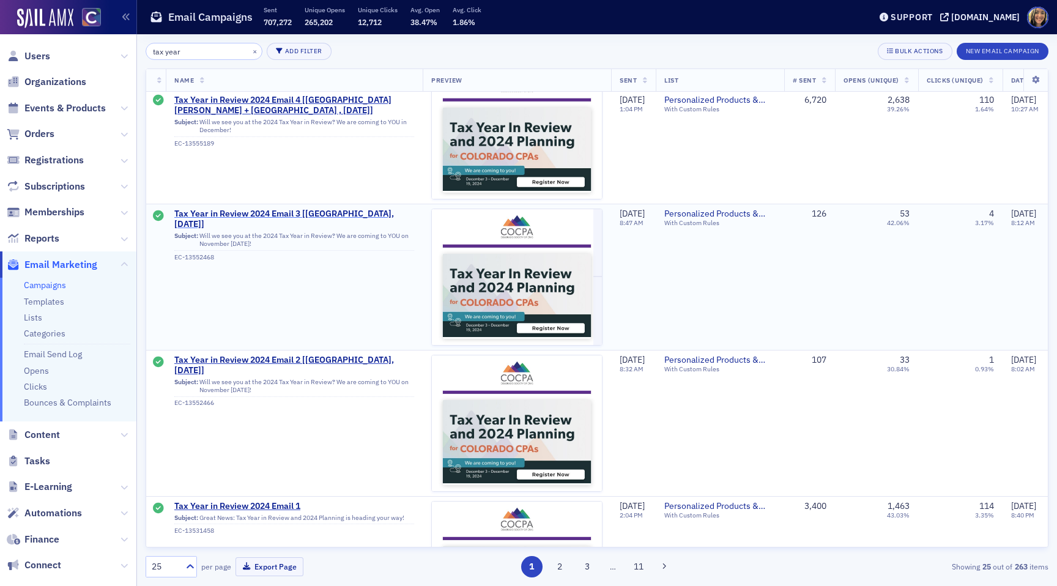
click at [296, 210] on span "Tax Year in Review 2024 Email 3 [[GEOGRAPHIC_DATA], [DATE]]" at bounding box center [294, 219] width 240 height 21
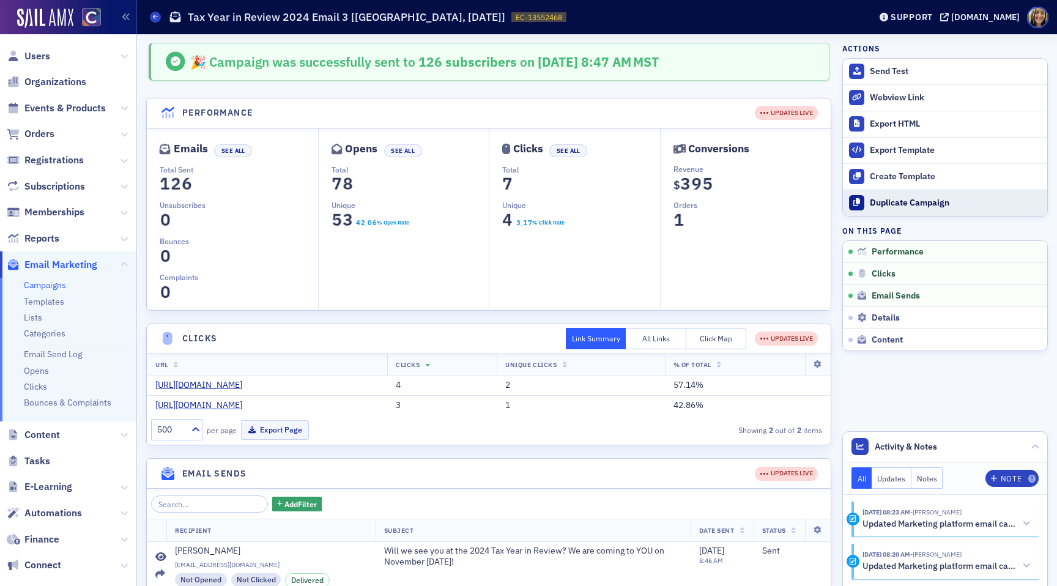
click at [931, 199] on div "Duplicate Campaign" at bounding box center [955, 203] width 171 height 11
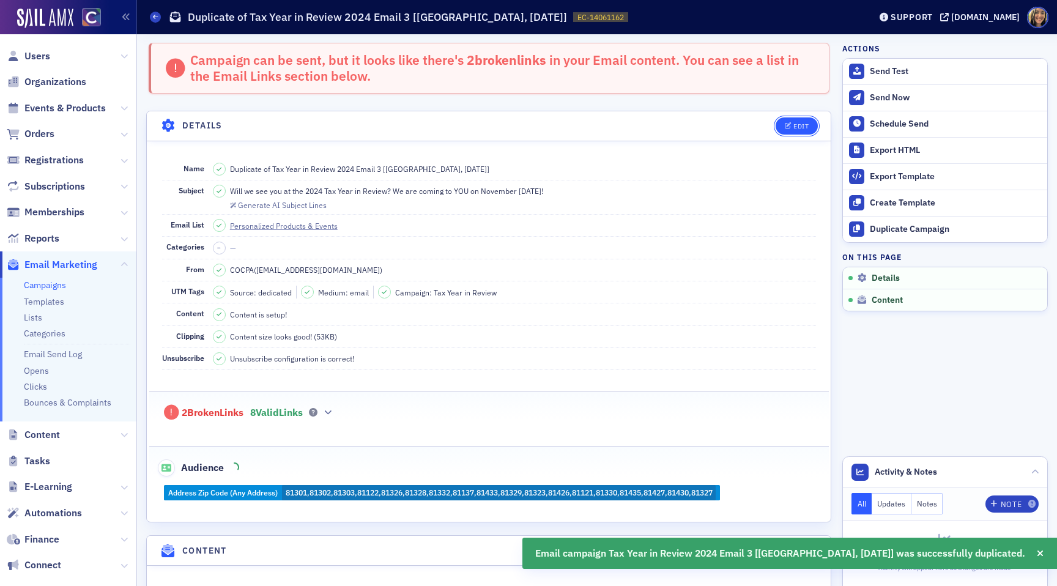
click at [810, 127] on button "Edit" at bounding box center [796, 125] width 42 height 17
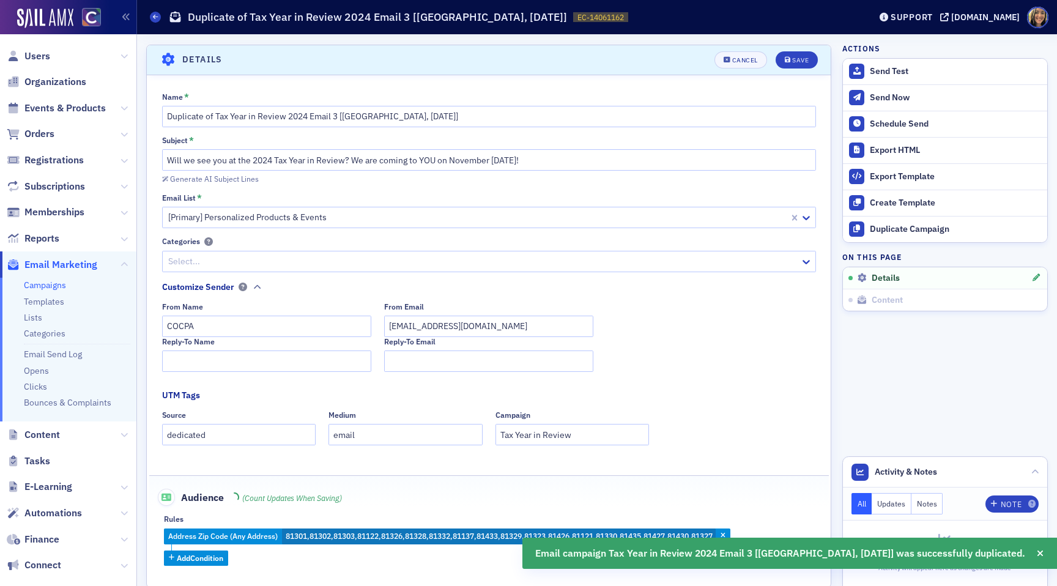
scroll to position [70, 0]
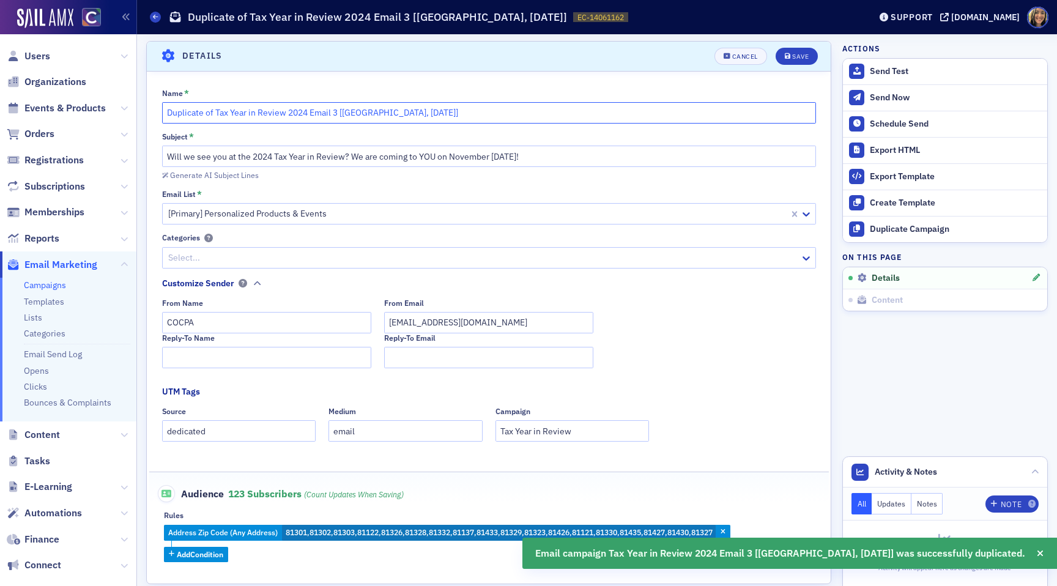
drag, startPoint x: 216, startPoint y: 116, endPoint x: 142, endPoint y: 116, distance: 74.6
click at [260, 113] on input "Tax Year in Review 2024 Email 3 [[GEOGRAPHIC_DATA], [DATE]]" at bounding box center [489, 112] width 654 height 21
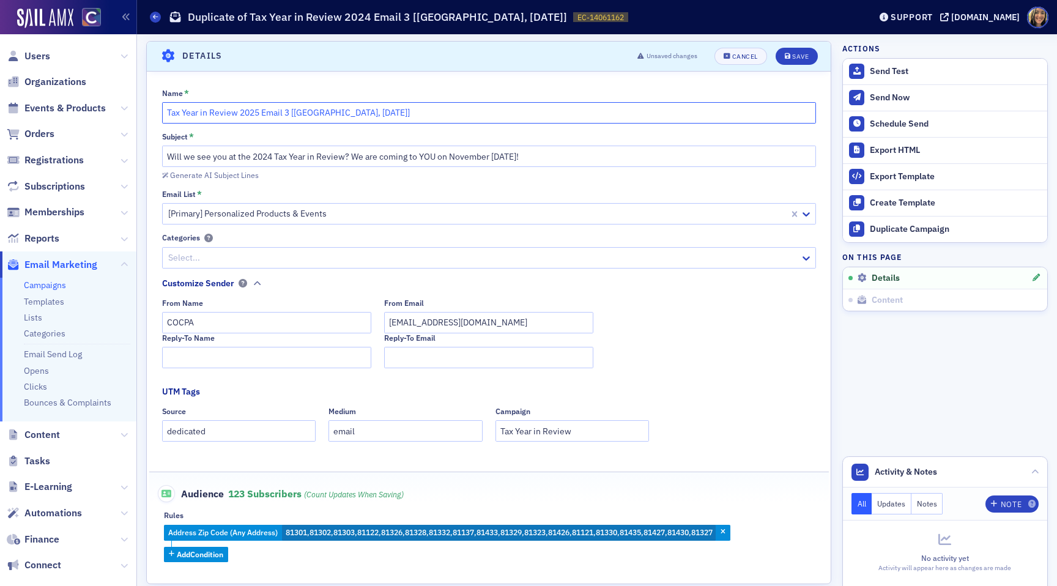
type input "Tax Year in Review 2025 Email 3 [[GEOGRAPHIC_DATA], [DATE]]"
click at [426, 154] on input "Will we see you at the 2024 Tax Year in Review? We are coming to YOU on Novembe…" at bounding box center [489, 156] width 654 height 21
paste input "Tax Year in Review & Planning is coming to Glenwood Springs on November 13"
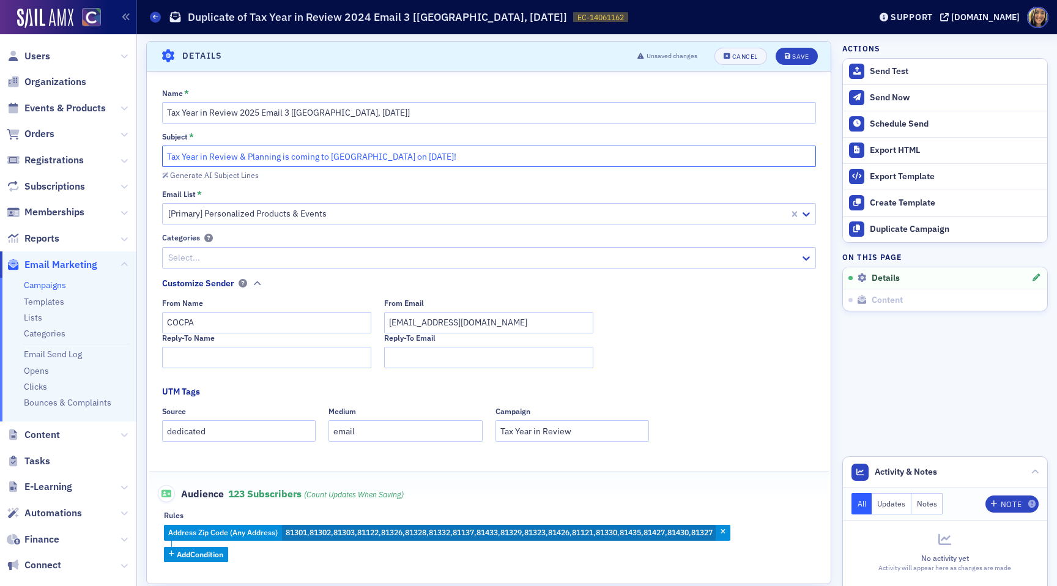
drag, startPoint x: 399, startPoint y: 155, endPoint x: 333, endPoint y: 156, distance: 66.1
click at [333, 156] on input "Tax Year in Review & Planning is coming to [GEOGRAPHIC_DATA] on [DATE]!" at bounding box center [489, 156] width 654 height 21
drag, startPoint x: 429, startPoint y: 158, endPoint x: 420, endPoint y: 158, distance: 9.2
click at [420, 158] on input "Tax Year in Review & Planning is coming to Durango on November 13!" at bounding box center [489, 156] width 654 height 21
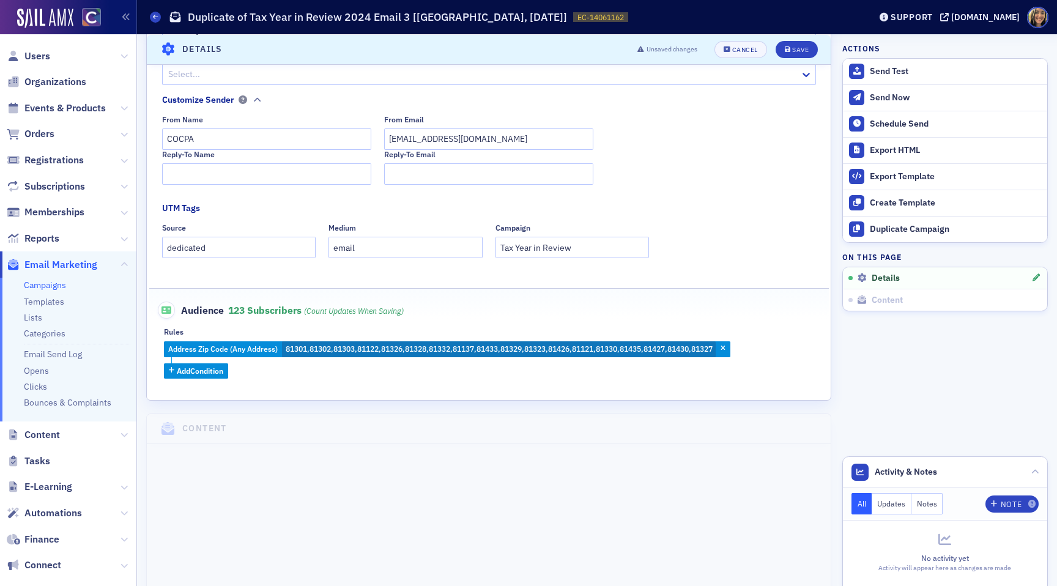
scroll to position [255, 0]
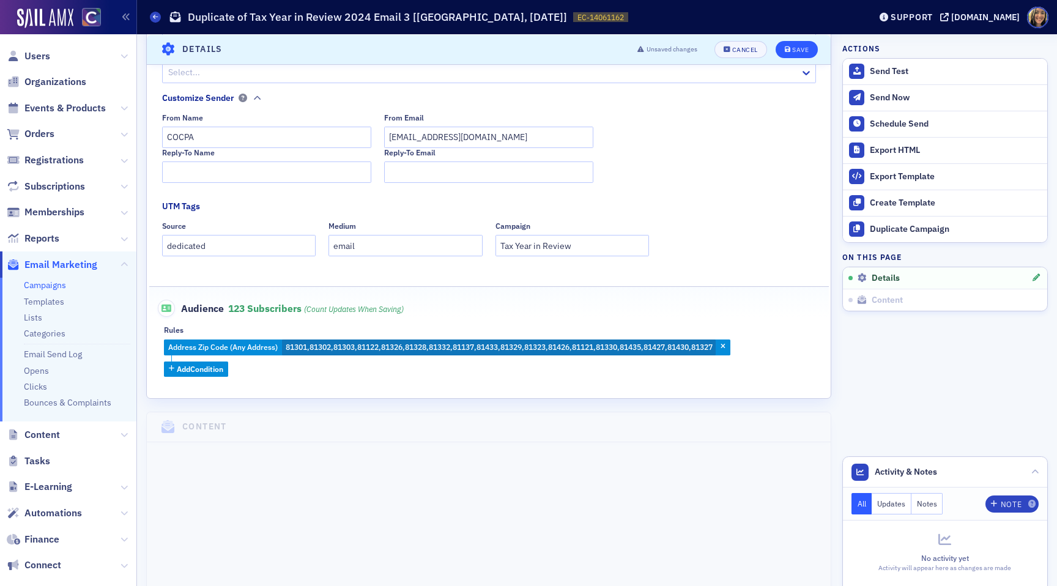
type input "Tax Year in Review & Planning is coming to [GEOGRAPHIC_DATA] on [DATE]!"
click at [797, 52] on div "Save" at bounding box center [800, 49] width 17 height 7
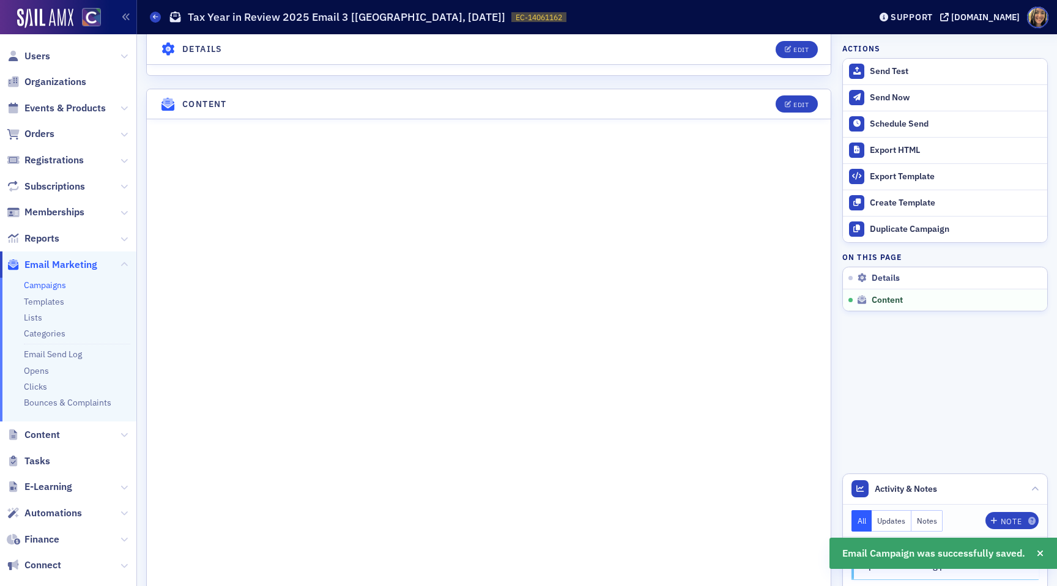
scroll to position [429, 0]
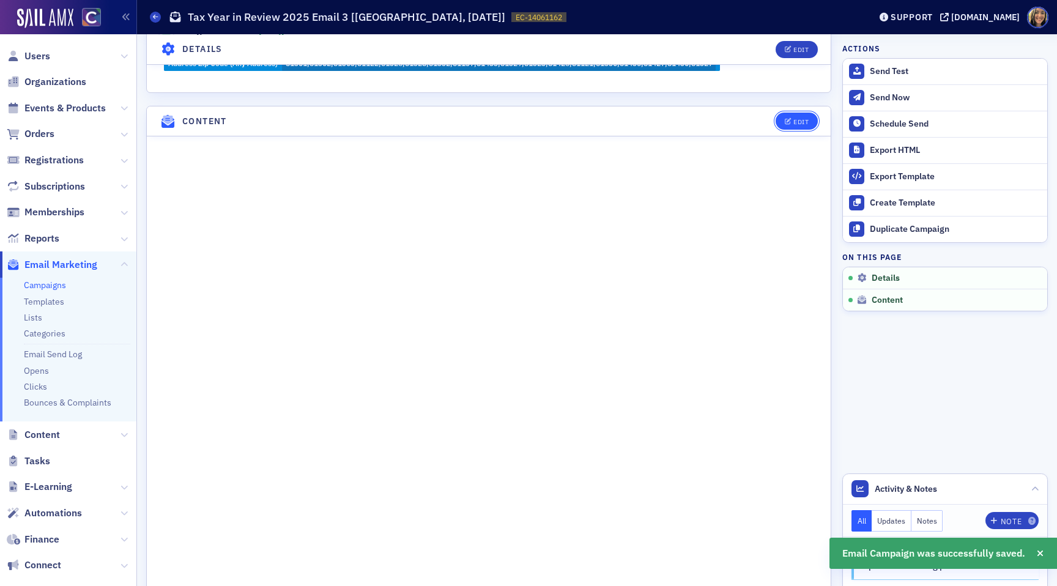
click at [797, 122] on div "Edit" at bounding box center [800, 122] width 15 height 7
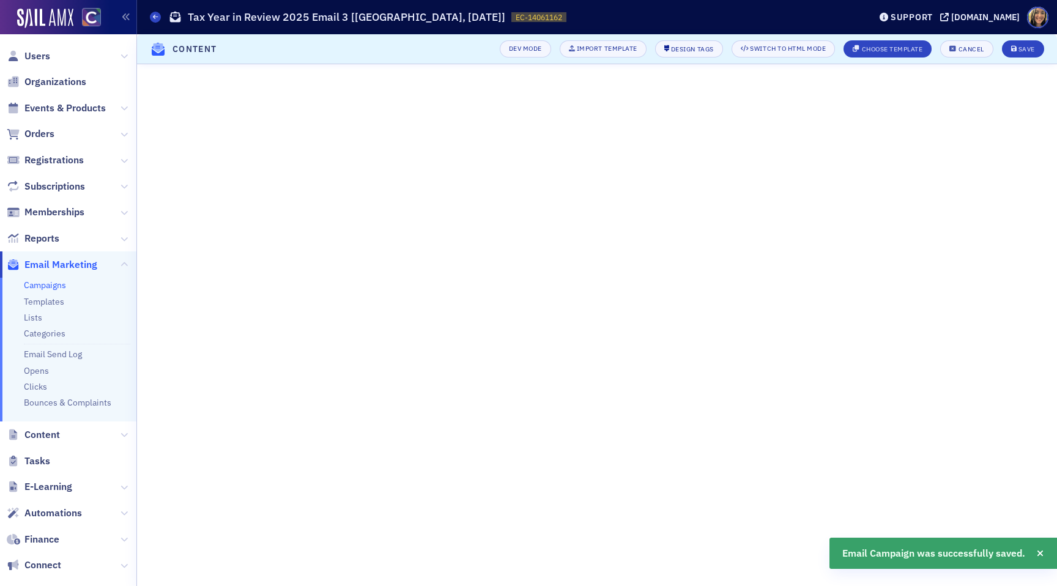
scroll to position [0, 0]
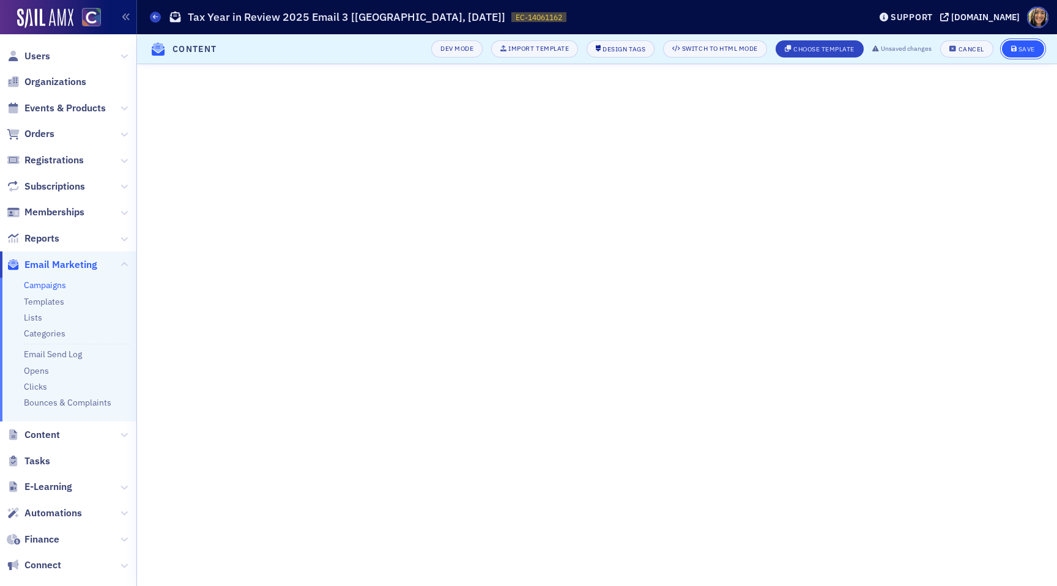
click at [1034, 46] on div "Save" at bounding box center [1026, 49] width 17 height 7
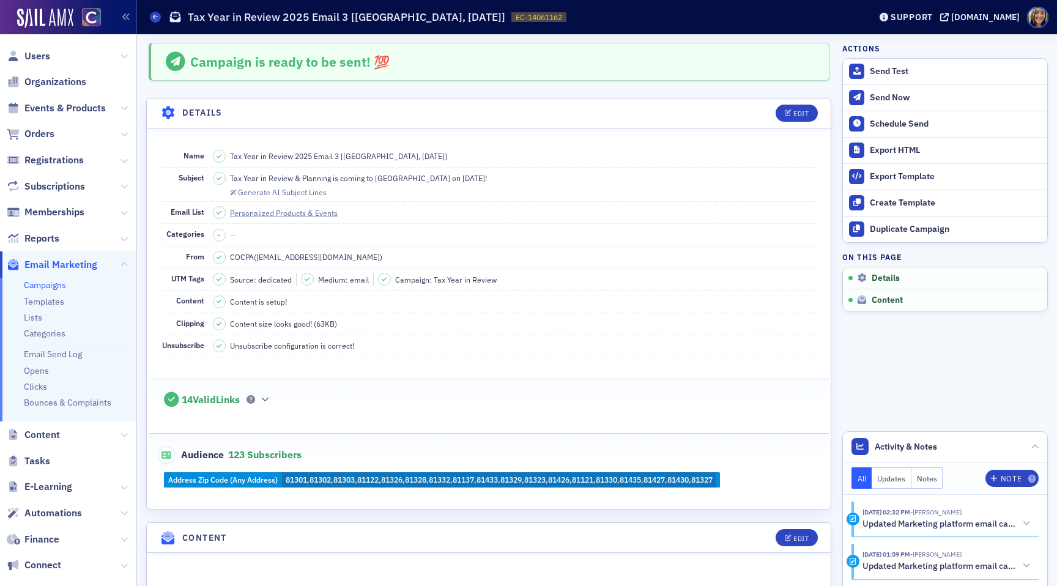
click at [434, 171] on dd "Tax Year in Review & Planning is coming to Durango on November 5! Generate AI S…" at bounding box center [514, 185] width 603 height 34
click at [434, 172] on div "Tax Year in Review & Planning is coming to [GEOGRAPHIC_DATA] on [DATE]!" at bounding box center [350, 178] width 274 height 13
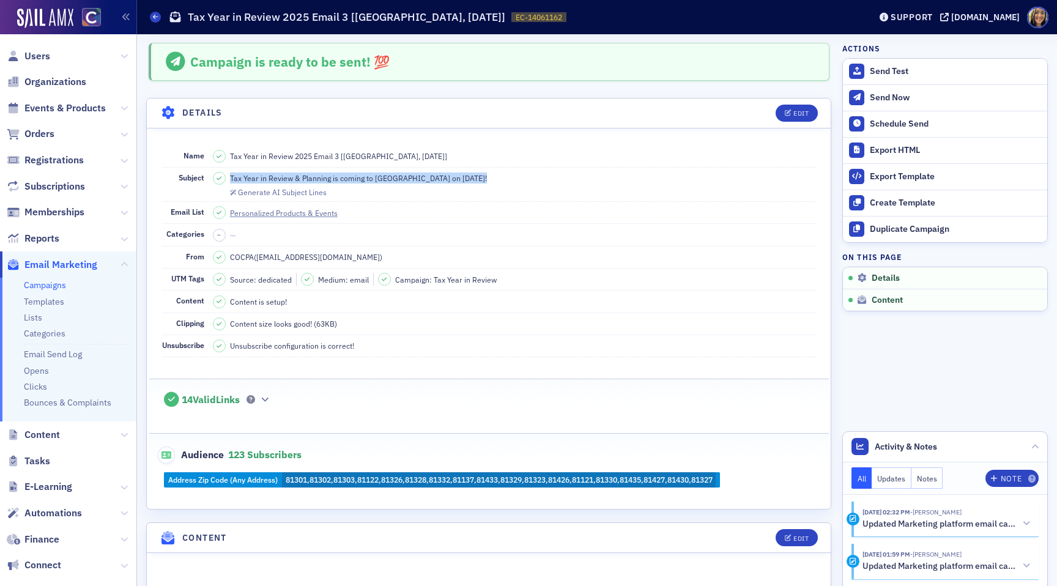
click at [434, 172] on div "Tax Year in Review & Planning is coming to [GEOGRAPHIC_DATA] on [DATE]!" at bounding box center [350, 178] width 274 height 13
copy span "Tax Year in Review & Planning is coming to [GEOGRAPHIC_DATA] on [DATE]!"
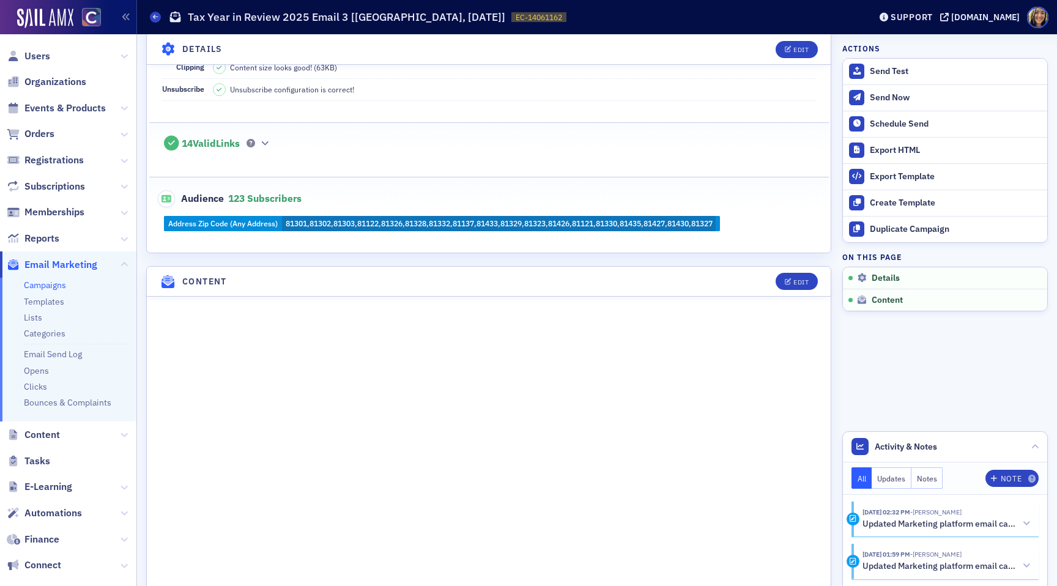
scroll to position [259, 0]
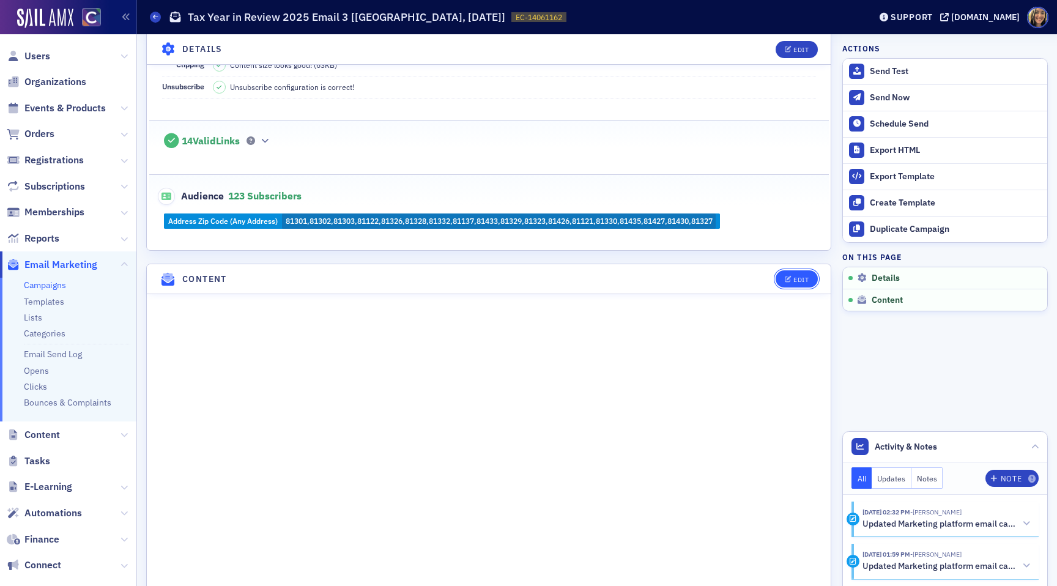
click at [792, 276] on span "Edit" at bounding box center [797, 279] width 24 height 7
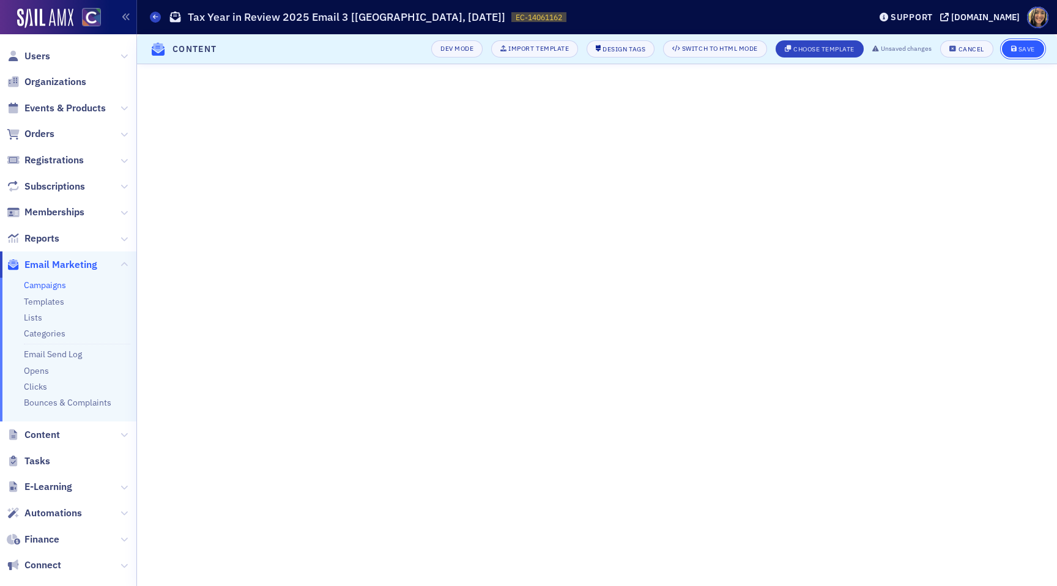
click at [1023, 46] on div "Save" at bounding box center [1026, 49] width 17 height 7
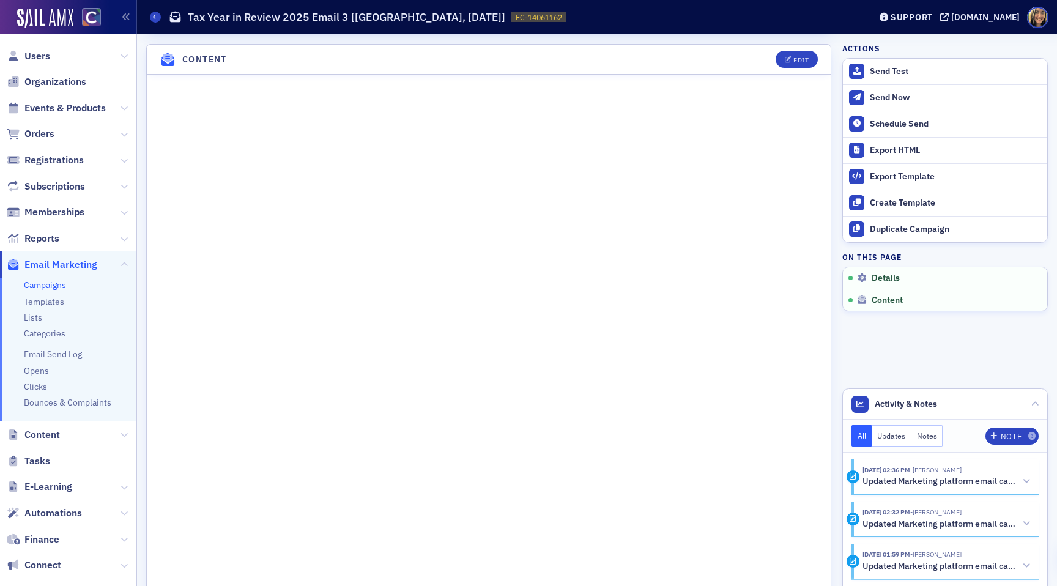
scroll to position [481, 0]
click at [801, 57] on div "Edit" at bounding box center [800, 57] width 15 height 7
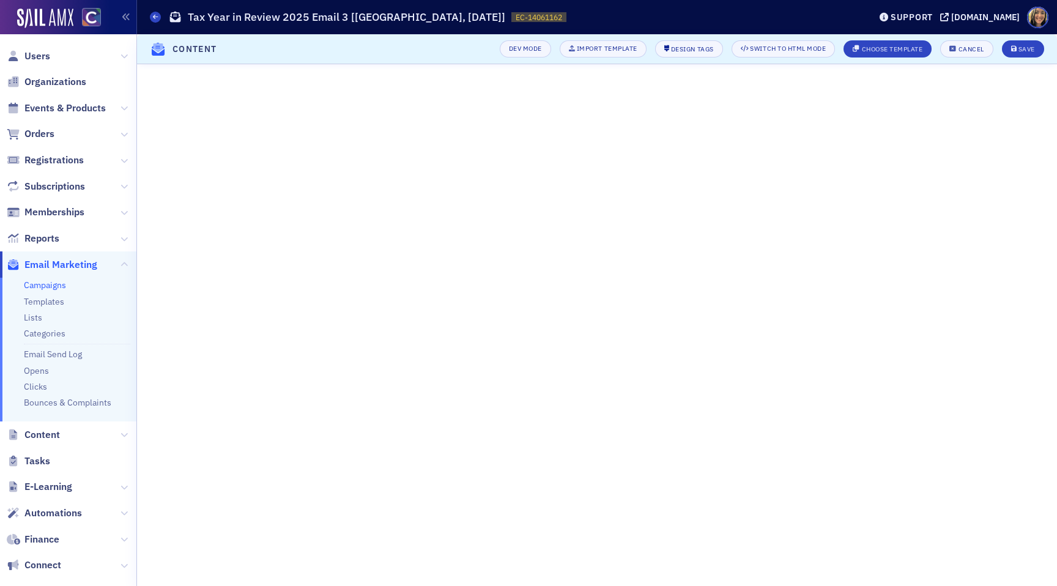
scroll to position [0, 0]
click at [1034, 48] on div "Save" at bounding box center [1026, 49] width 17 height 7
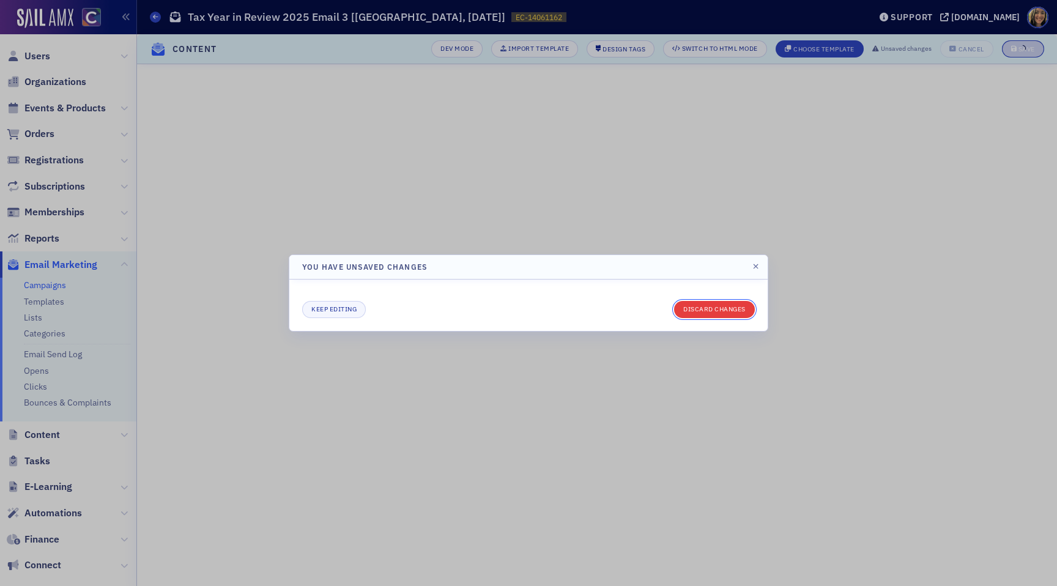
click at [717, 313] on button "Discard changes" at bounding box center [714, 309] width 81 height 17
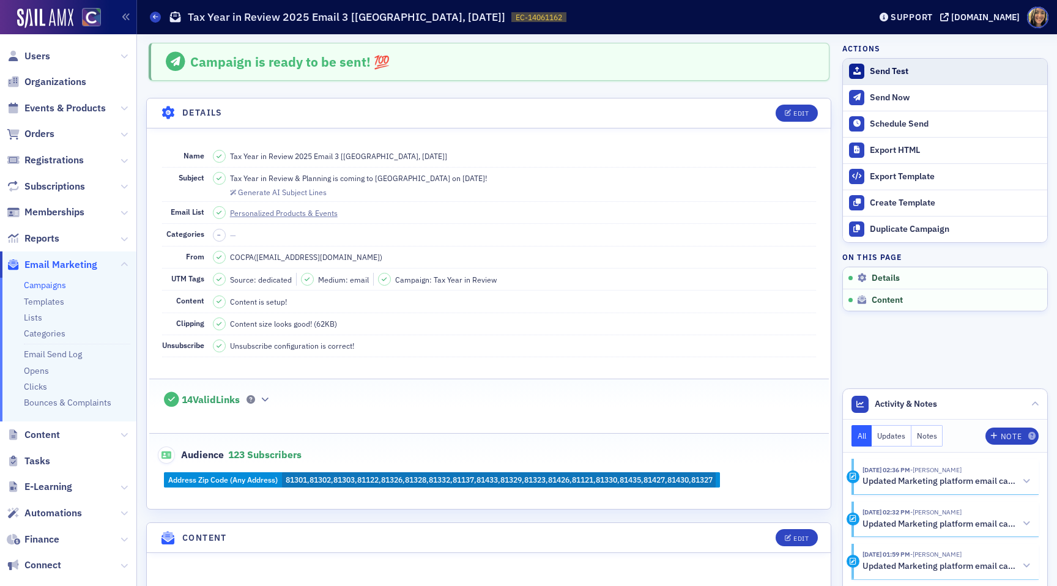
click at [885, 74] on div "Send Test" at bounding box center [955, 71] width 171 height 11
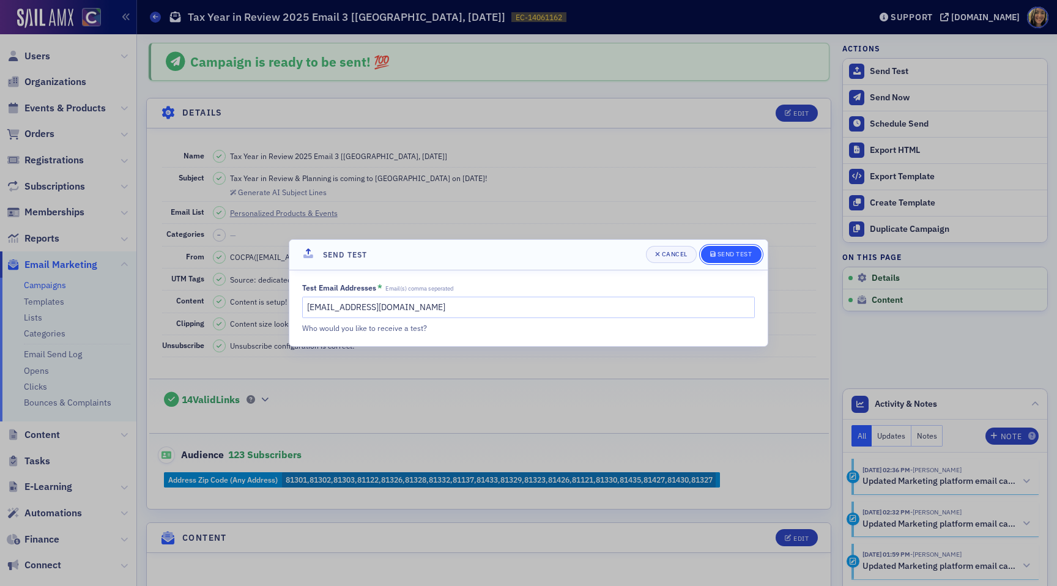
click at [728, 251] on div "Send Test" at bounding box center [734, 254] width 35 height 7
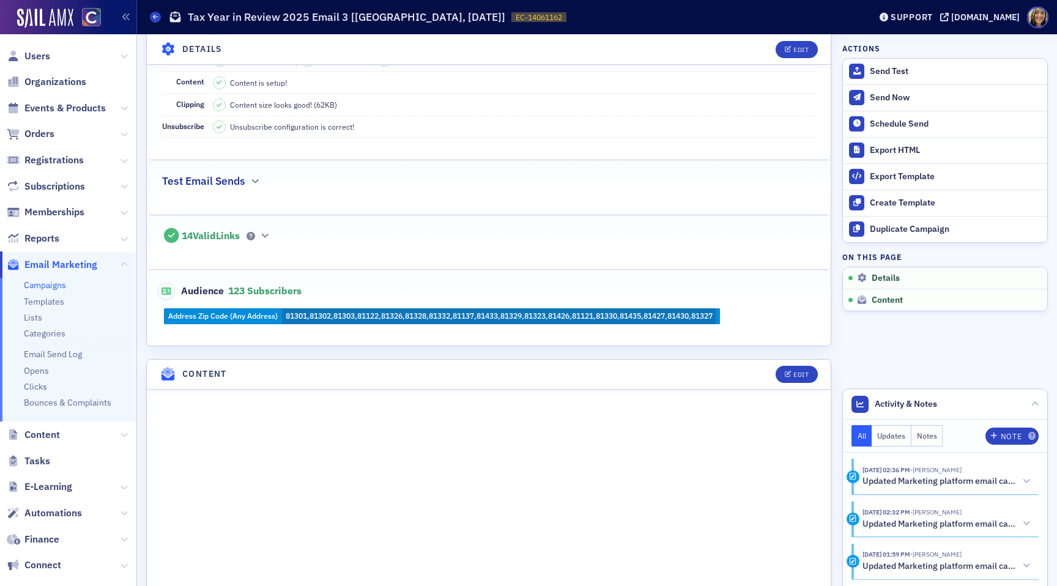
scroll to position [249, 0]
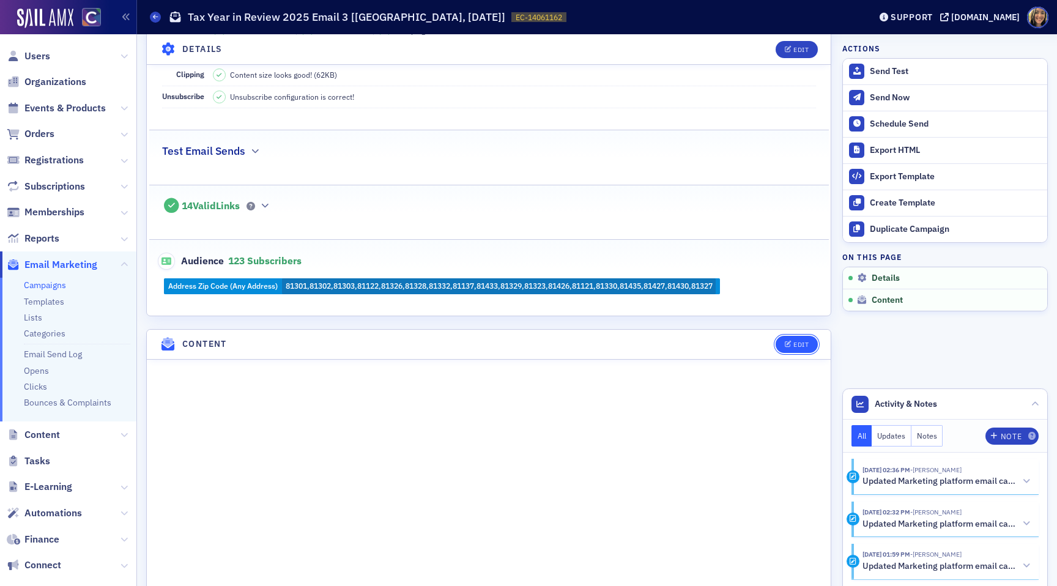
click at [810, 344] on button "Edit" at bounding box center [796, 344] width 42 height 17
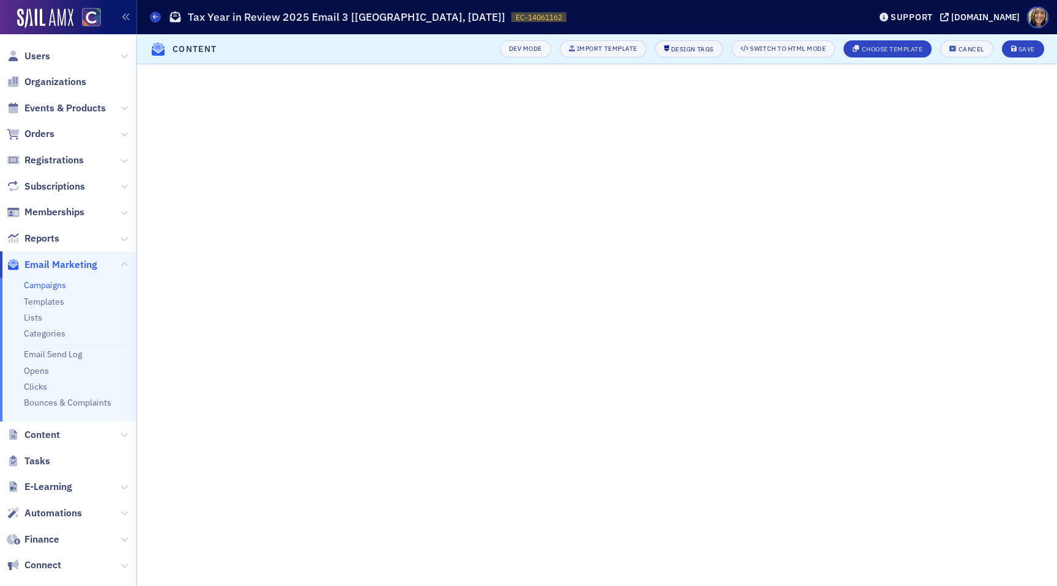
scroll to position [0, 0]
click at [1023, 51] on div "Save" at bounding box center [1026, 49] width 17 height 7
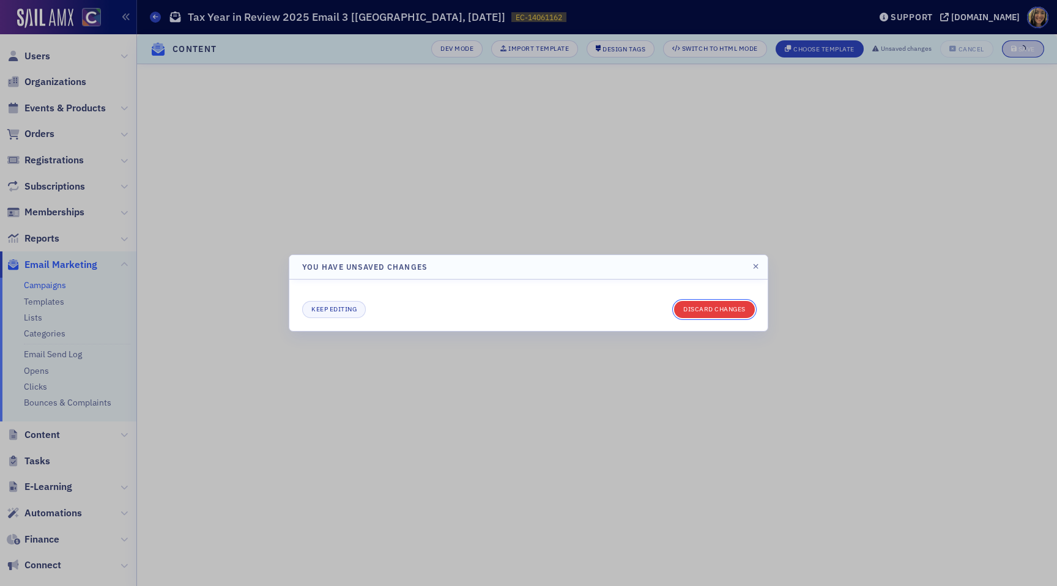
click at [709, 303] on button "Discard changes" at bounding box center [714, 309] width 81 height 17
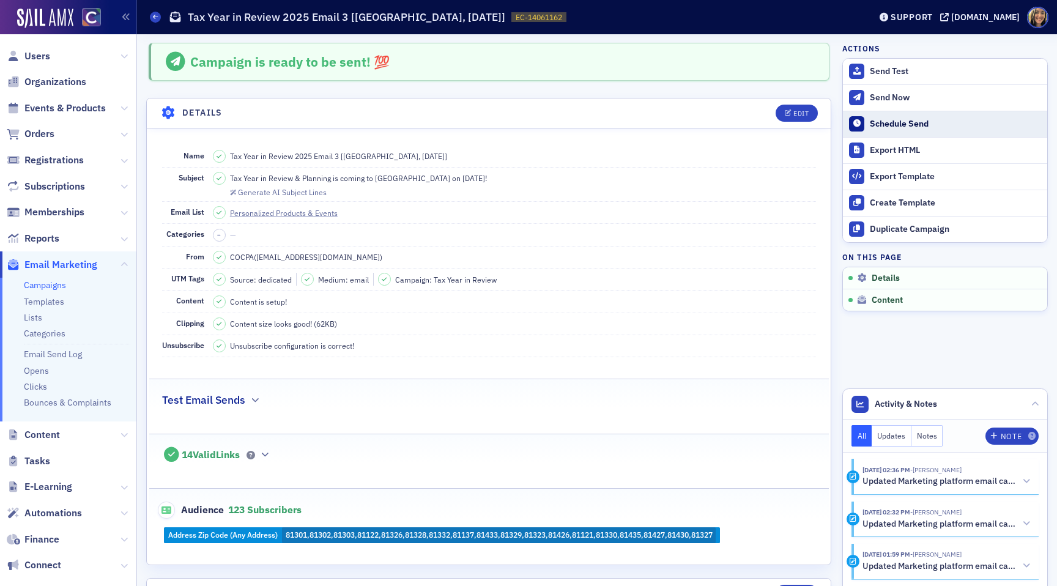
click at [891, 123] on div "Schedule Send" at bounding box center [955, 124] width 171 height 11
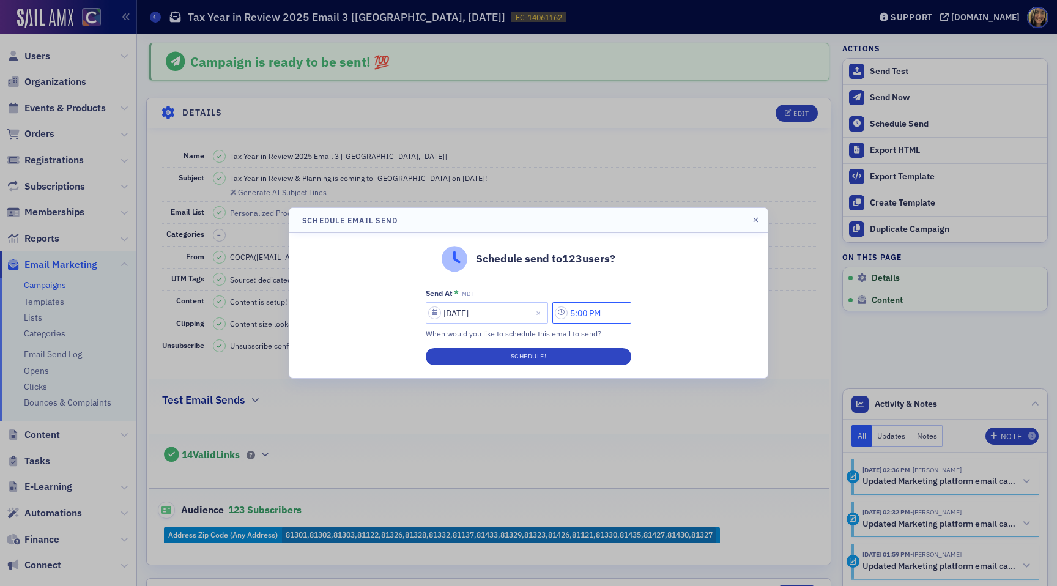
drag, startPoint x: 582, startPoint y: 313, endPoint x: 574, endPoint y: 313, distance: 8.6
click at [574, 313] on input "5:00 PM" at bounding box center [591, 312] width 79 height 21
type input "3:00 PM"
click at [468, 310] on div at bounding box center [475, 312] width 28 height 15
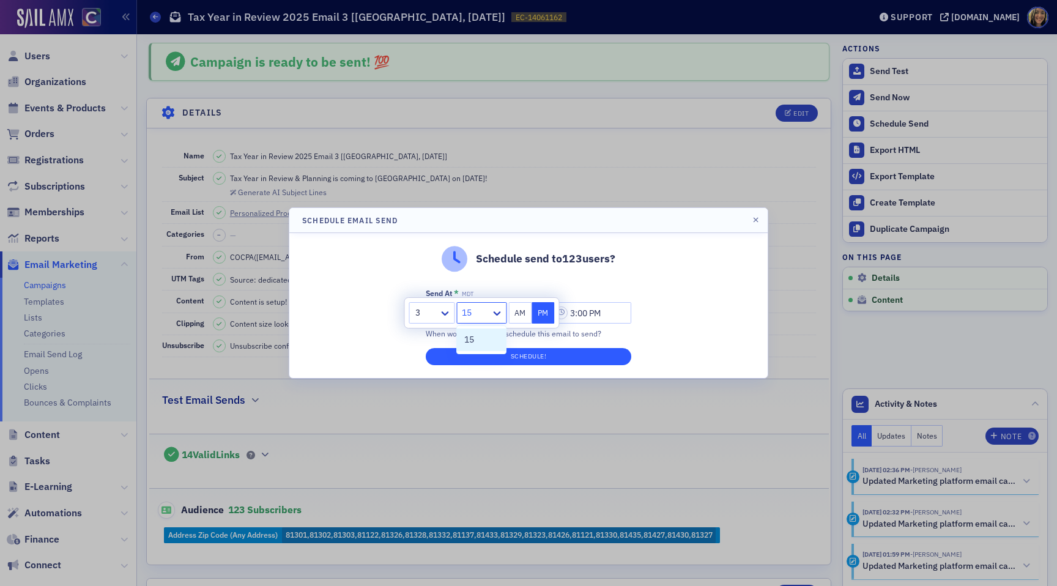
type input "15"
click at [511, 357] on button "Schedule!" at bounding box center [528, 356] width 205 height 17
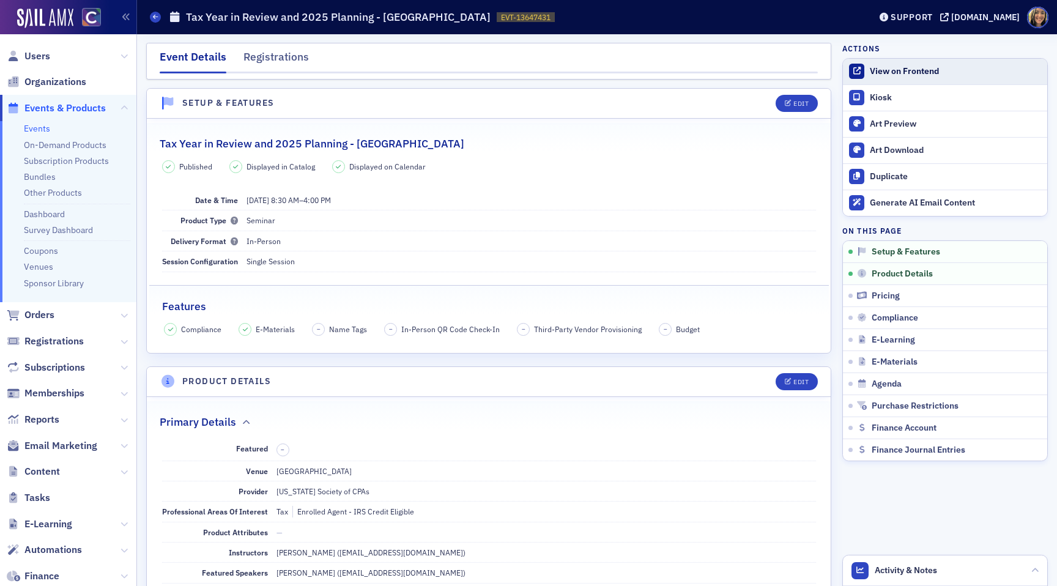
click at [880, 68] on div "View on Frontend" at bounding box center [955, 71] width 171 height 11
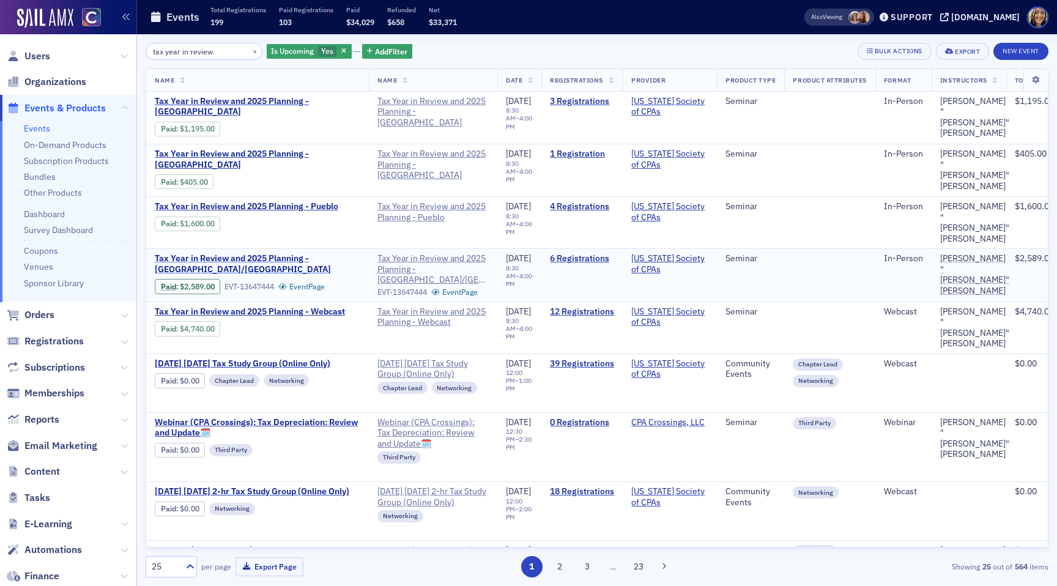
click at [275, 253] on span "Tax Year in Review and 2025 Planning - [GEOGRAPHIC_DATA]/[GEOGRAPHIC_DATA]" at bounding box center [257, 263] width 205 height 21
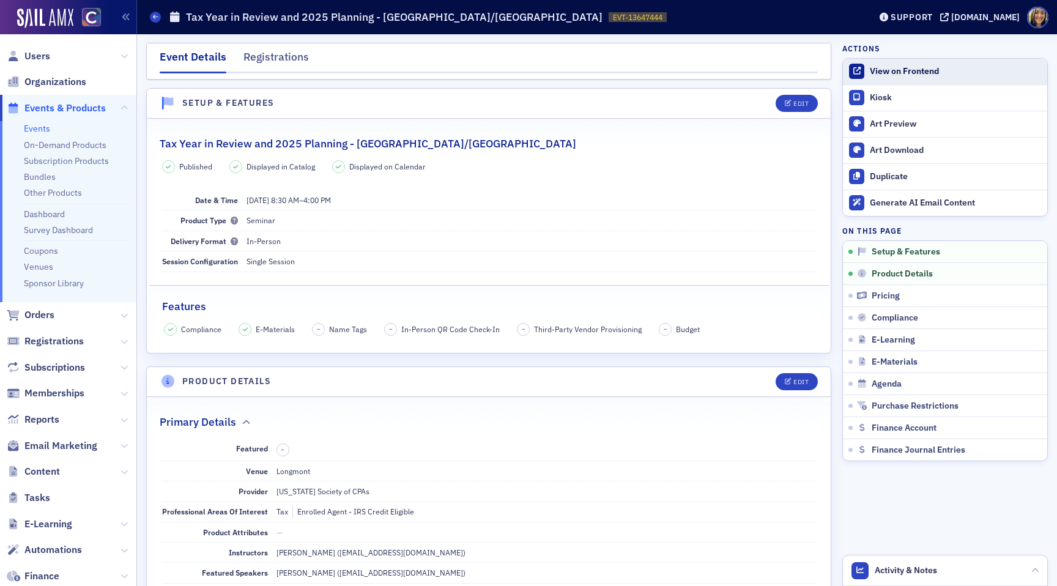
click at [933, 79] on link "View on Frontend" at bounding box center [945, 72] width 204 height 26
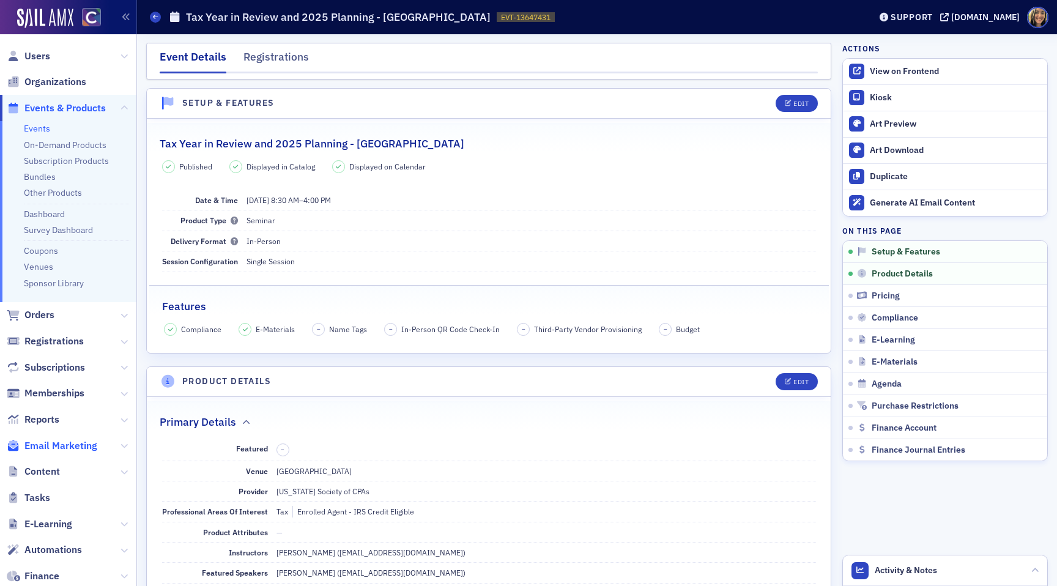
click at [51, 450] on span "Email Marketing" at bounding box center [60, 445] width 73 height 13
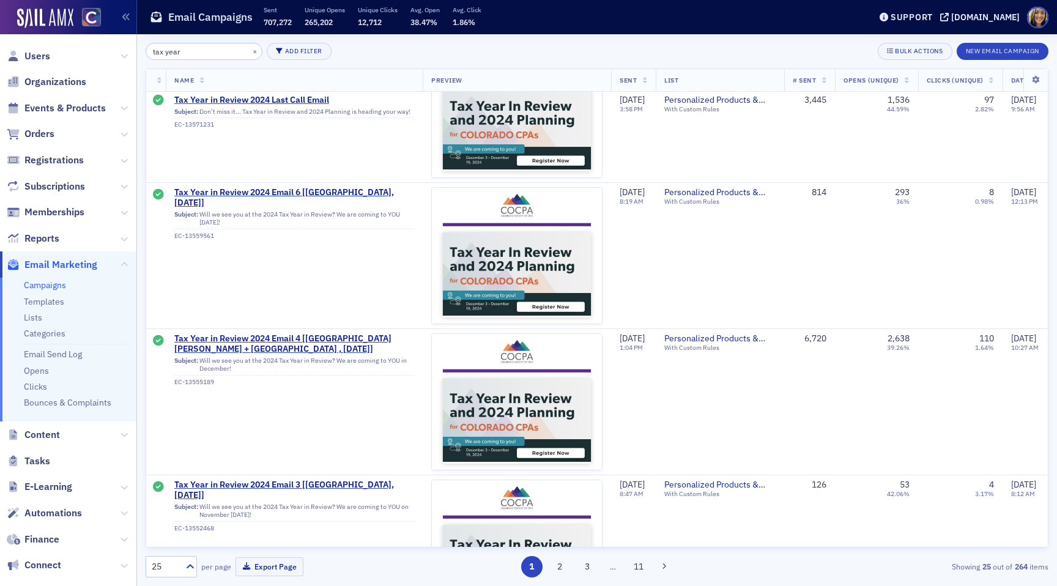
scroll to position [474, 0]
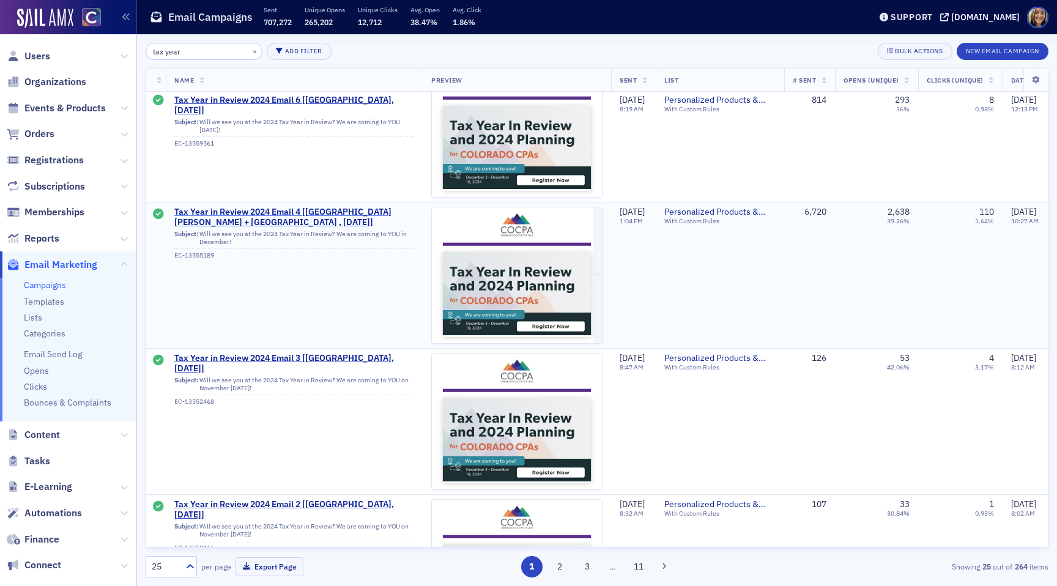
type input "tax year"
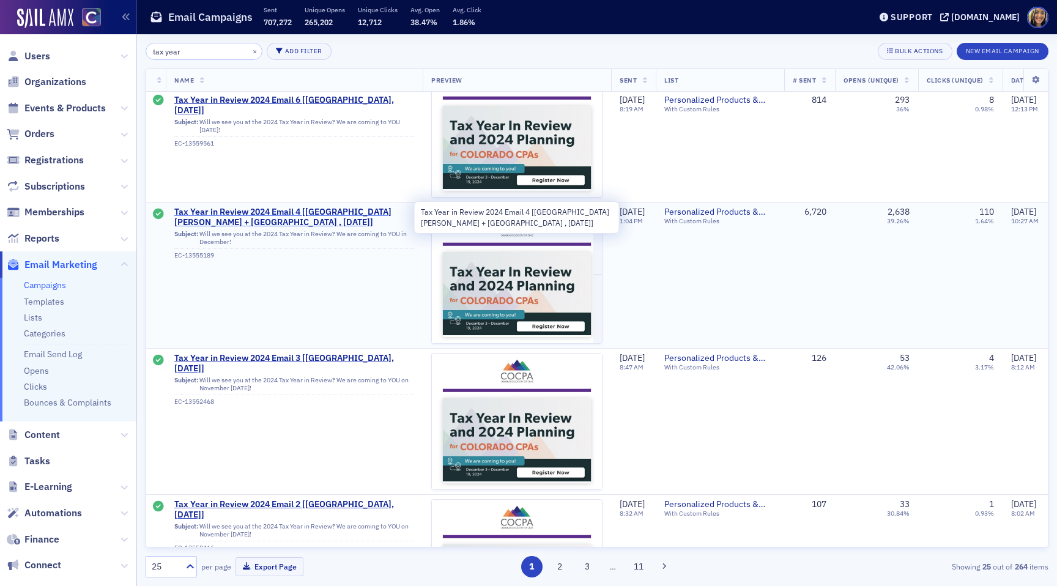
click at [333, 212] on span "Tax Year in Review 2024 Email 4 [[GEOGRAPHIC_DATA][PERSON_NAME] + [GEOGRAPHIC_D…" at bounding box center [294, 217] width 240 height 21
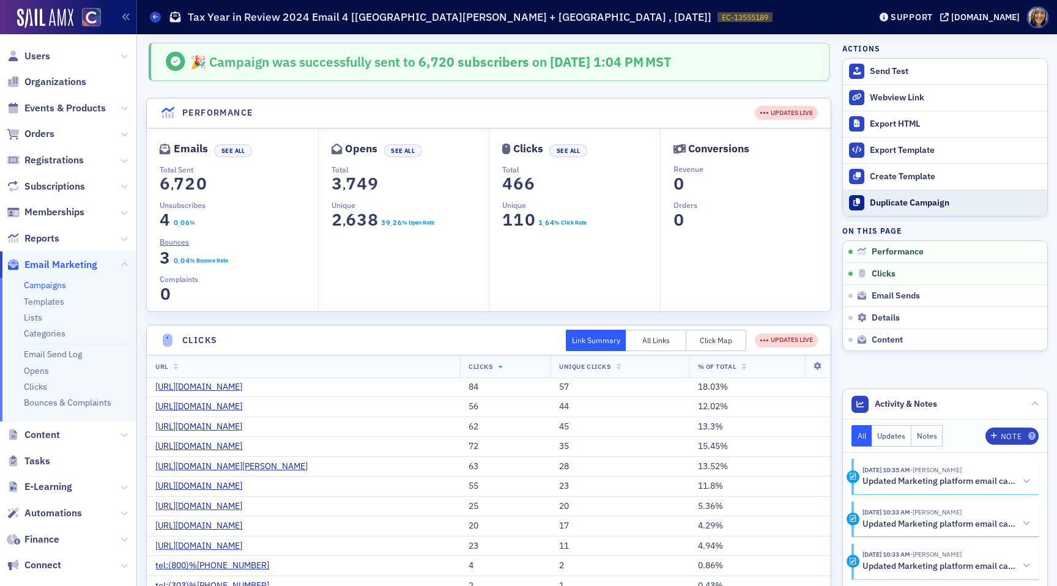
click at [903, 198] on div "Duplicate Campaign" at bounding box center [955, 203] width 171 height 11
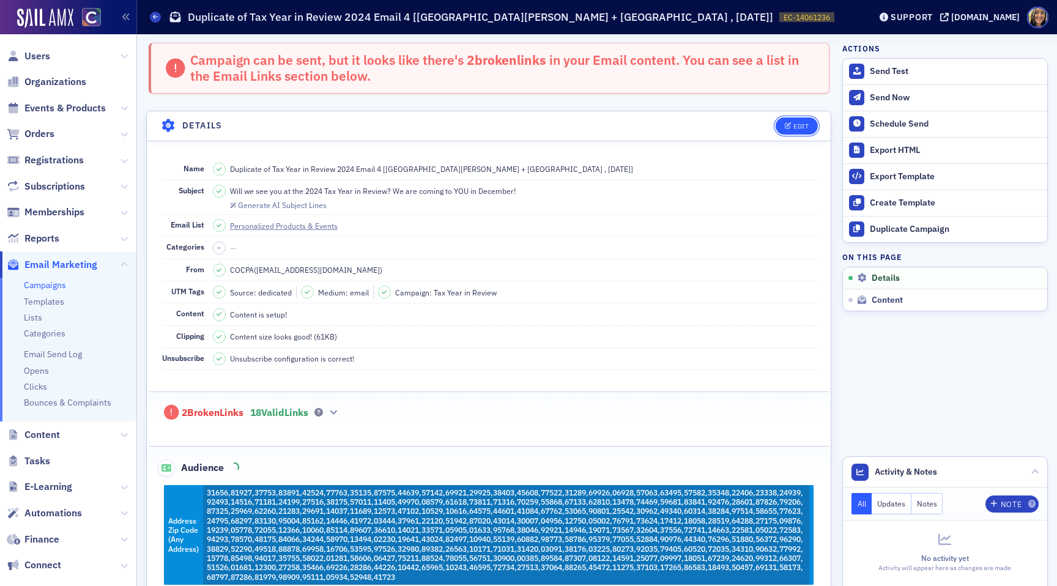
click at [781, 121] on button "Edit" at bounding box center [796, 125] width 42 height 17
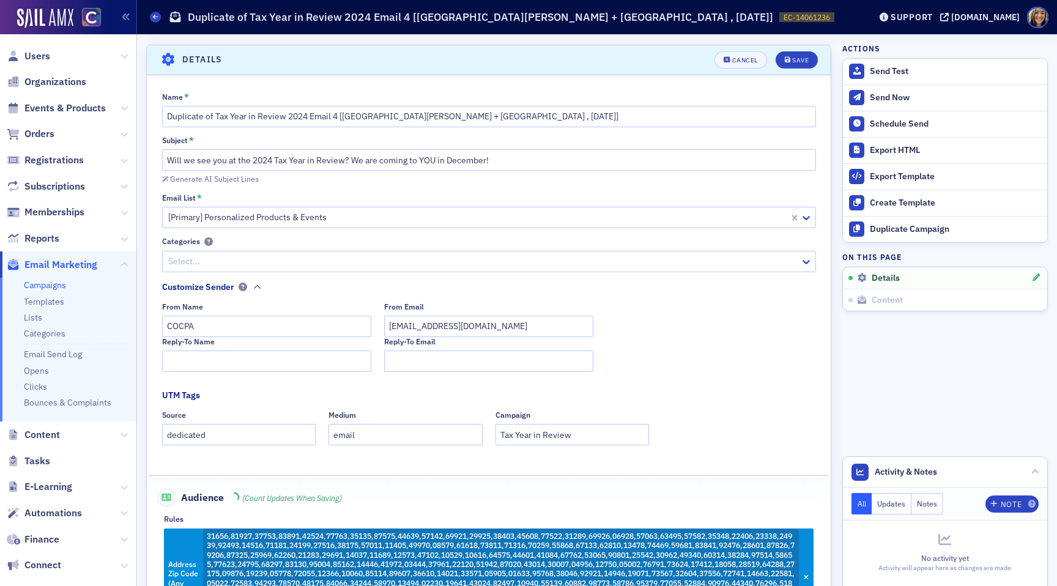
scroll to position [70, 0]
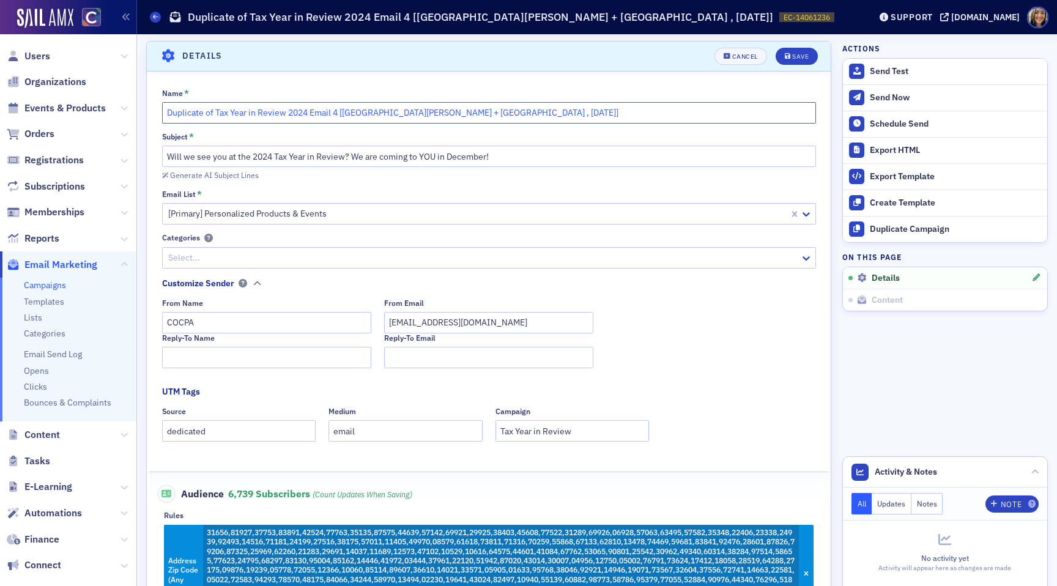
drag, startPoint x: 214, startPoint y: 112, endPoint x: 150, endPoint y: 112, distance: 63.6
click at [152, 112] on div "Name * Duplicate of Tax Year in Review 2024 Email 4 [Fort Collins + Boulder , D…" at bounding box center [489, 368] width 684 height 558
click at [260, 113] on input "Tax Year in Review 2024 Email 4 [[GEOGRAPHIC_DATA][PERSON_NAME] + [GEOGRAPHIC_D…" at bounding box center [489, 112] width 654 height 21
drag, startPoint x: 338, startPoint y: 114, endPoint x: 295, endPoint y: 109, distance: 43.1
click at [295, 109] on input "Tax Year in Review 2025 Email 4 [Fort Collins + Boulder , Dec 10, 12]" at bounding box center [489, 112] width 654 height 21
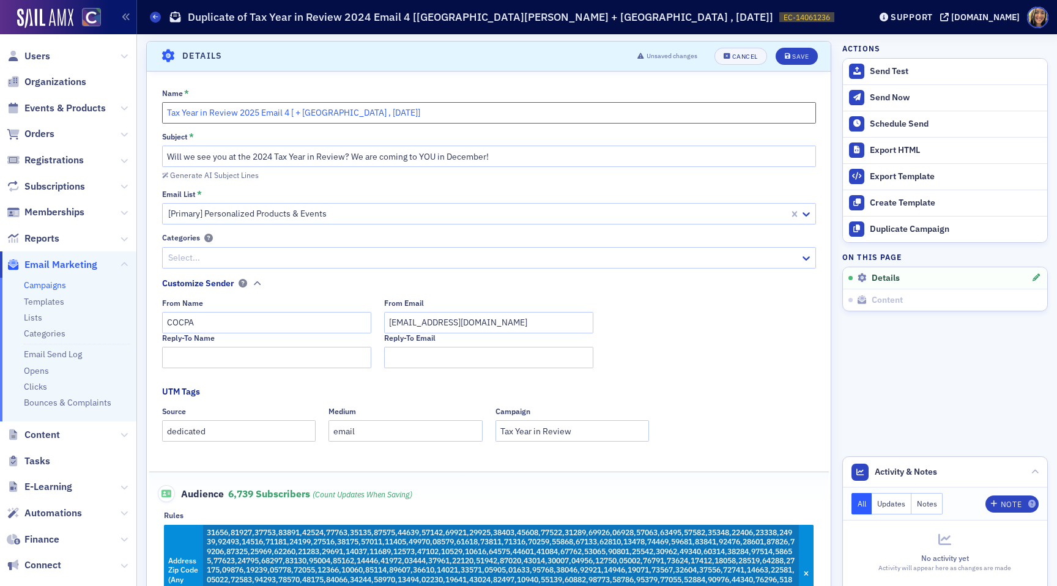
drag, startPoint x: 307, startPoint y: 116, endPoint x: 296, endPoint y: 116, distance: 11.0
click at [296, 116] on input "Tax Year in Review 2025 Email 4 [ + Boulder , Dec 10, 12]" at bounding box center [489, 112] width 654 height 21
click at [326, 116] on input "Tax Year in Review 2025 Email 4 [Boulder , Dec 10, 12]" at bounding box center [489, 112] width 654 height 21
drag, startPoint x: 415, startPoint y: 115, endPoint x: 371, endPoint y: 114, distance: 44.0
click at [371, 114] on input "Tax Year in Review 2025 Email 4 [Boulder/Longmont , Dec 10, 12]" at bounding box center [489, 112] width 654 height 21
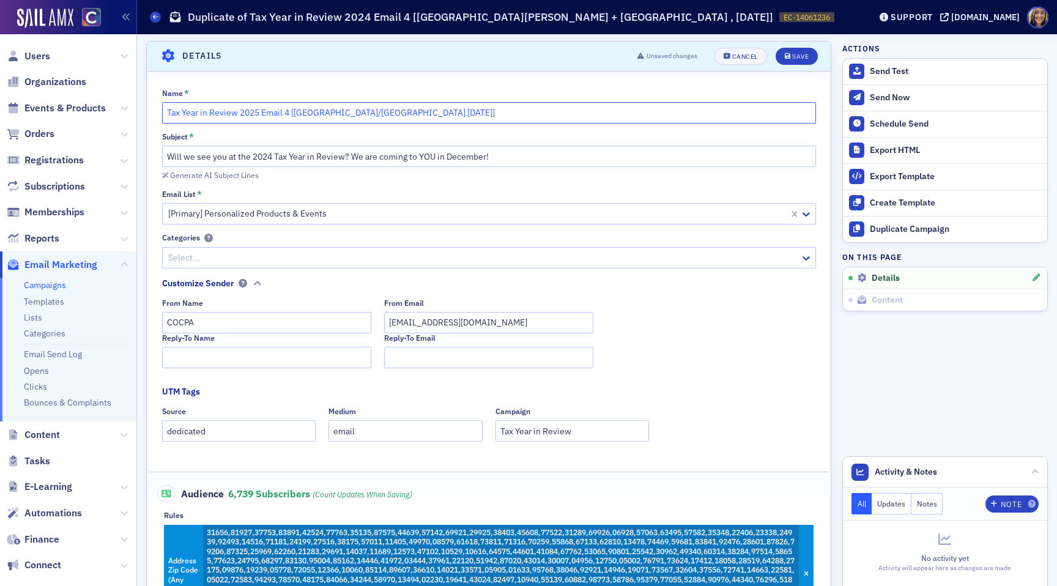
type input "Tax Year in Review 2025 Email 4 [[GEOGRAPHIC_DATA]/[GEOGRAPHIC_DATA] [DATE]]"
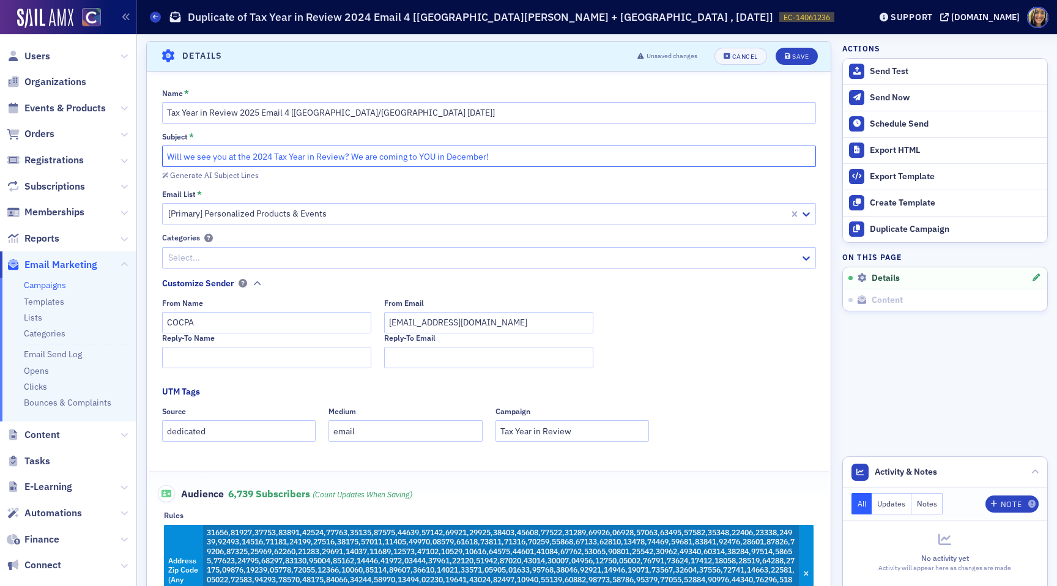
click at [437, 155] on input "Will we see you at the 2024 Tax Year in Review? We are coming to YOU in Decembe…" at bounding box center [489, 156] width 654 height 21
paste input "Tax Year in Review & Planning is coming to Durango on November 5"
drag, startPoint x: 363, startPoint y: 158, endPoint x: 333, endPoint y: 157, distance: 29.4
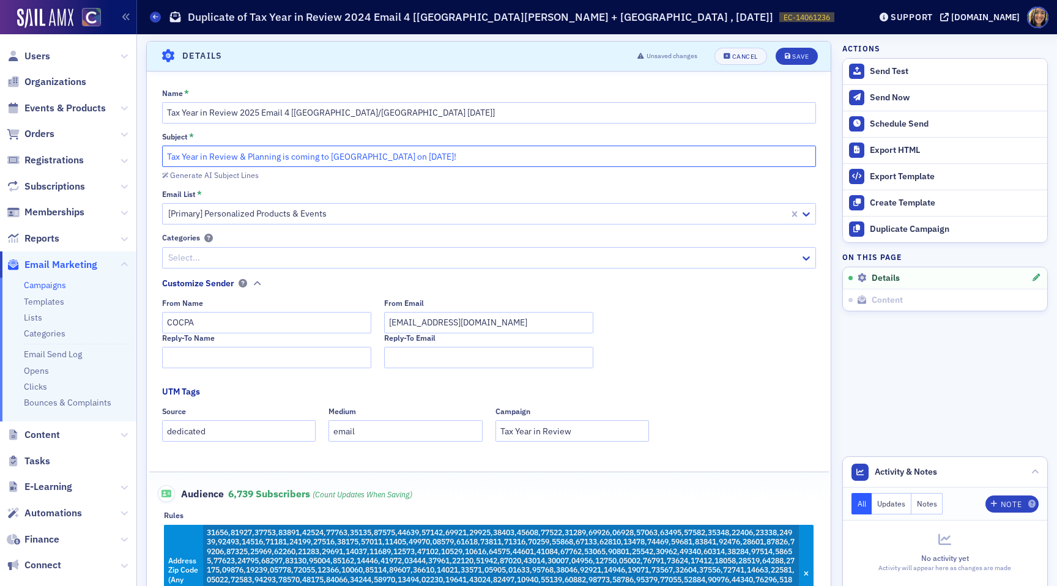
click at [333, 157] on input "Tax Year in Review & Planning is coming to [GEOGRAPHIC_DATA] on [DATE]!" at bounding box center [489, 156] width 654 height 21
click at [424, 158] on input "Tax Year in Review & Planning is coming to Longmont on November 5!" at bounding box center [489, 156] width 654 height 21
type input "Tax Year in Review & Planning is coming to [GEOGRAPHIC_DATA] on [DATE]!"
click at [800, 60] on button "Save" at bounding box center [796, 56] width 42 height 17
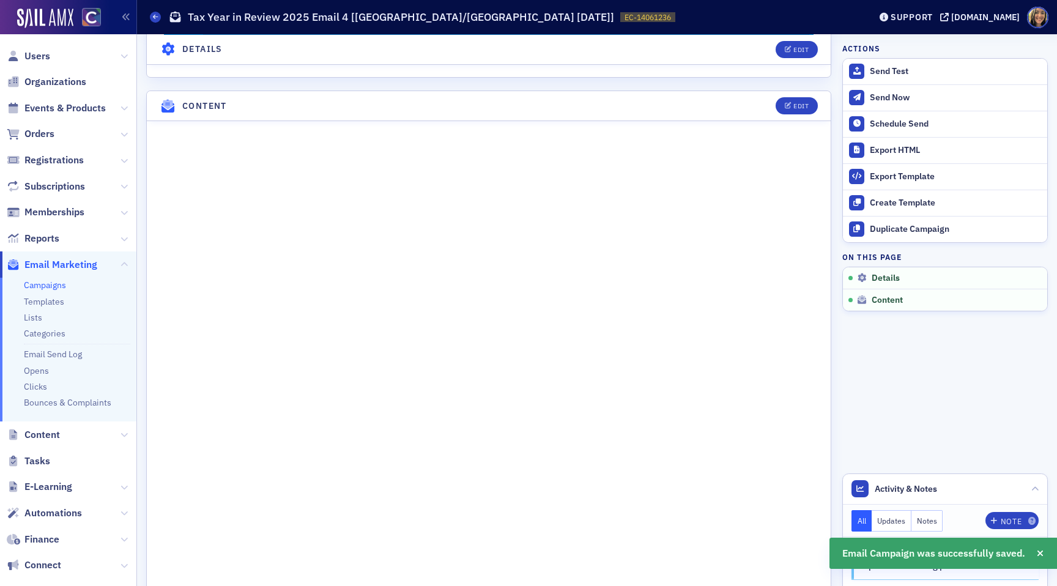
scroll to position [529, 0]
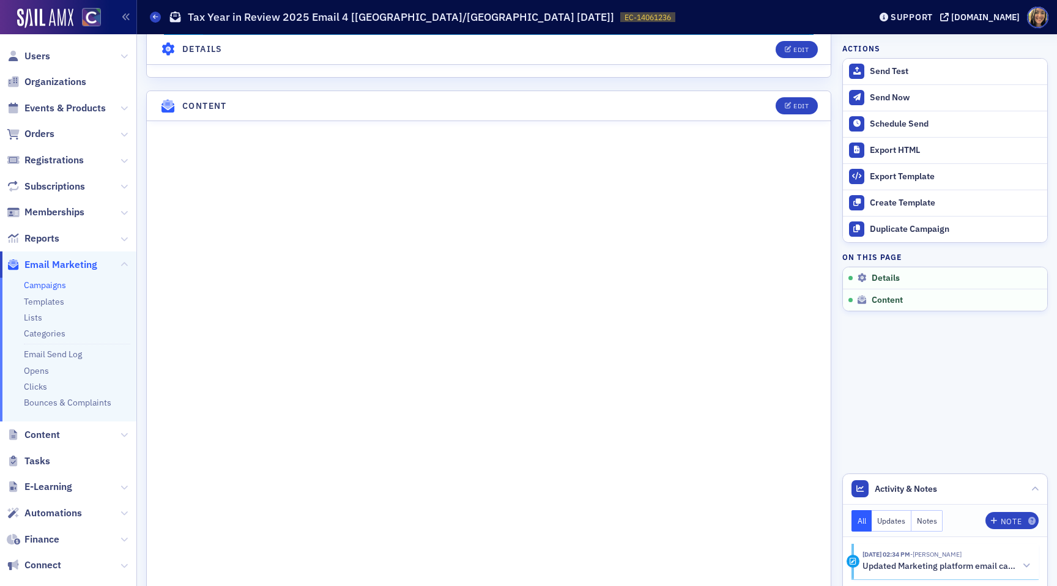
click at [817, 109] on div "Edit" at bounding box center [792, 105] width 51 height 17
click at [802, 109] on button "Edit" at bounding box center [796, 105] width 42 height 17
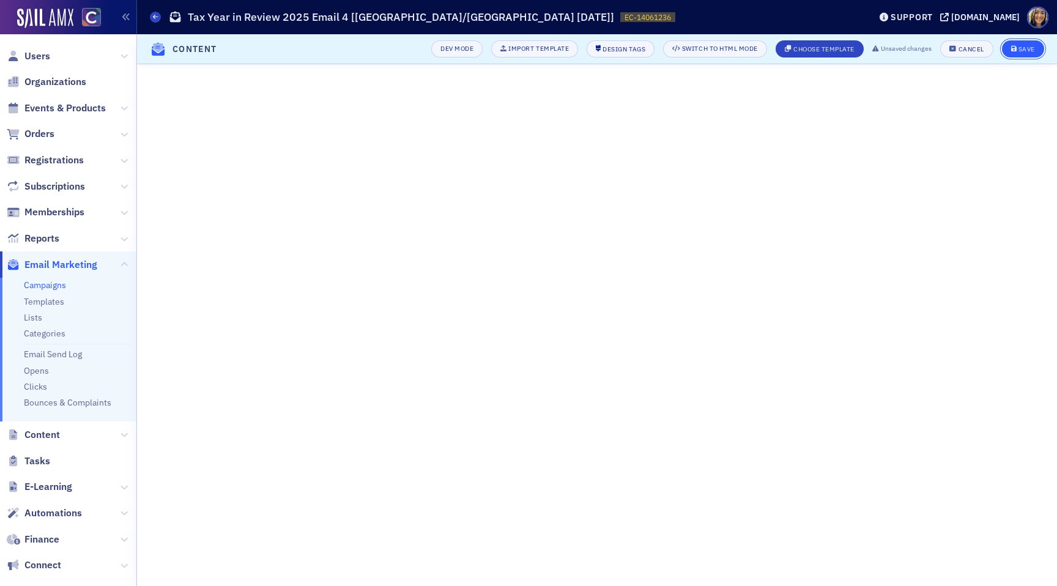
click at [1033, 43] on button "Save" at bounding box center [1023, 48] width 42 height 17
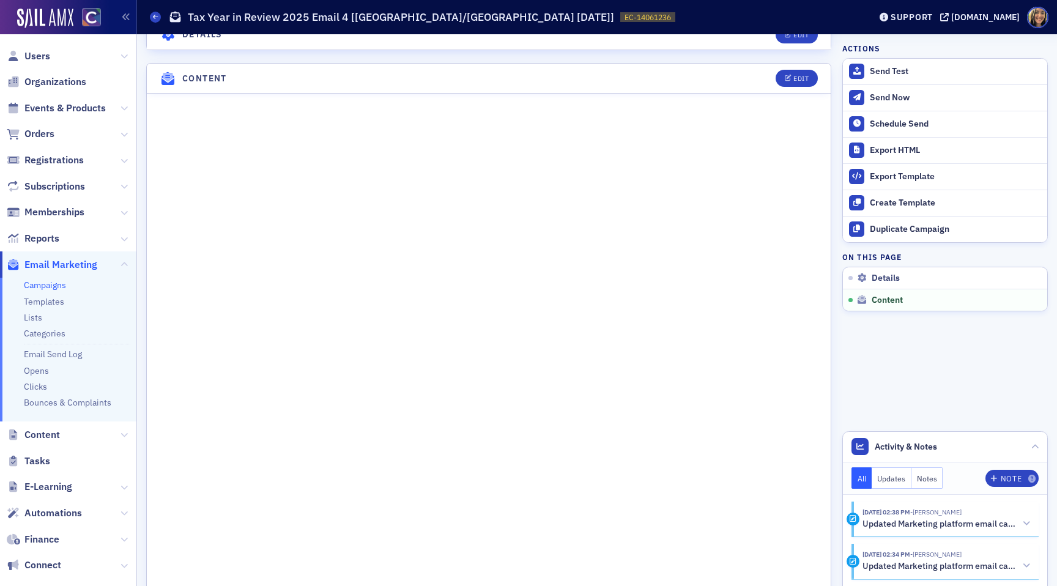
scroll to position [578, 0]
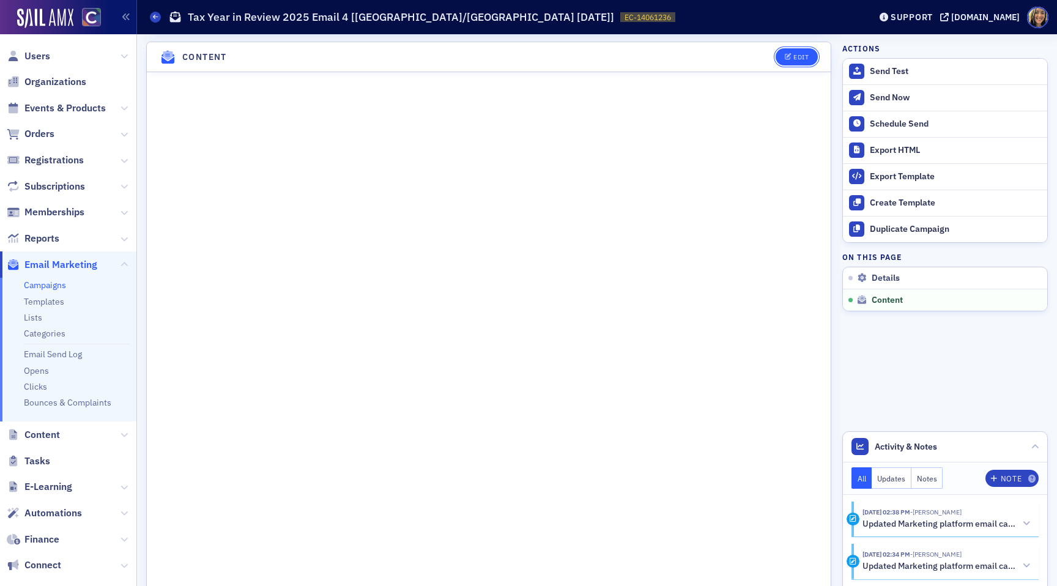
click at [796, 48] on div "Edit" at bounding box center [792, 56] width 51 height 17
click at [799, 56] on div "Edit" at bounding box center [800, 57] width 15 height 7
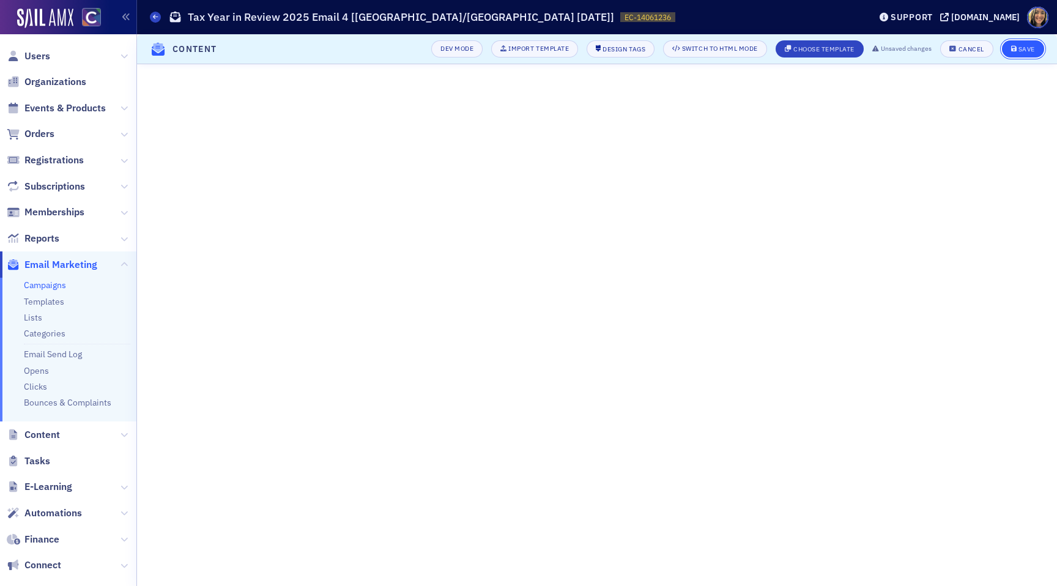
click at [1013, 50] on icon "submit" at bounding box center [1014, 49] width 6 height 7
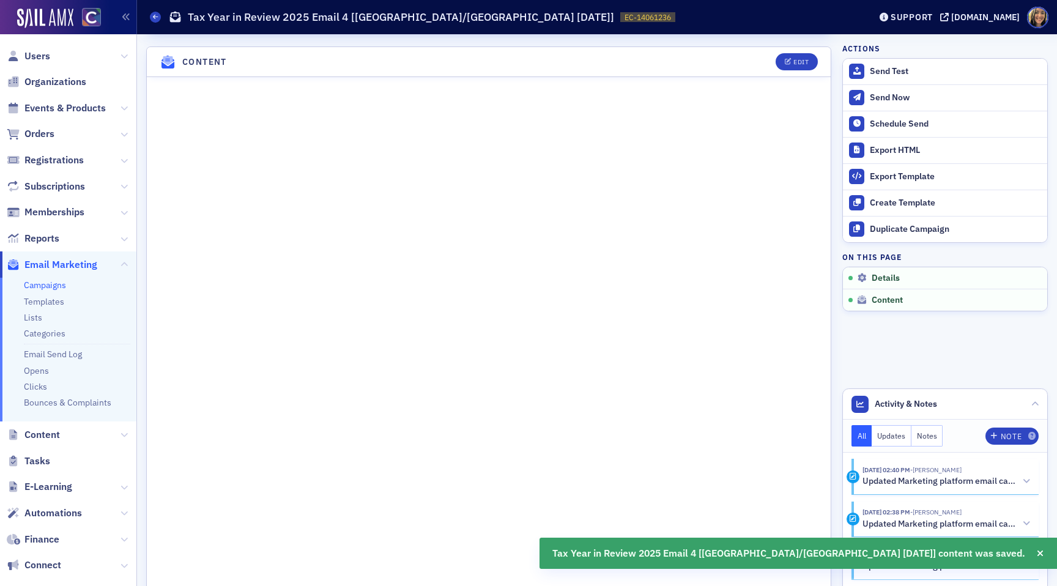
scroll to position [565, 0]
click at [882, 73] on div "Send Test" at bounding box center [955, 71] width 171 height 11
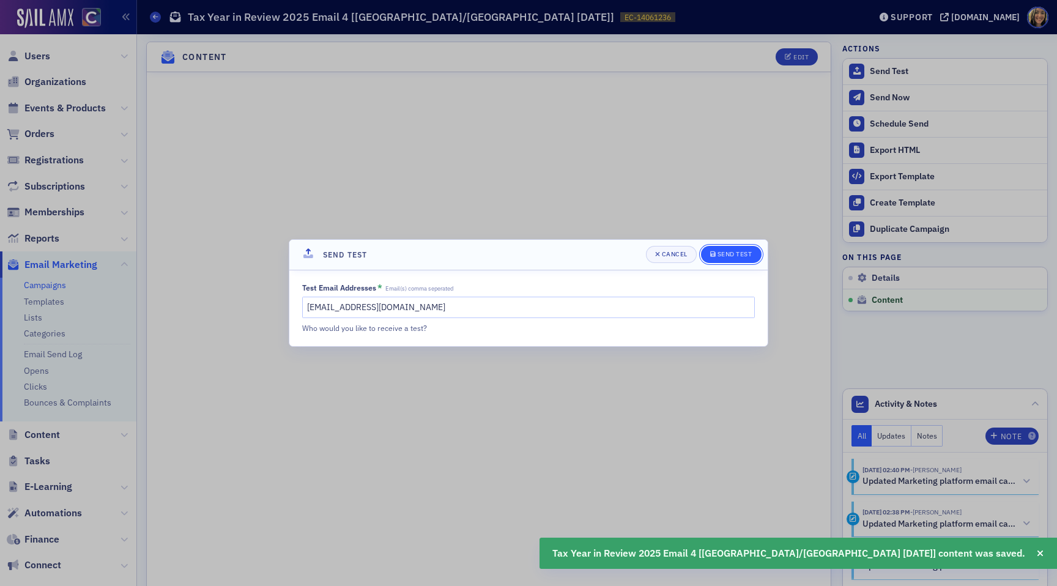
click at [741, 251] on div "Send Test" at bounding box center [734, 254] width 35 height 7
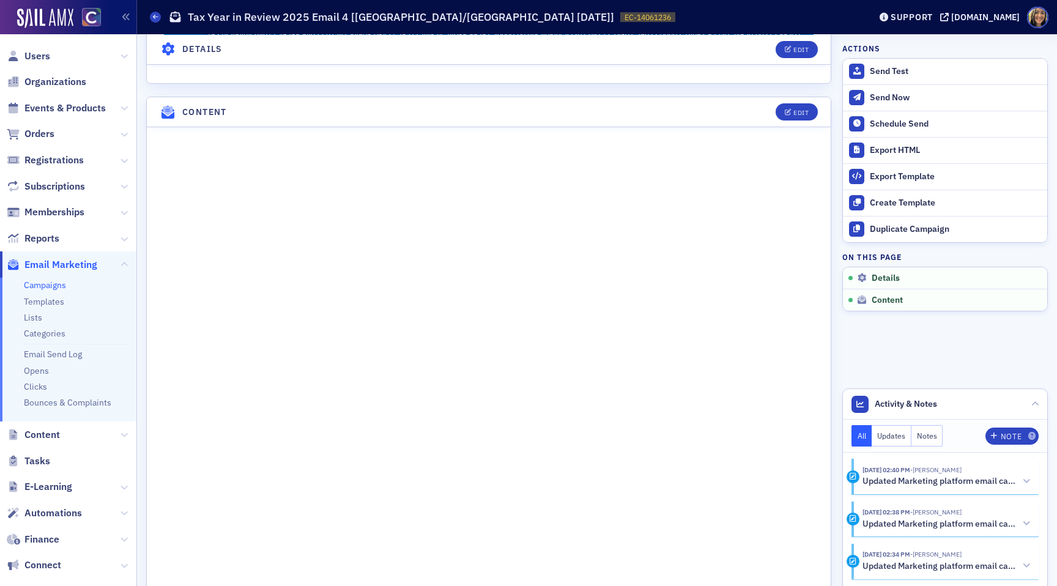
scroll to position [0, 0]
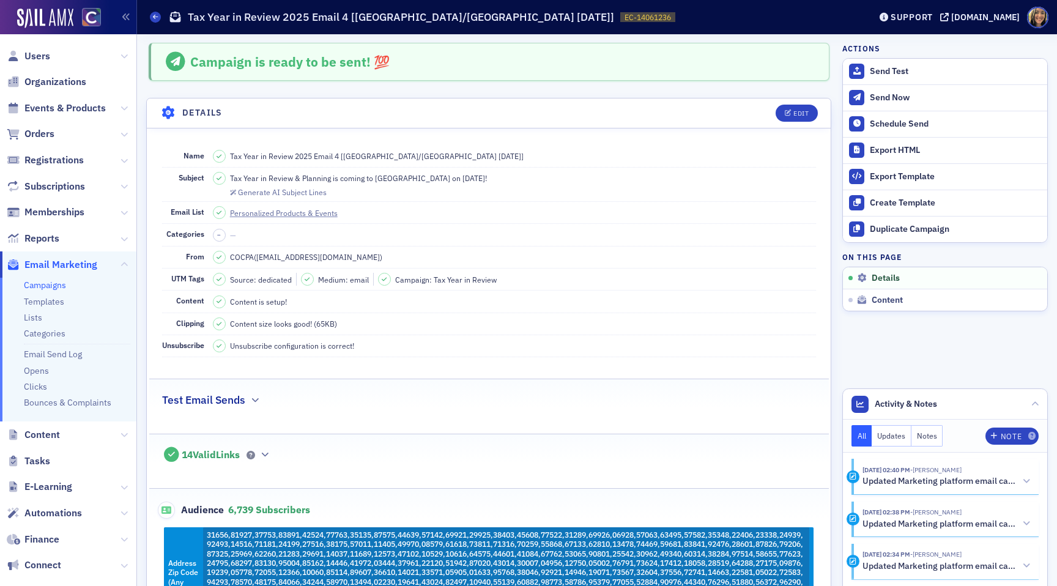
click at [327, 178] on span "Tax Year in Review & Planning is coming to [GEOGRAPHIC_DATA] on [DATE]!" at bounding box center [358, 177] width 257 height 11
click at [327, 179] on span "Tax Year in Review & Planning is coming to [GEOGRAPHIC_DATA] on [DATE]!" at bounding box center [358, 177] width 257 height 11
click at [346, 172] on div "Tax Year in Review & Planning is coming to [GEOGRAPHIC_DATA] on [DATE]!" at bounding box center [350, 178] width 274 height 13
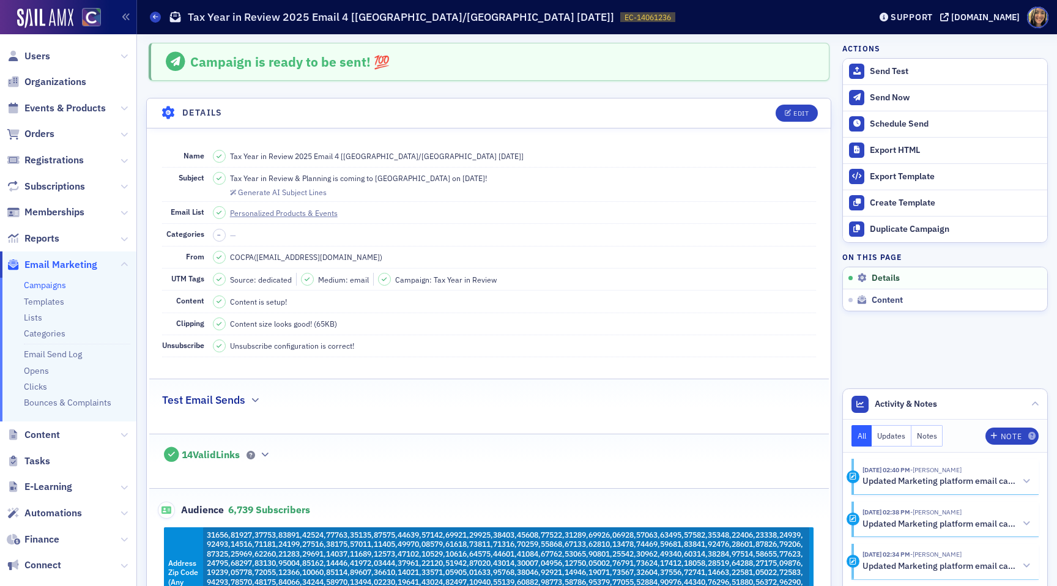
click at [346, 176] on span "Tax Year in Review & Planning is coming to [GEOGRAPHIC_DATA] on [DATE]!" at bounding box center [358, 177] width 257 height 11
copy span "Tax Year in Review & Planning is coming to [GEOGRAPHIC_DATA] on [DATE]!"
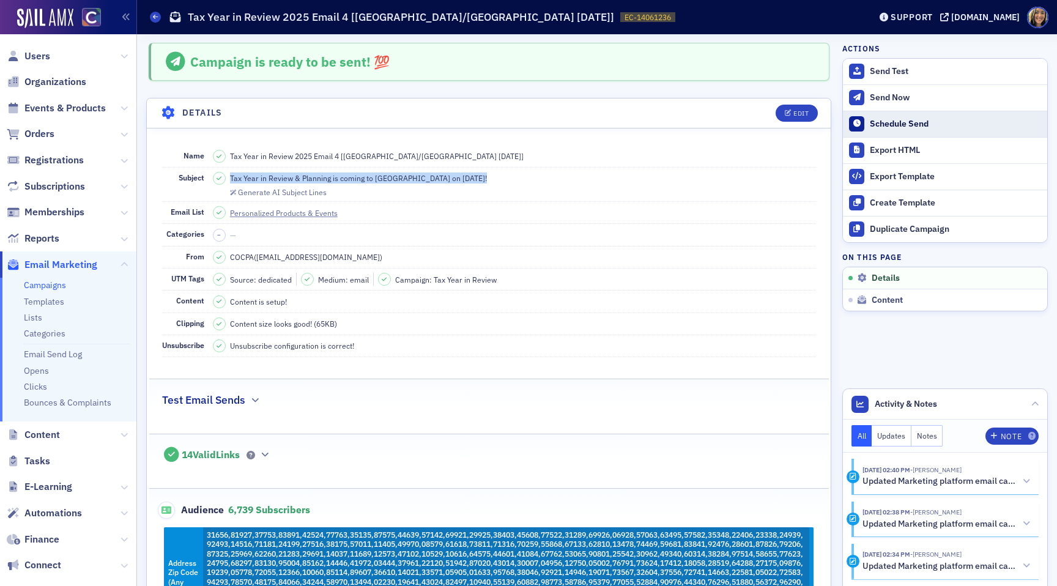
click at [887, 119] on div "Schedule Send" at bounding box center [955, 124] width 171 height 11
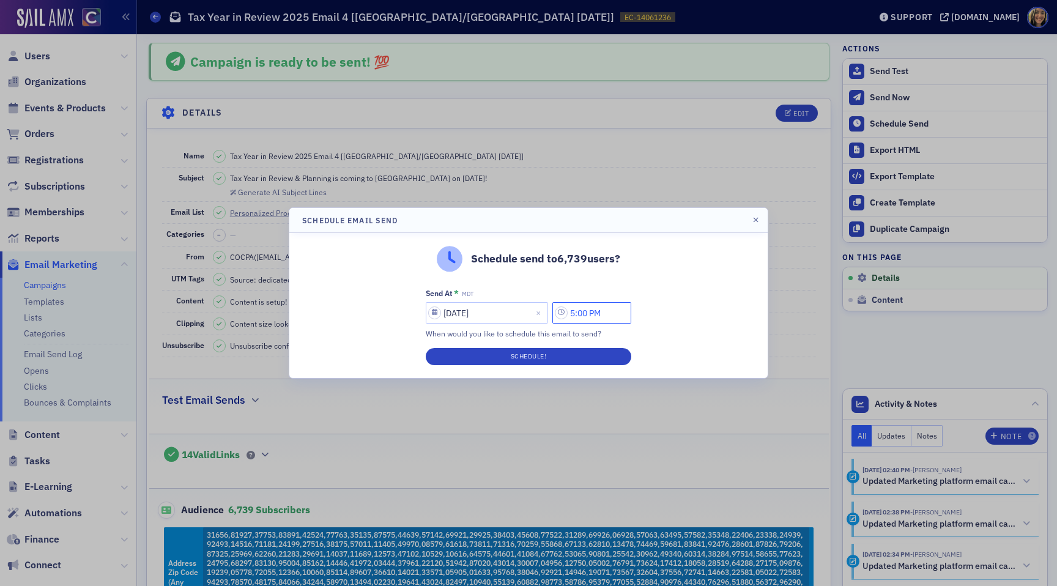
click at [577, 314] on input "5:00 PM" at bounding box center [591, 312] width 79 height 21
click at [586, 314] on input "3:00 PM" at bounding box center [591, 312] width 79 height 21
type input "3:30 PM"
click at [580, 357] on button "Schedule!" at bounding box center [528, 356] width 205 height 17
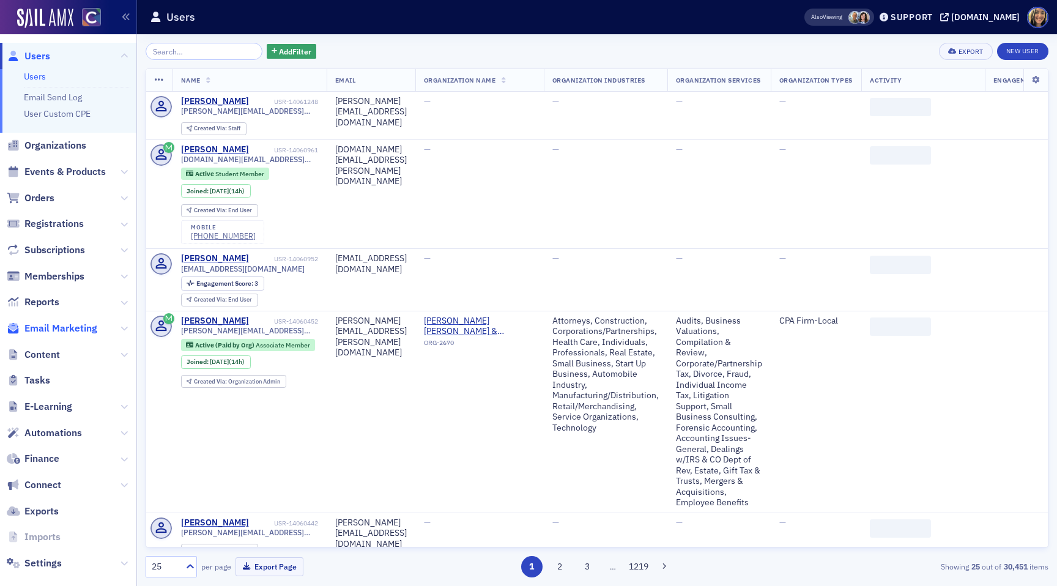
click at [82, 325] on span "Email Marketing" at bounding box center [60, 328] width 73 height 13
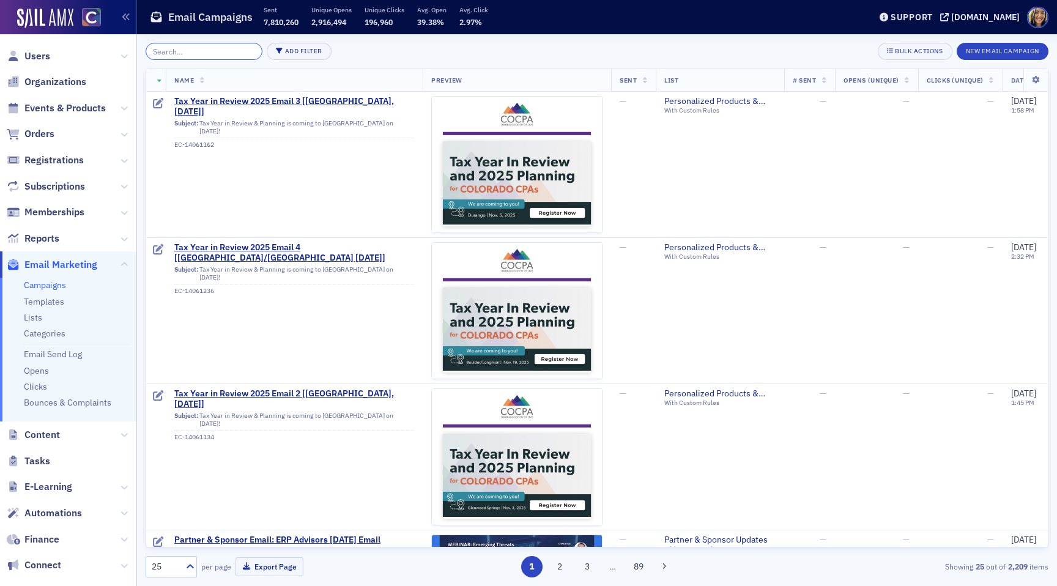
click at [179, 54] on input "search" at bounding box center [204, 51] width 117 height 17
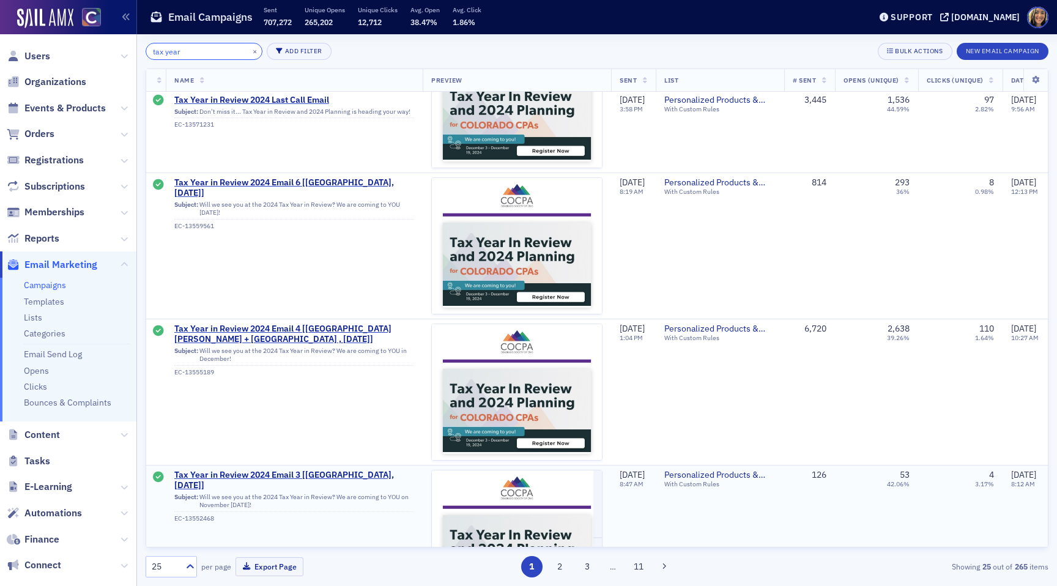
scroll to position [354, 0]
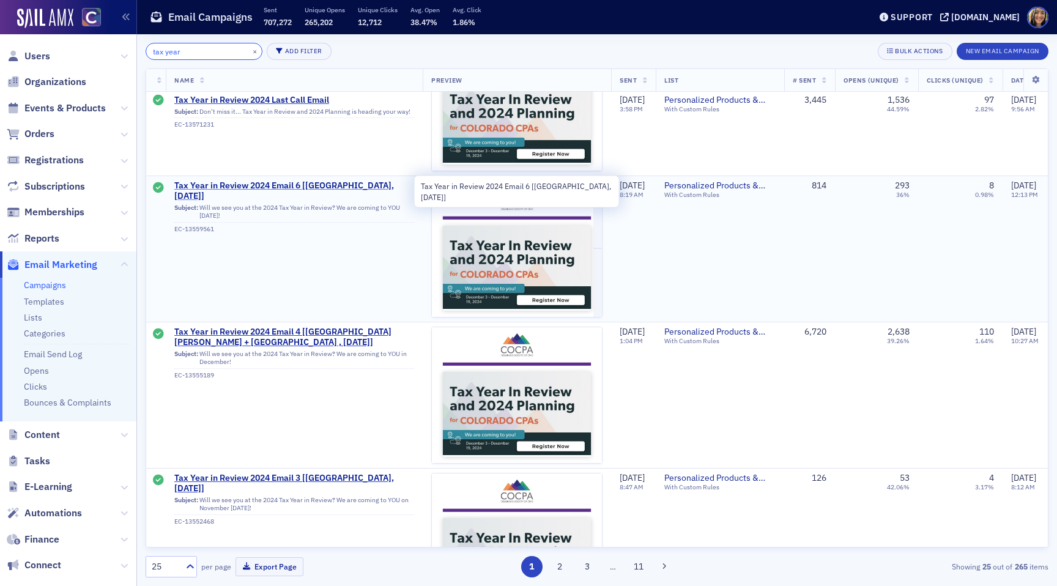
type input "tax year"
click at [287, 186] on span "Tax Year in Review 2024 Email 6 [[GEOGRAPHIC_DATA], [DATE]]" at bounding box center [294, 190] width 240 height 21
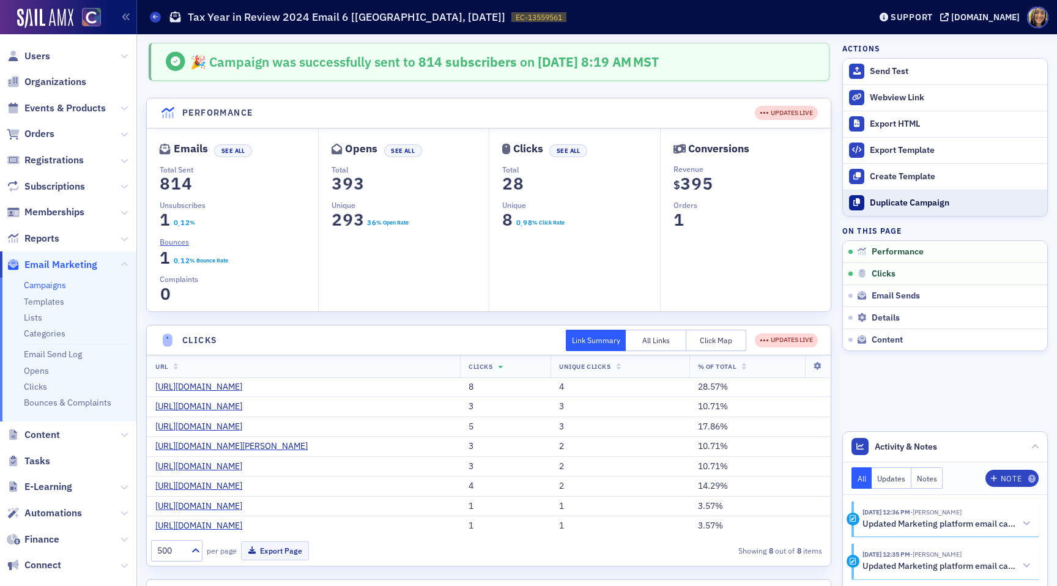
click at [901, 201] on div "Duplicate Campaign" at bounding box center [955, 203] width 171 height 11
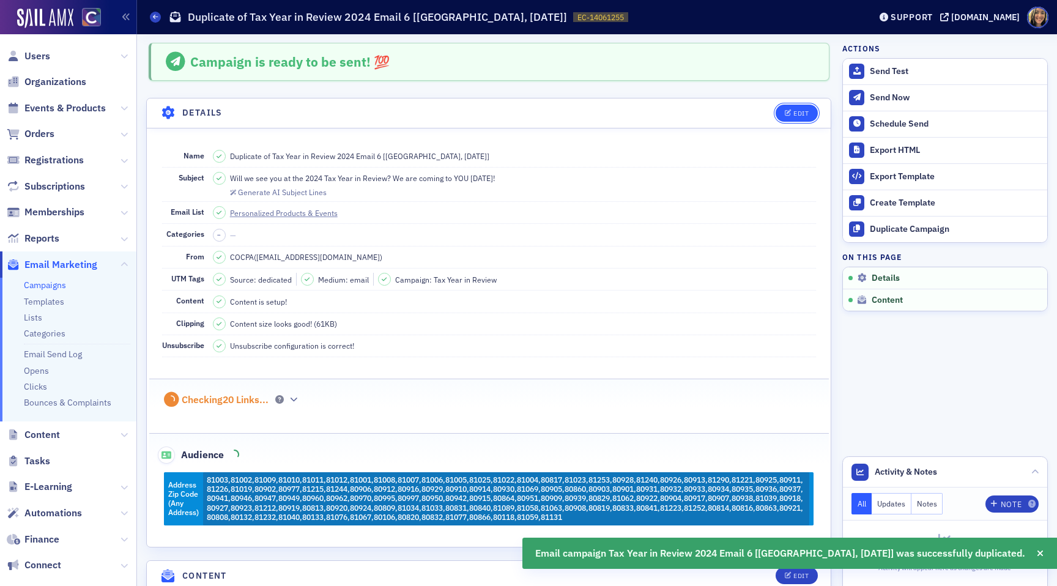
click at [801, 116] on div "Edit" at bounding box center [800, 113] width 15 height 7
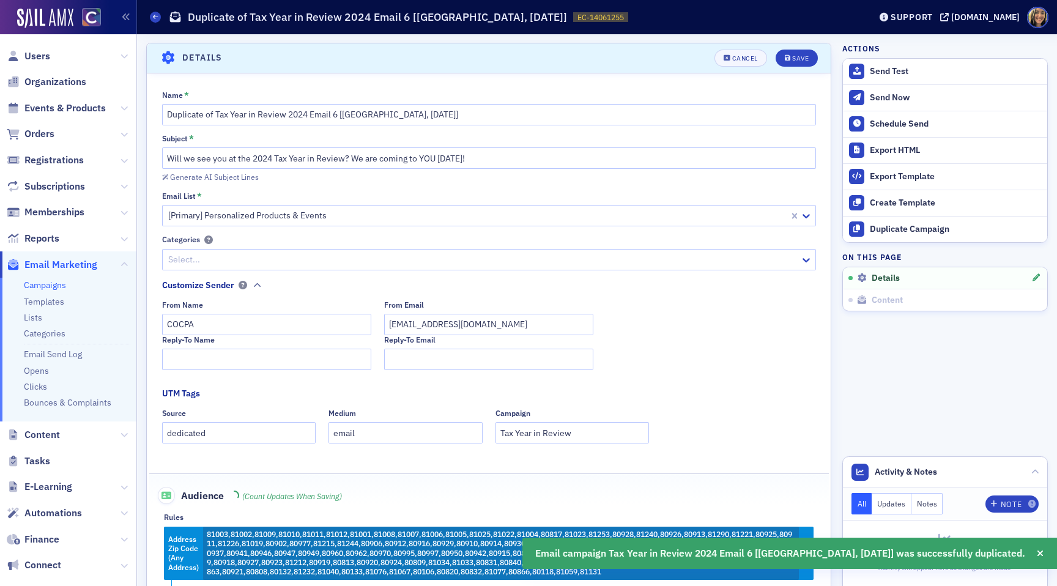
scroll to position [57, 0]
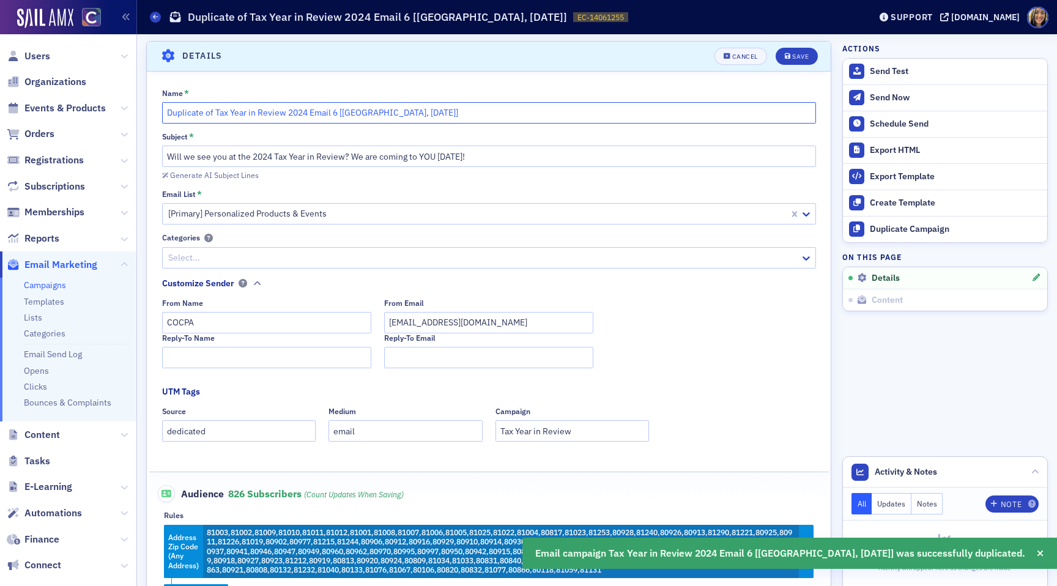
click at [338, 117] on input "Duplicate of Tax Year in Review 2024 Email 6 [[GEOGRAPHIC_DATA], [DATE]]" at bounding box center [489, 112] width 654 height 21
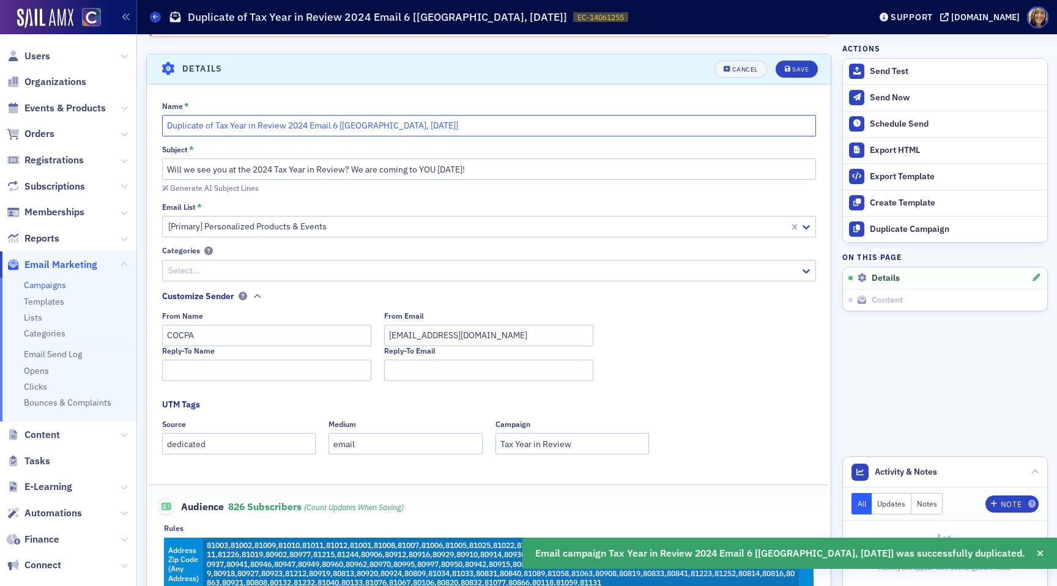
scroll to position [70, 0]
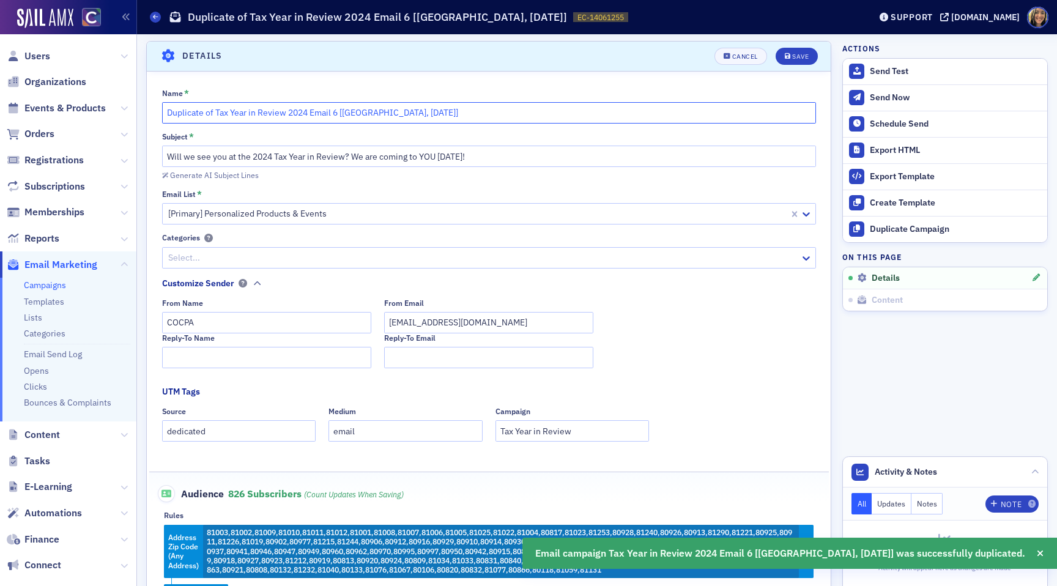
drag, startPoint x: 213, startPoint y: 112, endPoint x: 114, endPoint y: 109, distance: 99.7
click at [114, 109] on div "Users Organizations Events & Products Orders Registrations Subscriptions Member…" at bounding box center [528, 293] width 1057 height 586
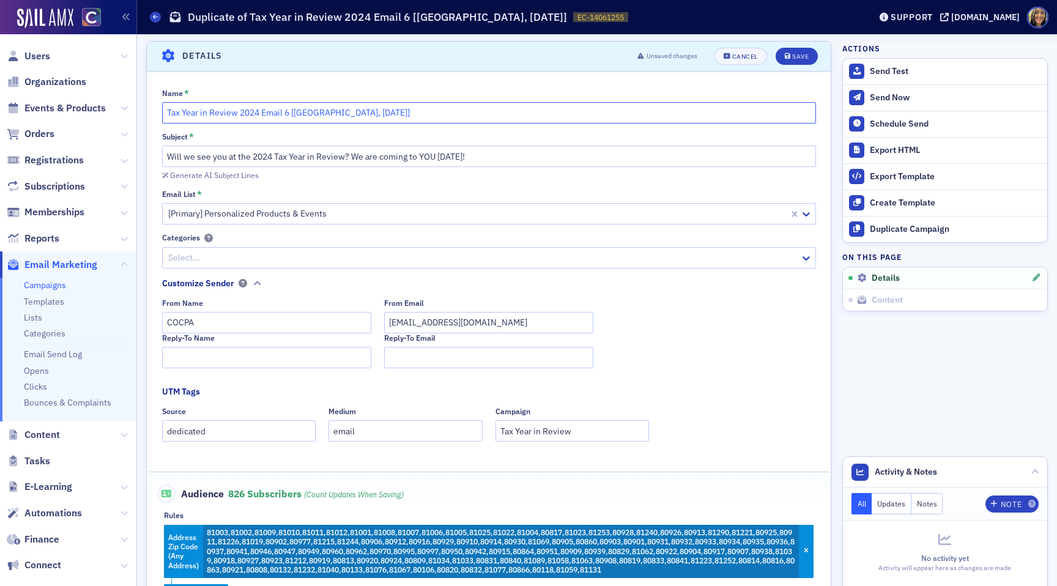
click at [346, 113] on input "Tax Year in Review 2024 Email 6 [[GEOGRAPHIC_DATA], [DATE]]" at bounding box center [489, 112] width 654 height 21
click at [256, 114] on input "Tax Year in Review 2024 Email 6 [[GEOGRAPHIC_DATA], [DATE]]" at bounding box center [489, 112] width 654 height 21
drag, startPoint x: 352, startPoint y: 116, endPoint x: 325, endPoint y: 114, distance: 26.3
click at [325, 116] on input "Tax Year in Review 2025 Email 6 [[GEOGRAPHIC_DATA], [DATE]]" at bounding box center [489, 112] width 654 height 21
type input "Tax Year in Review 2025 Email 6 [Pueblo, [DATE]]"
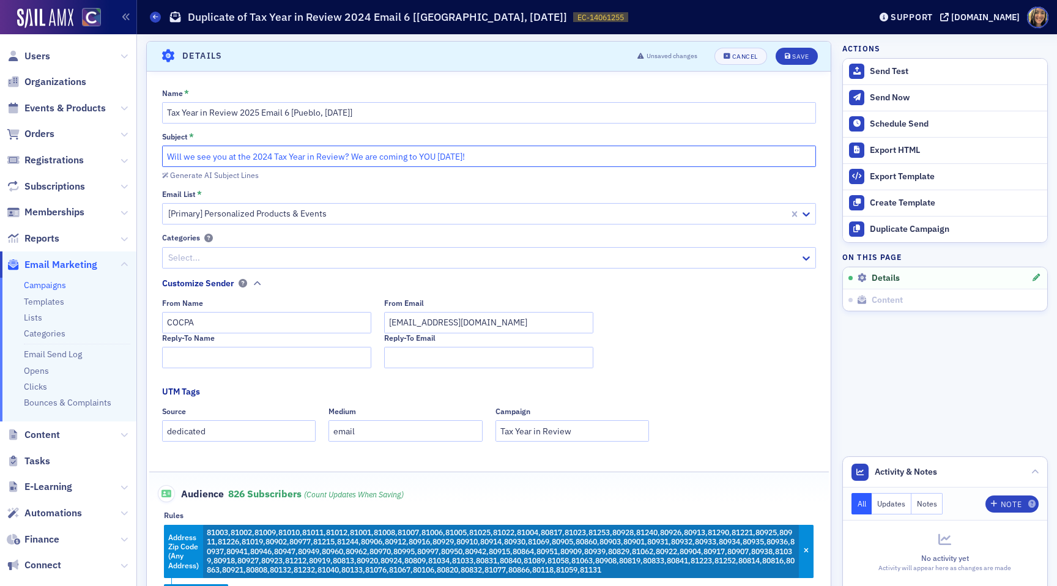
click at [405, 163] on input "Will we see you at the 2024 Tax Year in Review? We are coming to YOU [DATE]!" at bounding box center [489, 156] width 654 height 21
paste input "Tax Year in Review & Planning is coming to [GEOGRAPHIC_DATA] on [DATE]"
drag, startPoint x: 369, startPoint y: 159, endPoint x: 333, endPoint y: 160, distance: 36.1
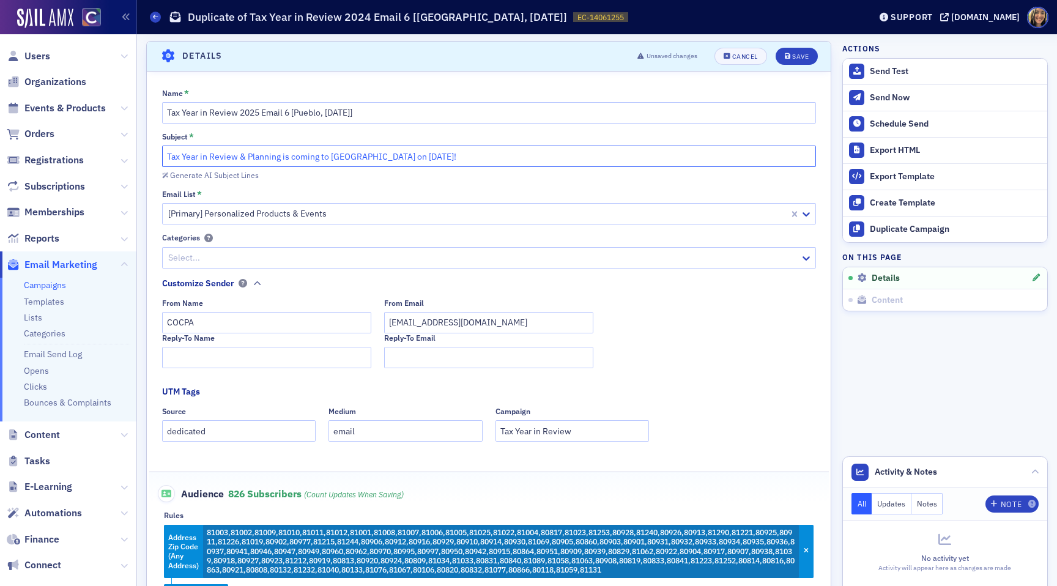
click at [333, 160] on input "Tax Year in Review & Planning is coming to [GEOGRAPHIC_DATA] on [DATE]!" at bounding box center [489, 156] width 654 height 21
drag, startPoint x: 423, startPoint y: 159, endPoint x: 413, endPoint y: 159, distance: 9.8
click at [413, 159] on input "Tax Year in Review & Planning is coming to [GEOGRAPHIC_DATA] on [DATE]!" at bounding box center [489, 156] width 654 height 21
type input "Tax Year in Review & Planning is coming to [GEOGRAPHIC_DATA] on [DATE]!"
click at [801, 64] on button "Save" at bounding box center [796, 56] width 42 height 17
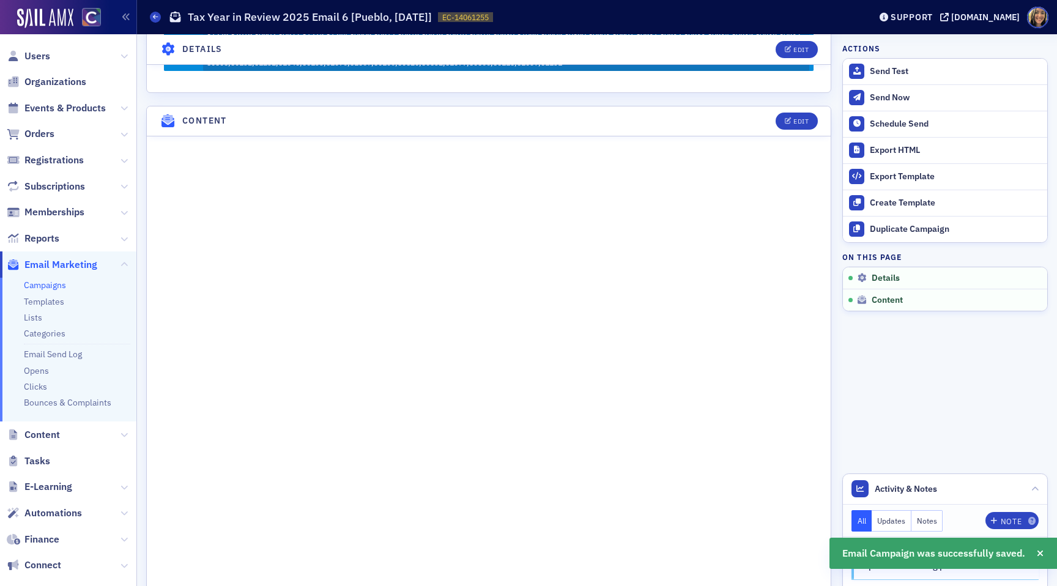
scroll to position [467, 0]
click at [792, 120] on span "Edit" at bounding box center [797, 121] width 24 height 7
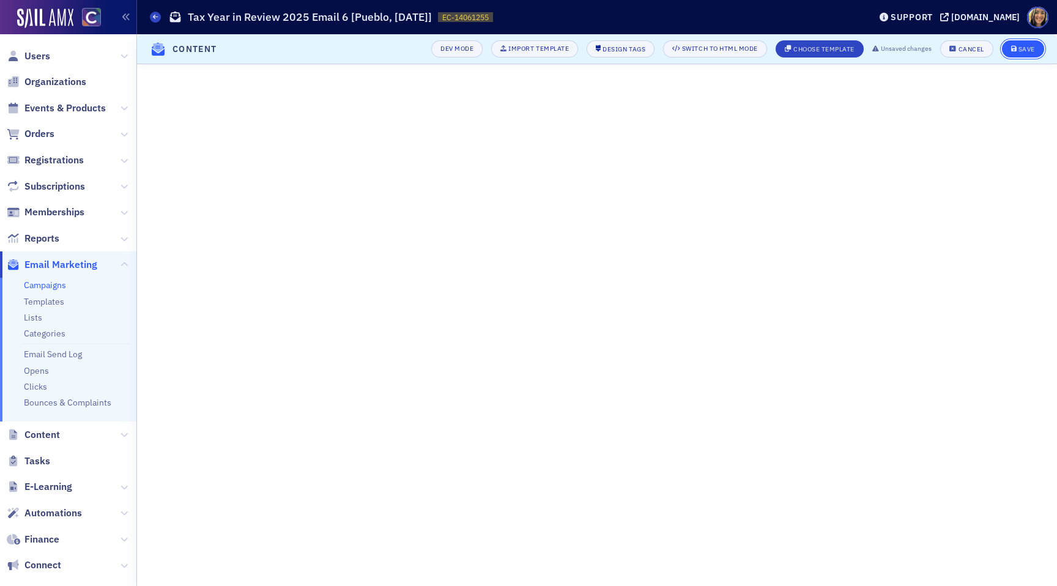
click at [1027, 50] on div "Save" at bounding box center [1026, 49] width 17 height 7
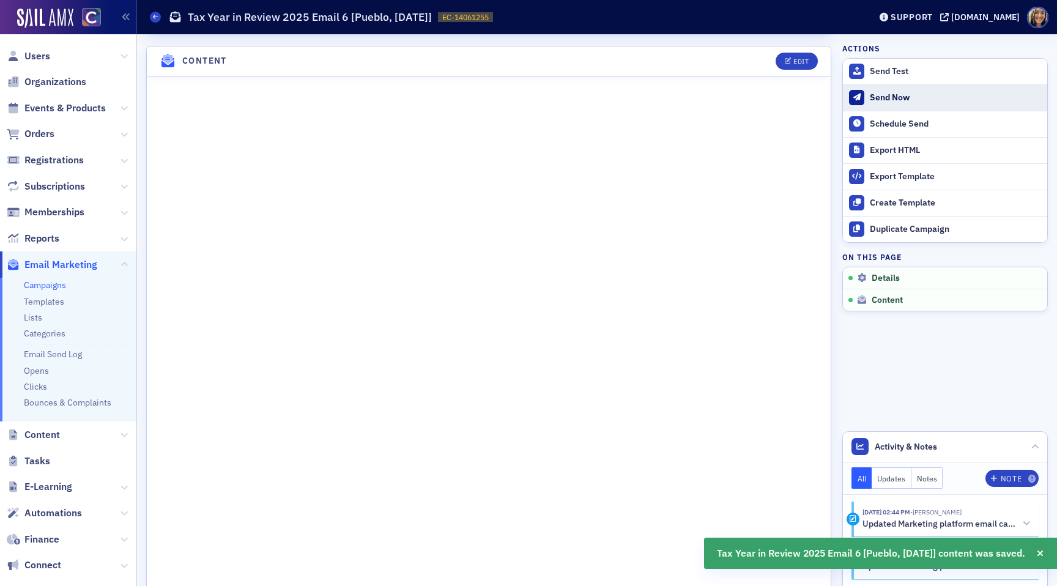
scroll to position [518, 0]
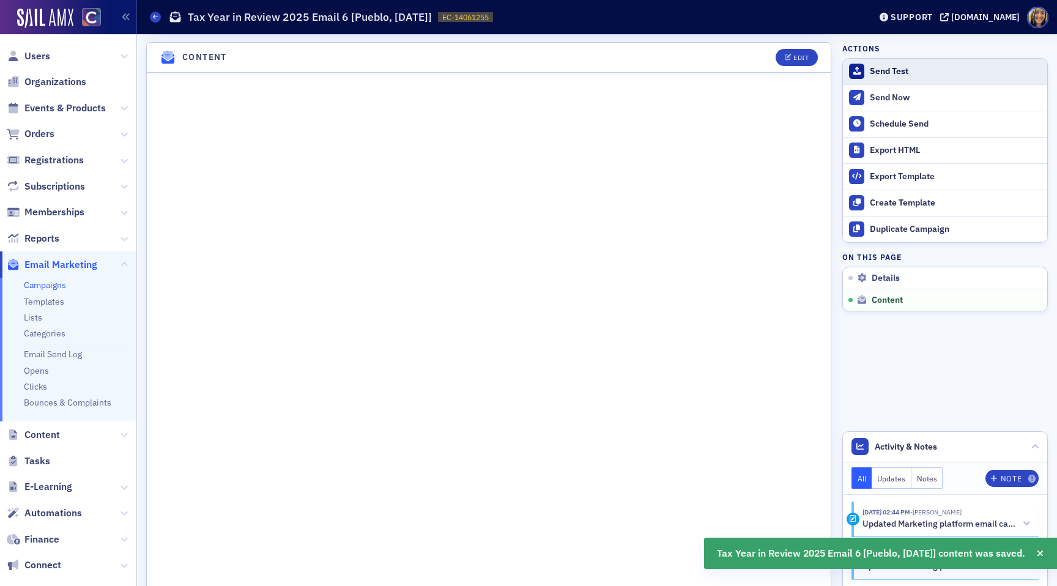
click at [894, 75] on div "Send Test" at bounding box center [955, 71] width 171 height 11
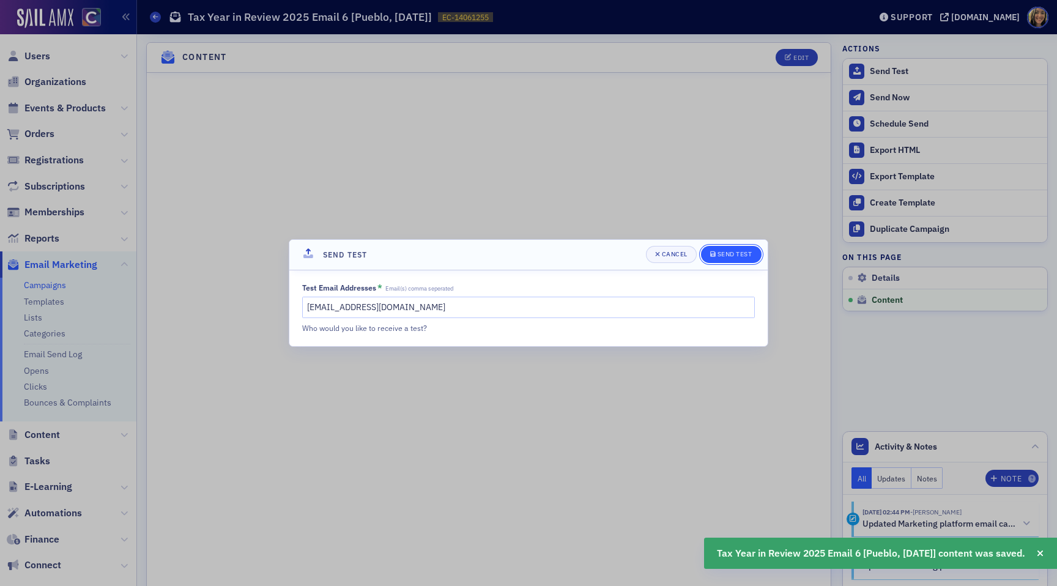
click at [719, 255] on div "Send Test" at bounding box center [734, 254] width 35 height 7
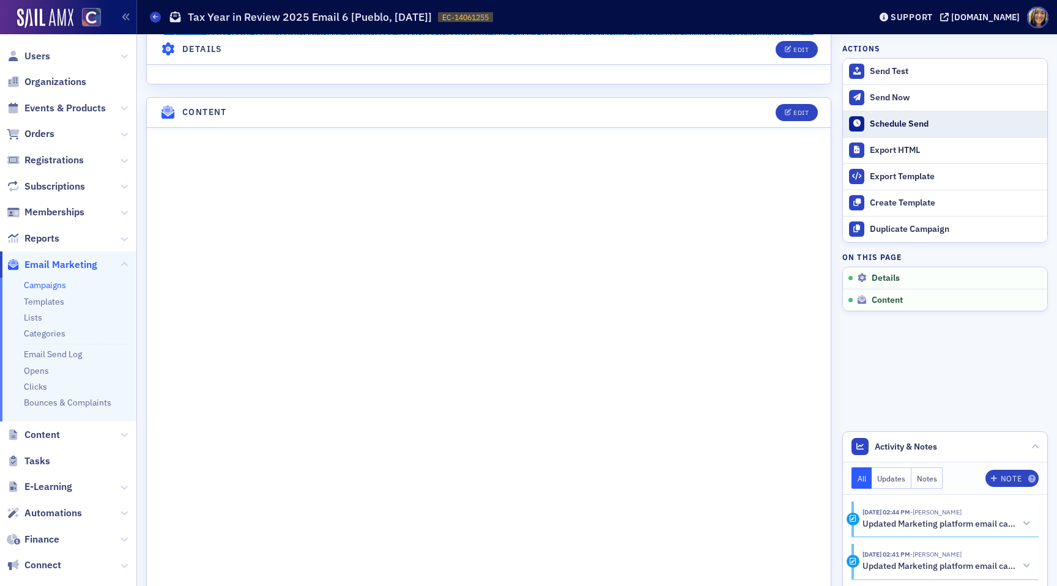
click at [893, 120] on div "Schedule Send" at bounding box center [955, 124] width 171 height 11
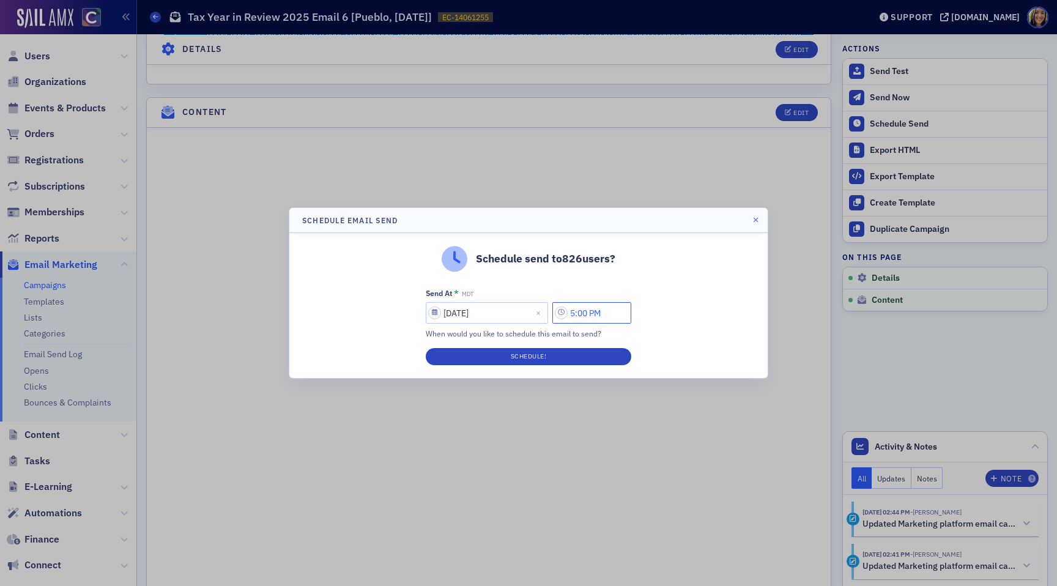
drag, startPoint x: 581, startPoint y: 314, endPoint x: 572, endPoint y: 314, distance: 9.2
click at [572, 314] on input "5:00 PM" at bounding box center [591, 312] width 79 height 21
click at [586, 313] on input "3:00 PM" at bounding box center [591, 312] width 79 height 21
type input "3:40 PM"
click at [571, 359] on button "Schedule!" at bounding box center [528, 356] width 205 height 17
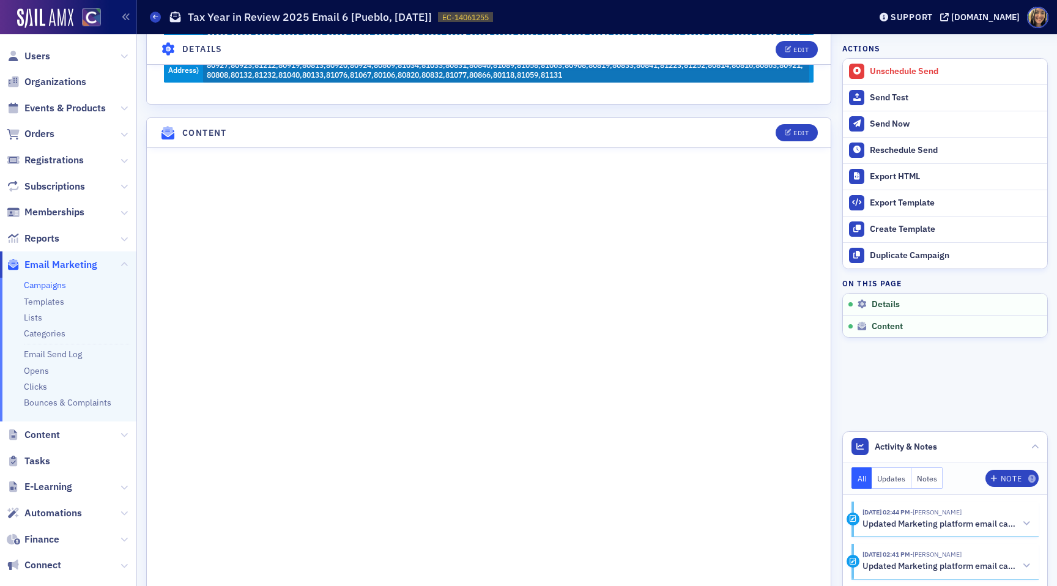
scroll to position [538, 0]
